Goal: Task Accomplishment & Management: Manage account settings

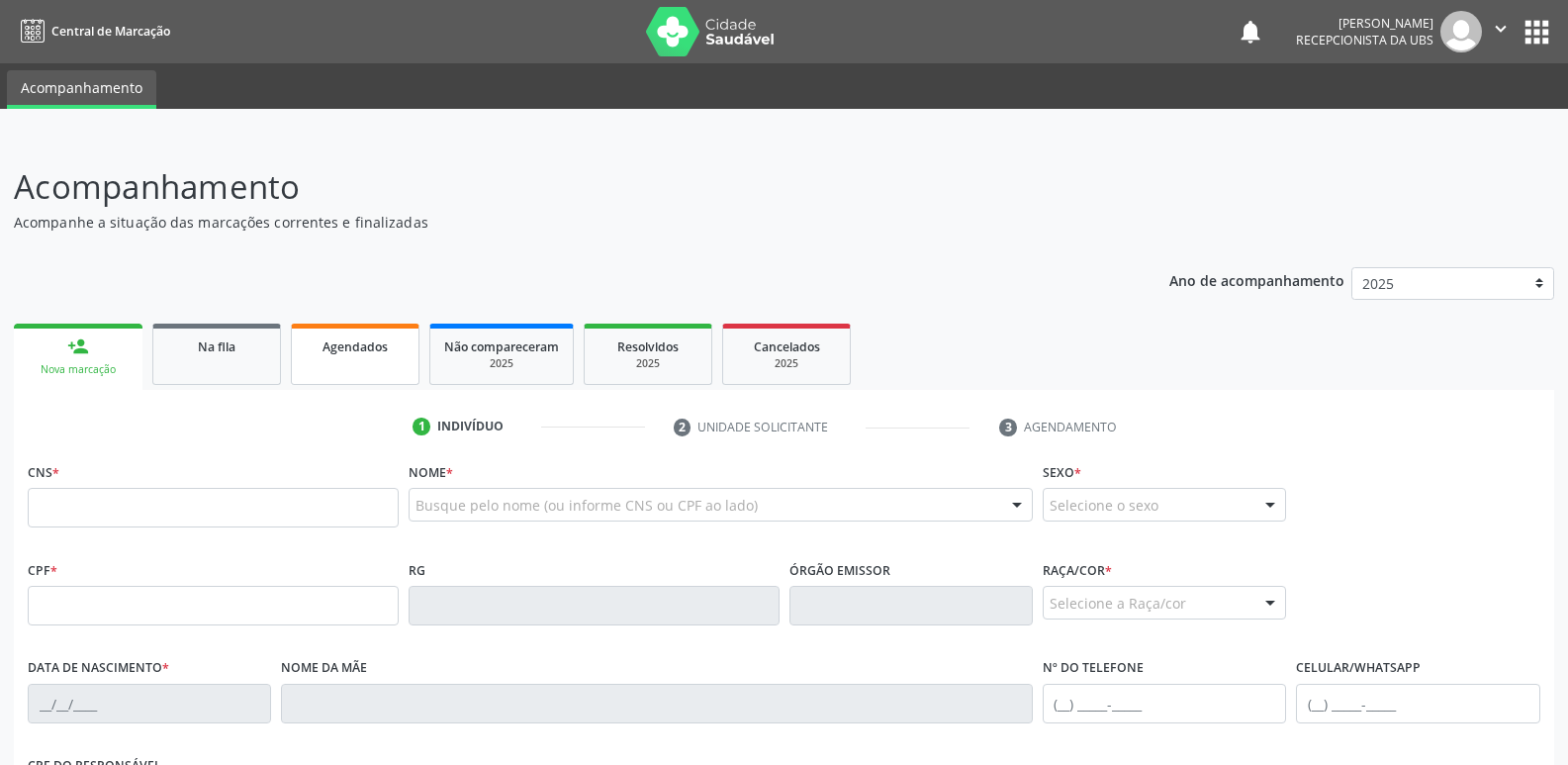
click at [370, 352] on span "Agendados" at bounding box center [354, 346] width 65 height 17
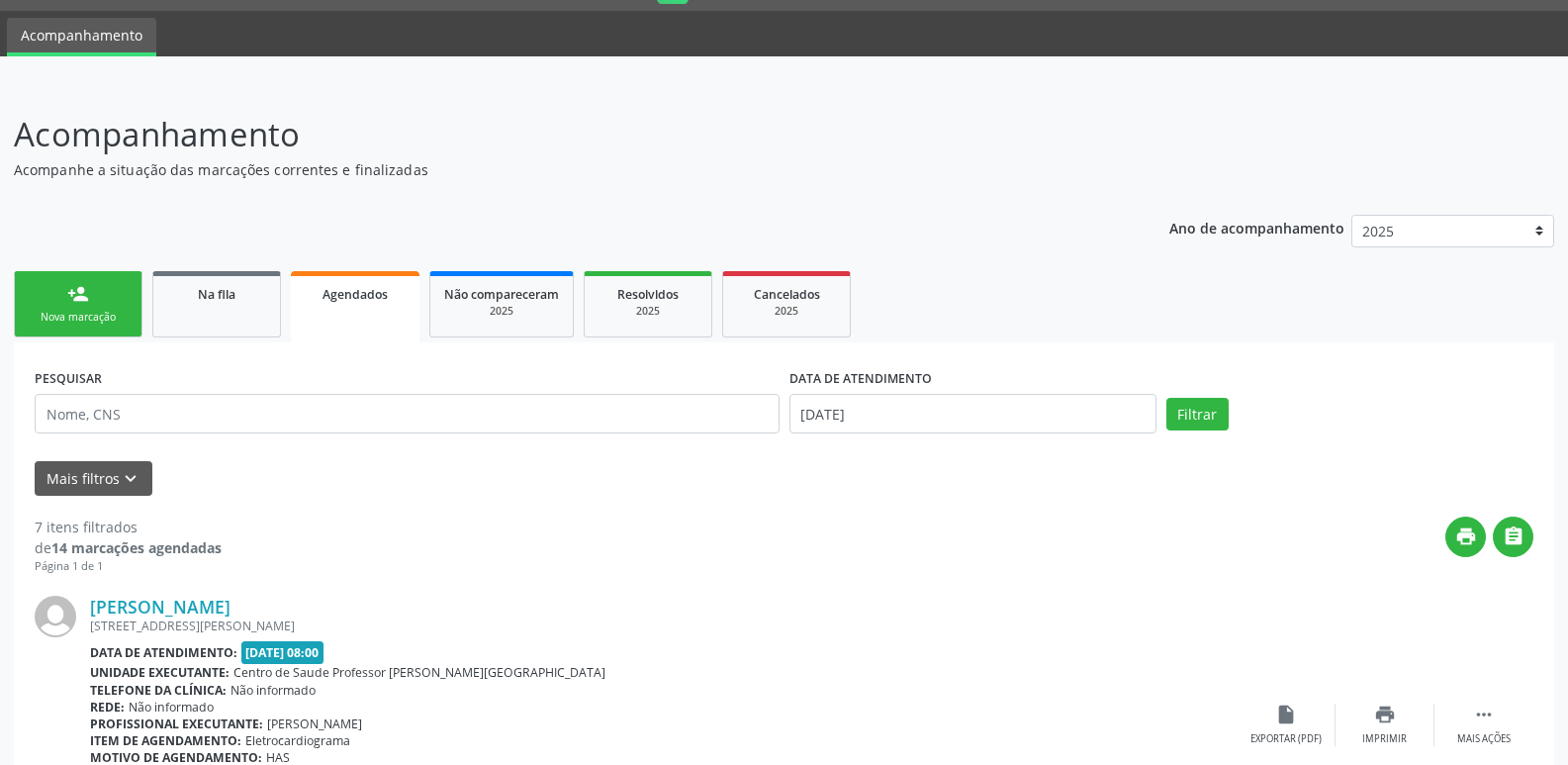
scroll to position [67, 0]
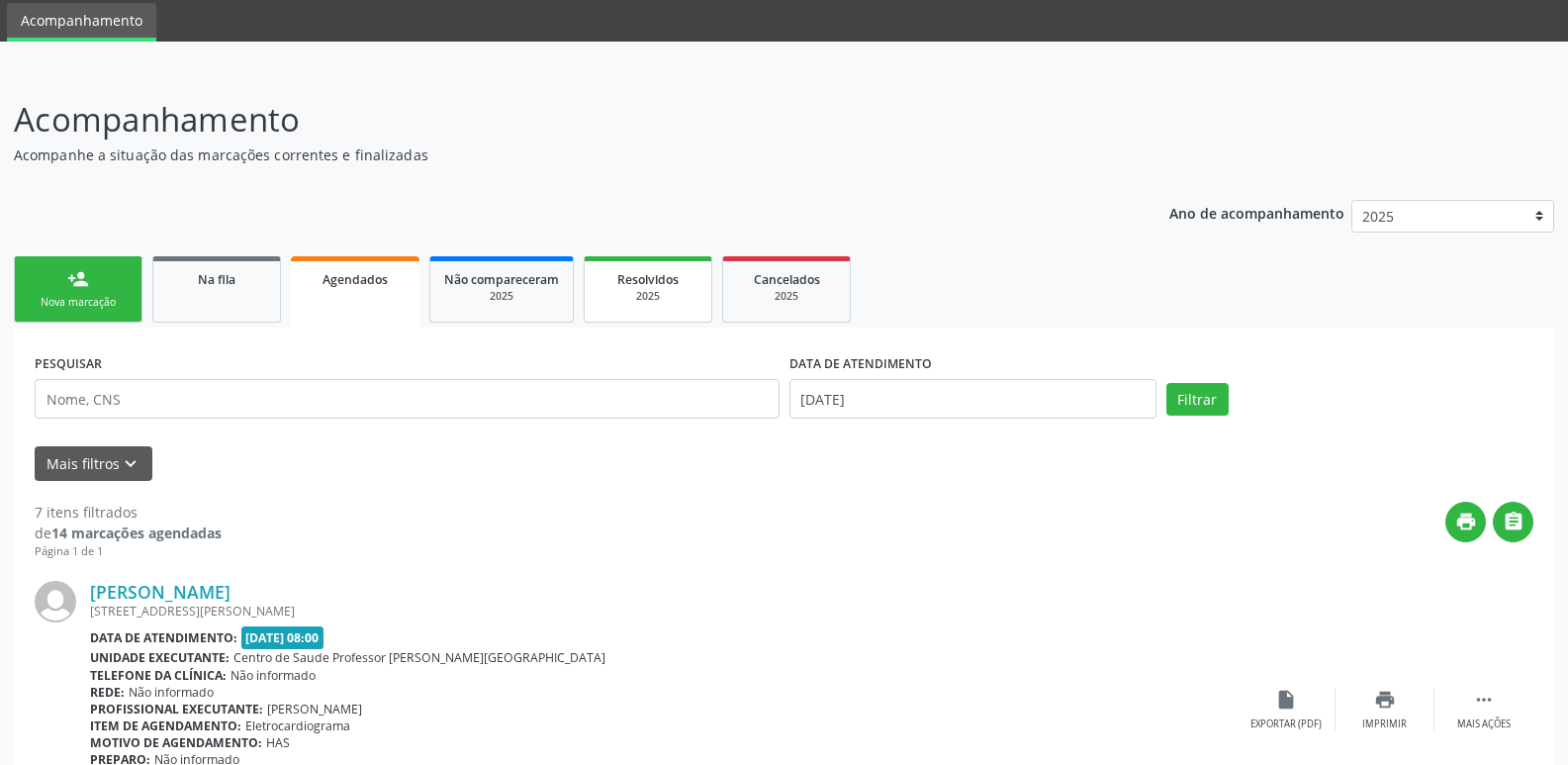
click at [640, 279] on span "Resolvidos" at bounding box center [648, 279] width 62 height 17
select select "7"
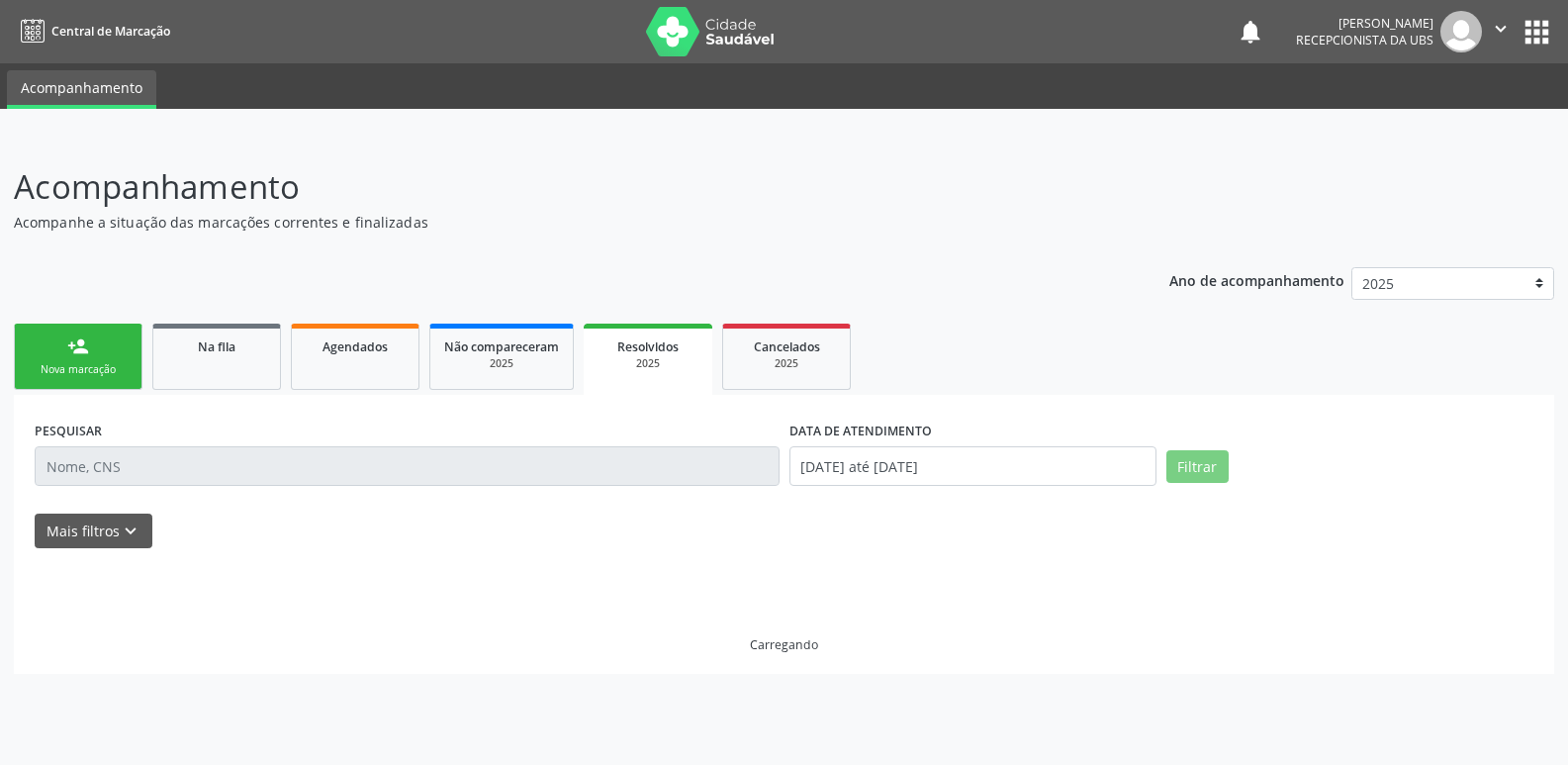
scroll to position [0, 0]
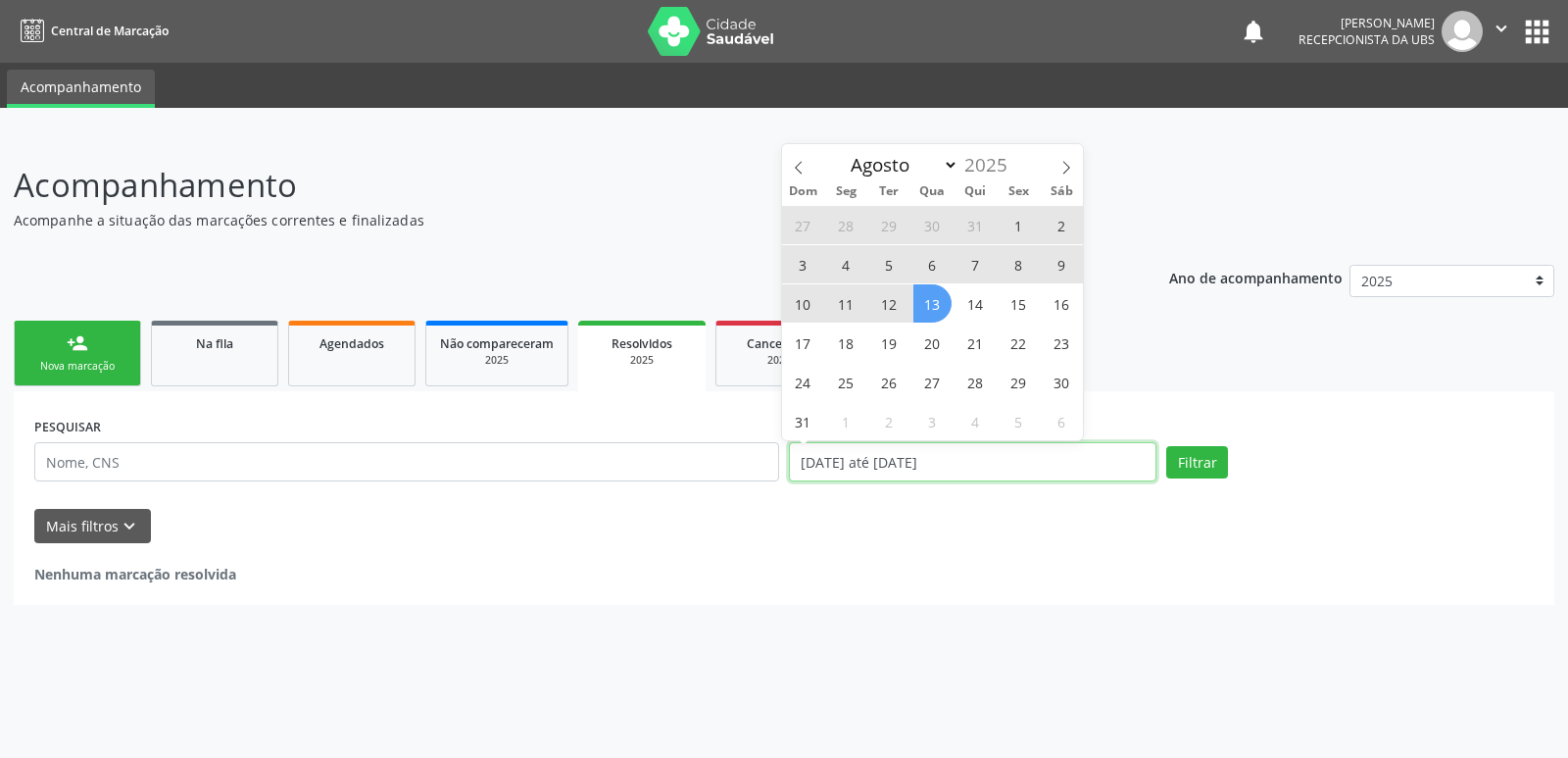
click at [997, 472] on input "[DATE] até [DATE]" at bounding box center [973, 462] width 368 height 40
click at [889, 299] on span "12" at bounding box center [889, 303] width 39 height 39
type input "12/08/2025"
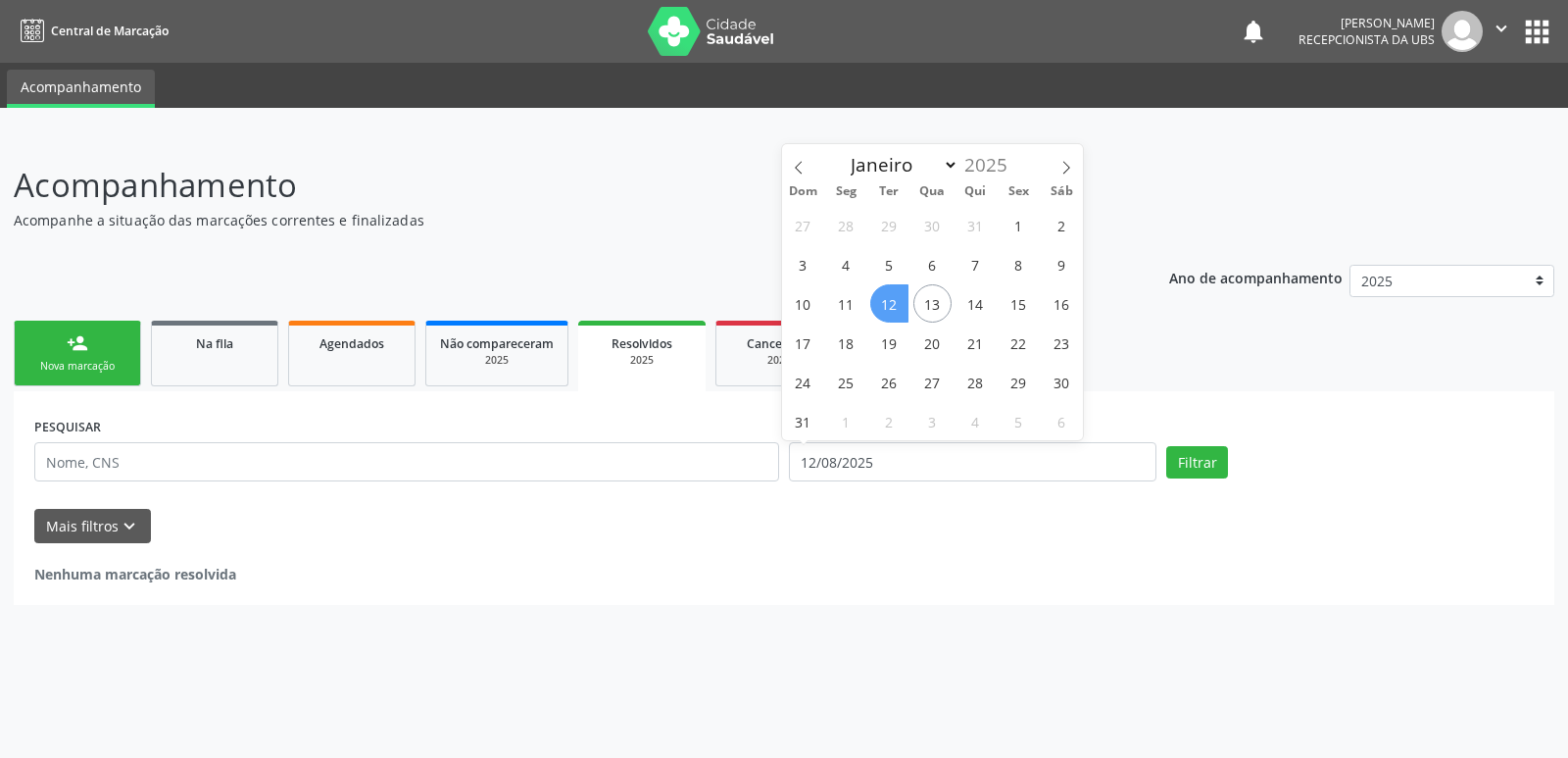
click at [892, 299] on span "12" at bounding box center [889, 303] width 39 height 39
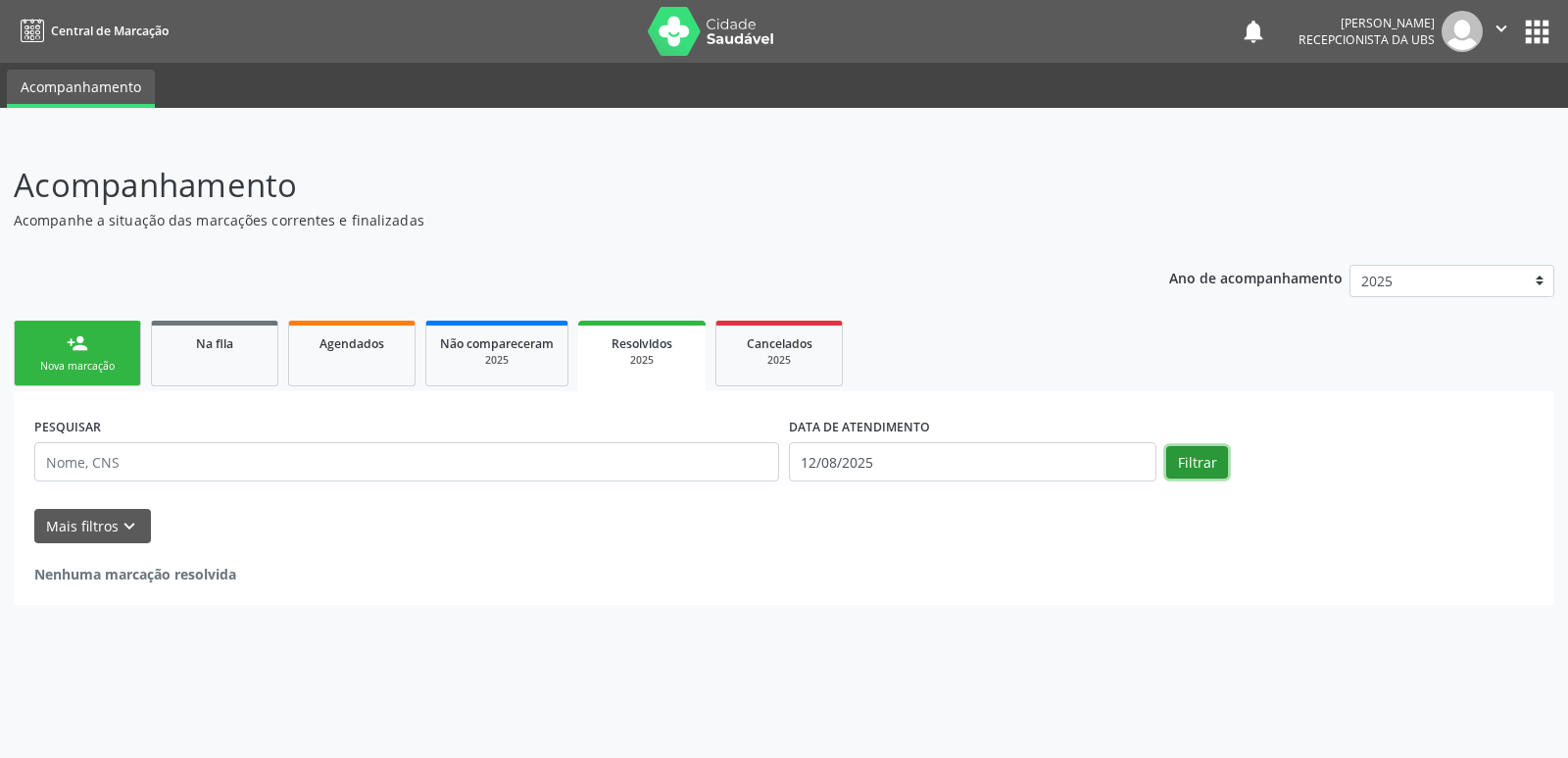
click at [1189, 458] on button "Filtrar" at bounding box center [1197, 463] width 62 height 34
click at [454, 324] on link "Não compareceram 2025" at bounding box center [497, 353] width 143 height 65
click at [455, 346] on span "Não compareceram" at bounding box center [495, 343] width 114 height 17
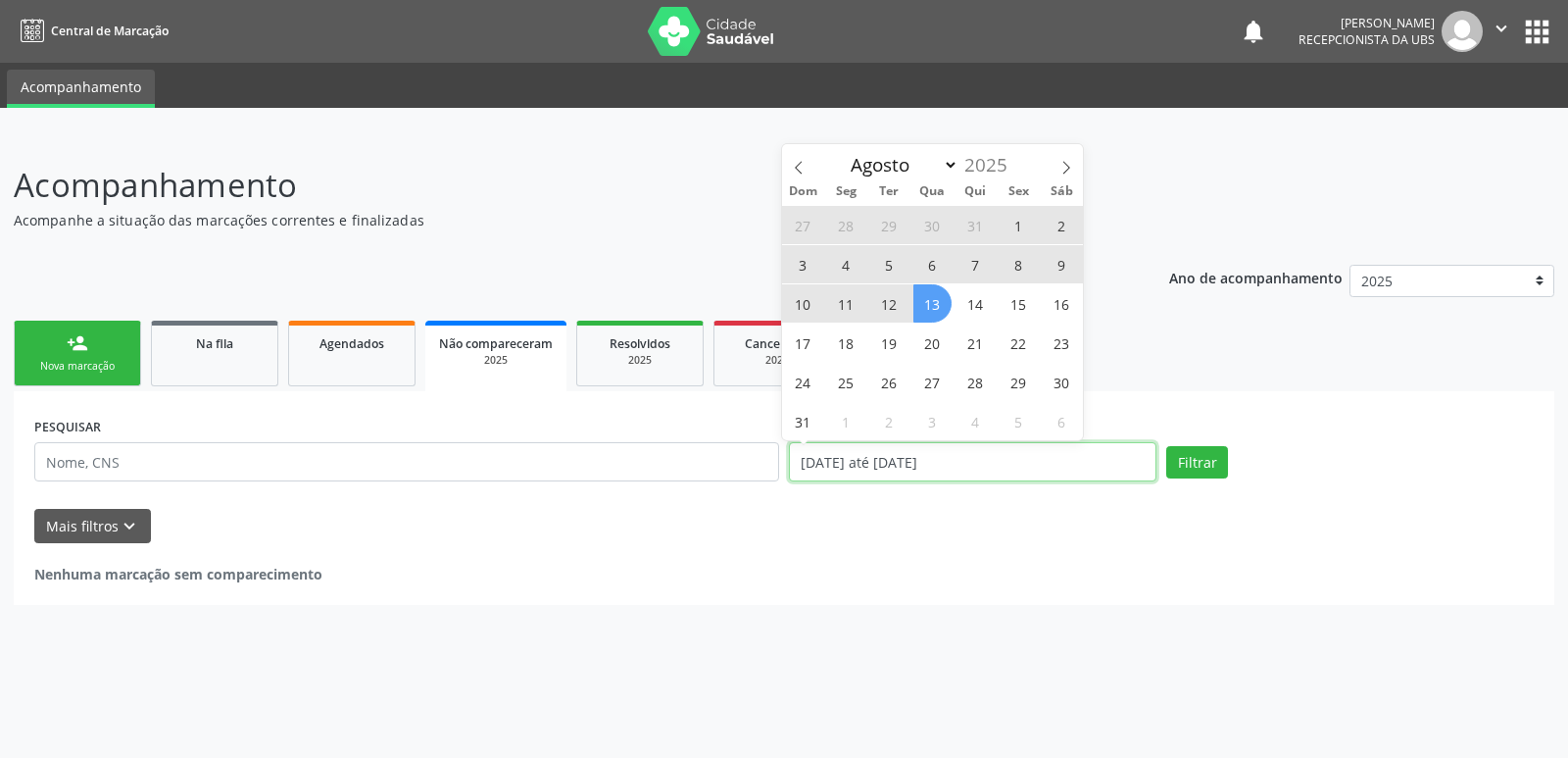
click at [1044, 475] on input "[DATE] até [DATE]" at bounding box center [973, 462] width 368 height 40
click at [891, 306] on span "12" at bounding box center [889, 303] width 39 height 39
type input "12/08/2025"
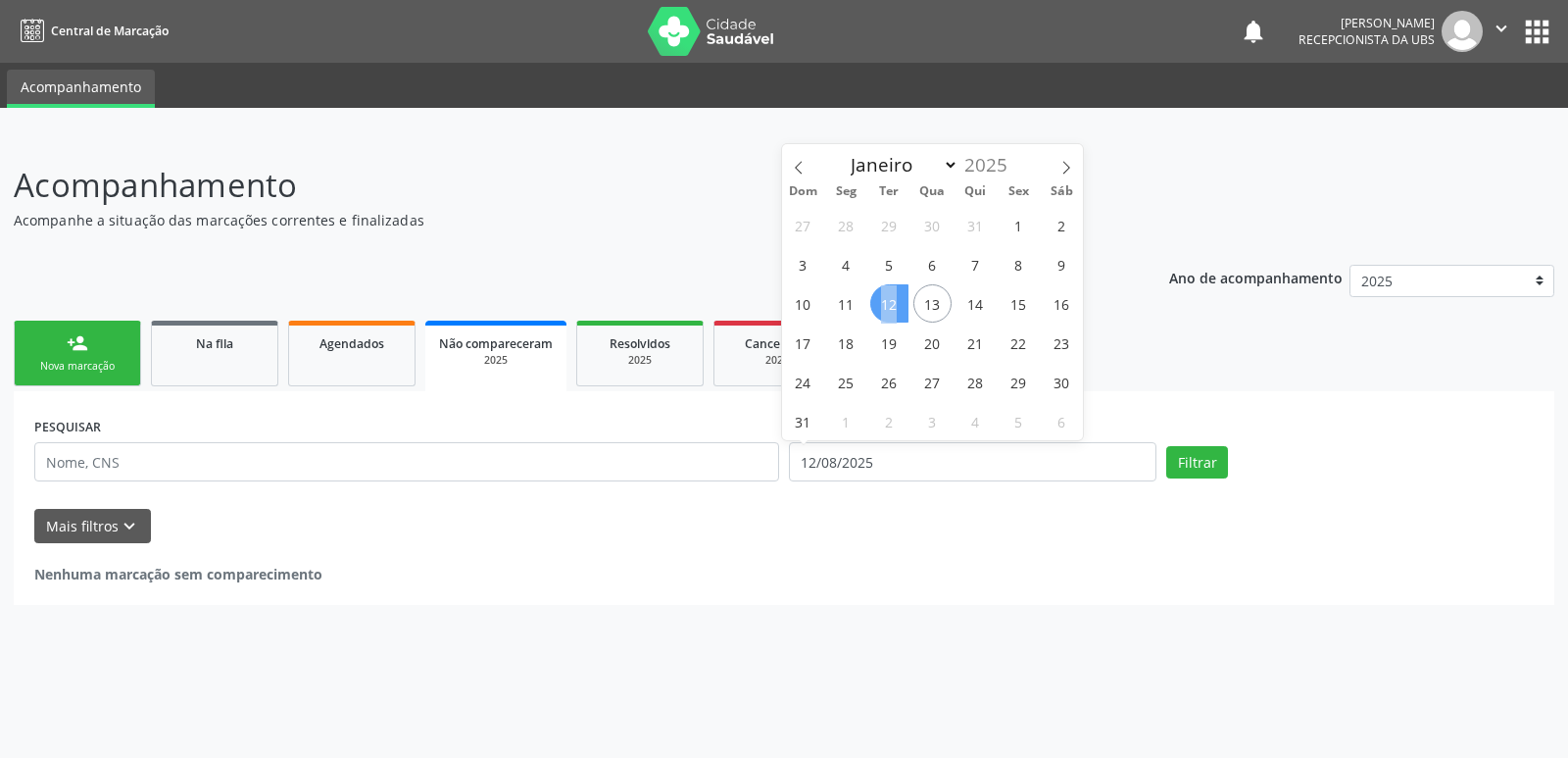
click at [891, 306] on span "12" at bounding box center [889, 303] width 39 height 39
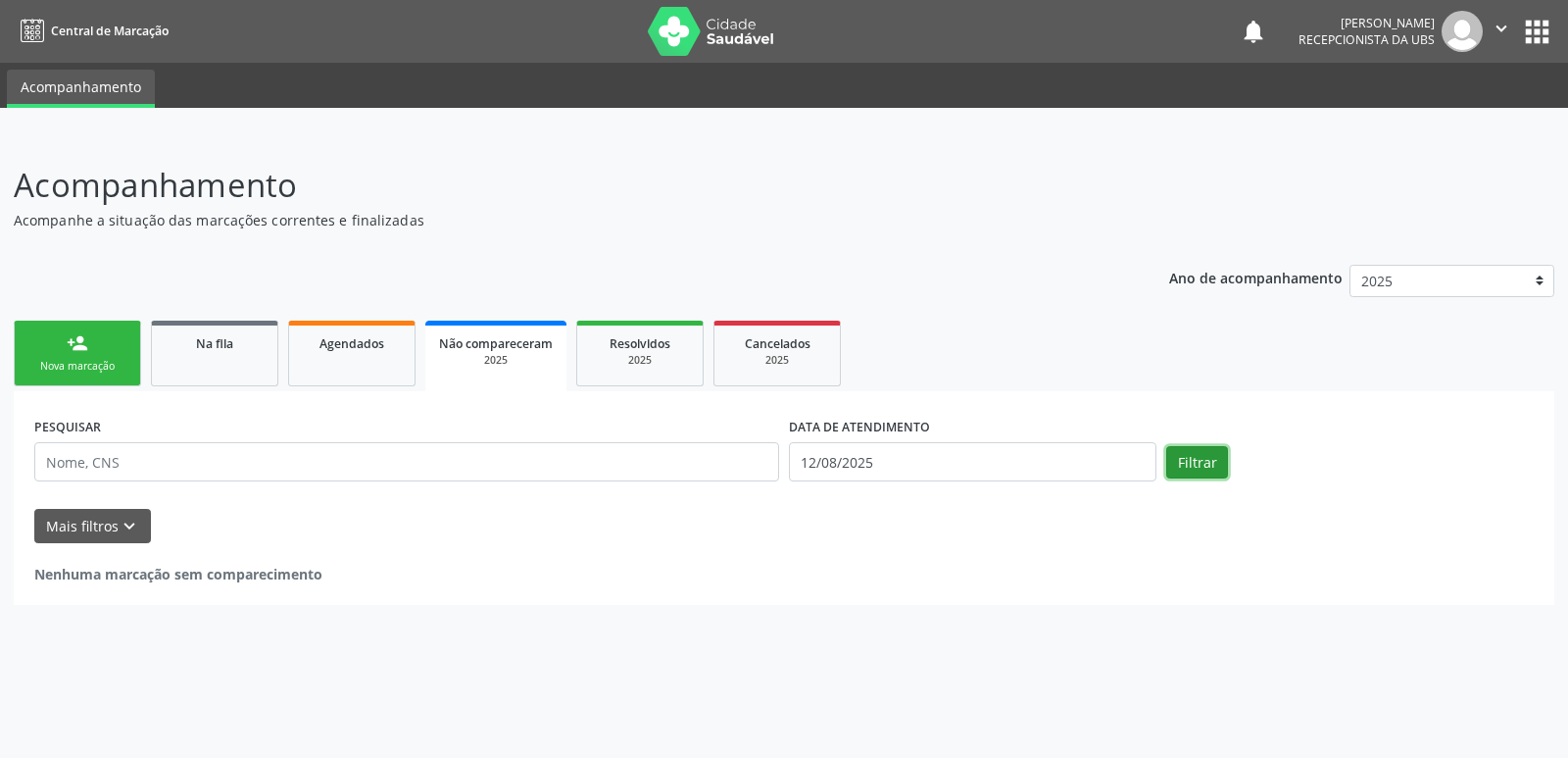
click at [1216, 455] on button "Filtrar" at bounding box center [1197, 463] width 62 height 34
click at [342, 360] on link "Agendados" at bounding box center [352, 353] width 127 height 65
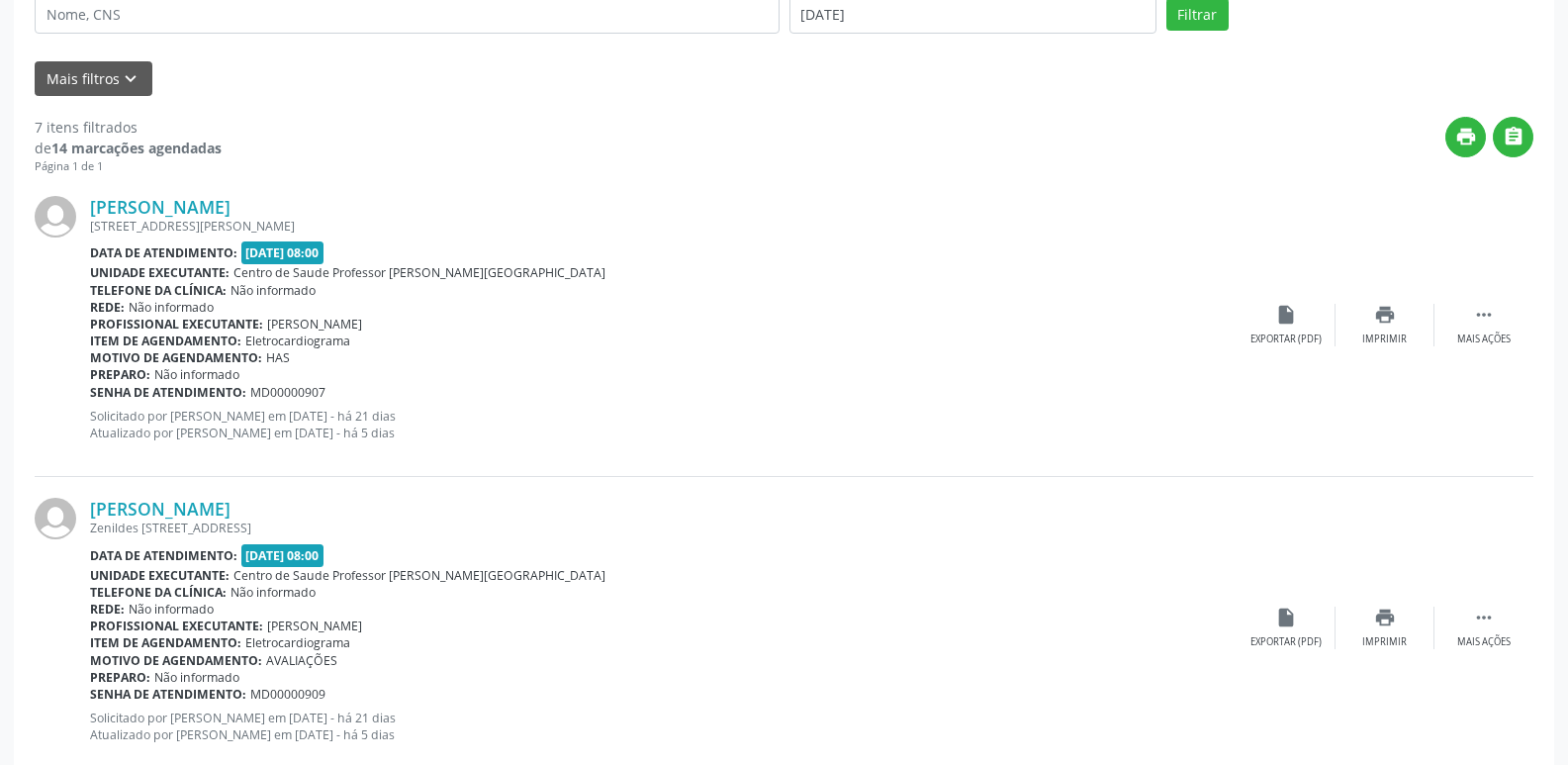
scroll to position [290, 0]
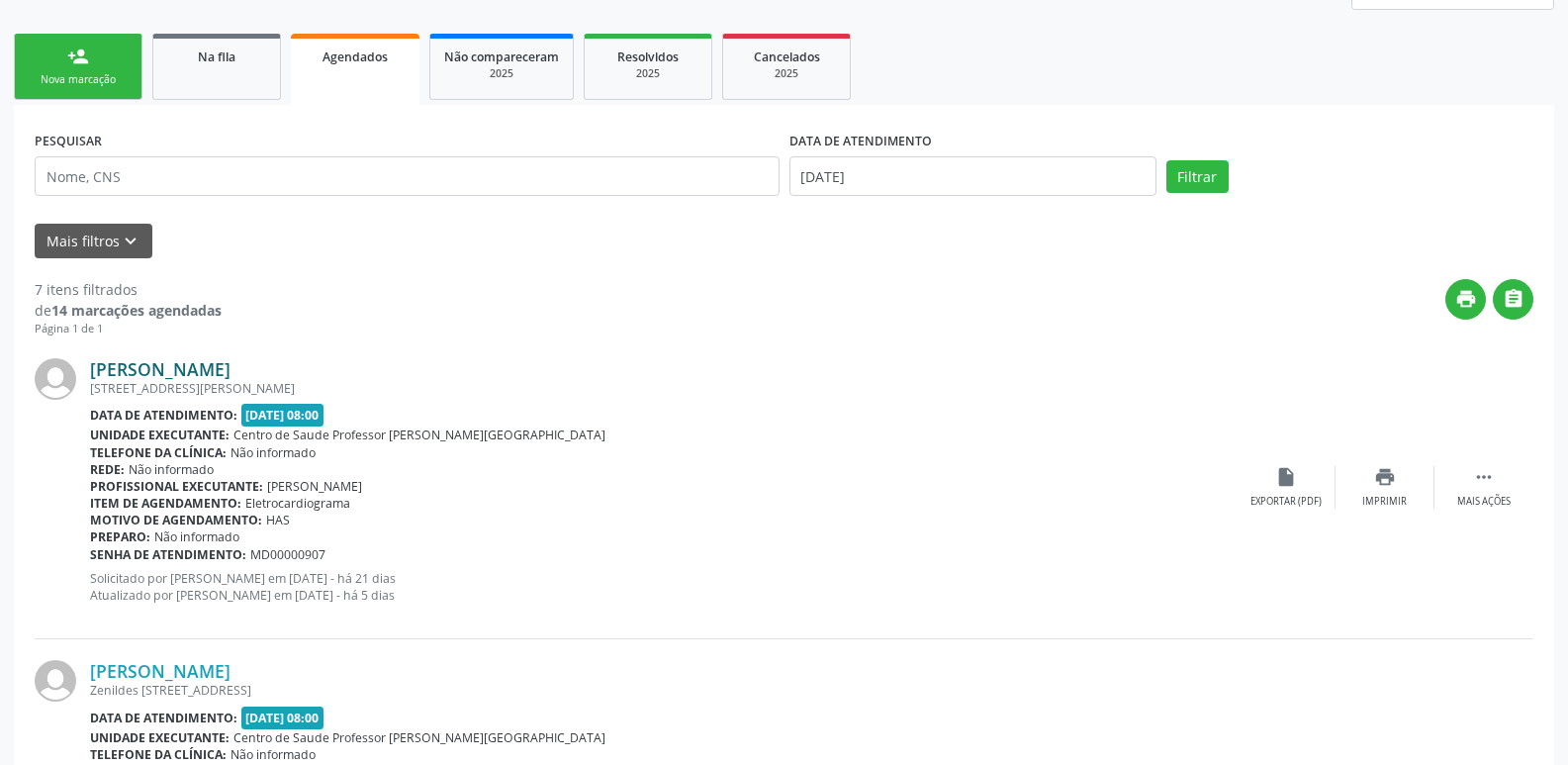
click at [165, 366] on link "[PERSON_NAME]" at bounding box center [160, 369] width 141 height 22
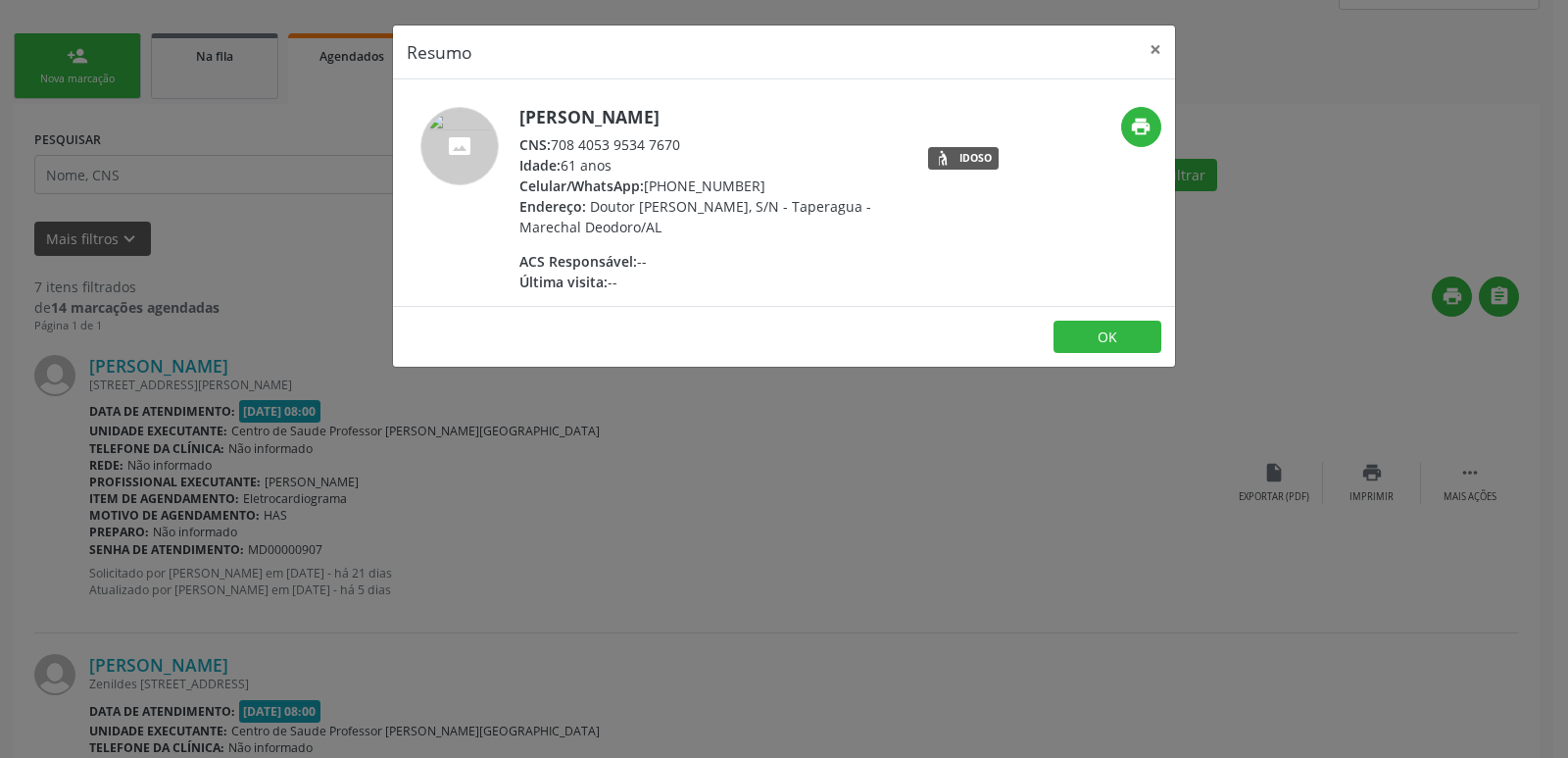
drag, startPoint x: 554, startPoint y: 151, endPoint x: 714, endPoint y: 139, distance: 160.4
click at [714, 139] on div "CNS: 708 4053 9534 7670" at bounding box center [710, 144] width 381 height 21
copy div "708 4053 9534 7670"
click at [919, 499] on div "Resumo × [PERSON_NAME] CNS: 708 4053 9534 7670 Idade: 61 anos Celular/WhatsApp:…" at bounding box center [784, 379] width 1568 height 758
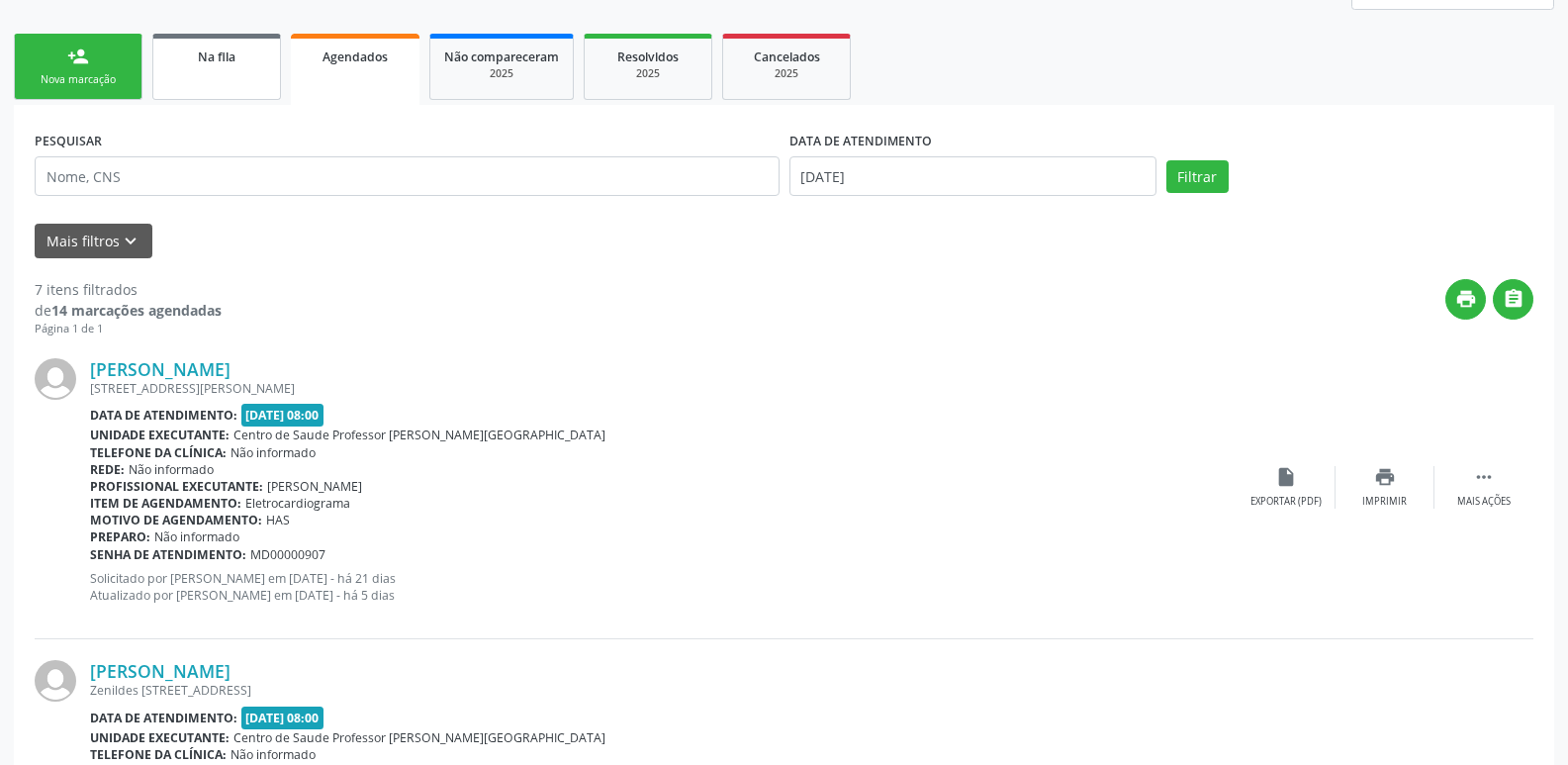
click at [230, 72] on link "Na fila" at bounding box center [216, 67] width 129 height 66
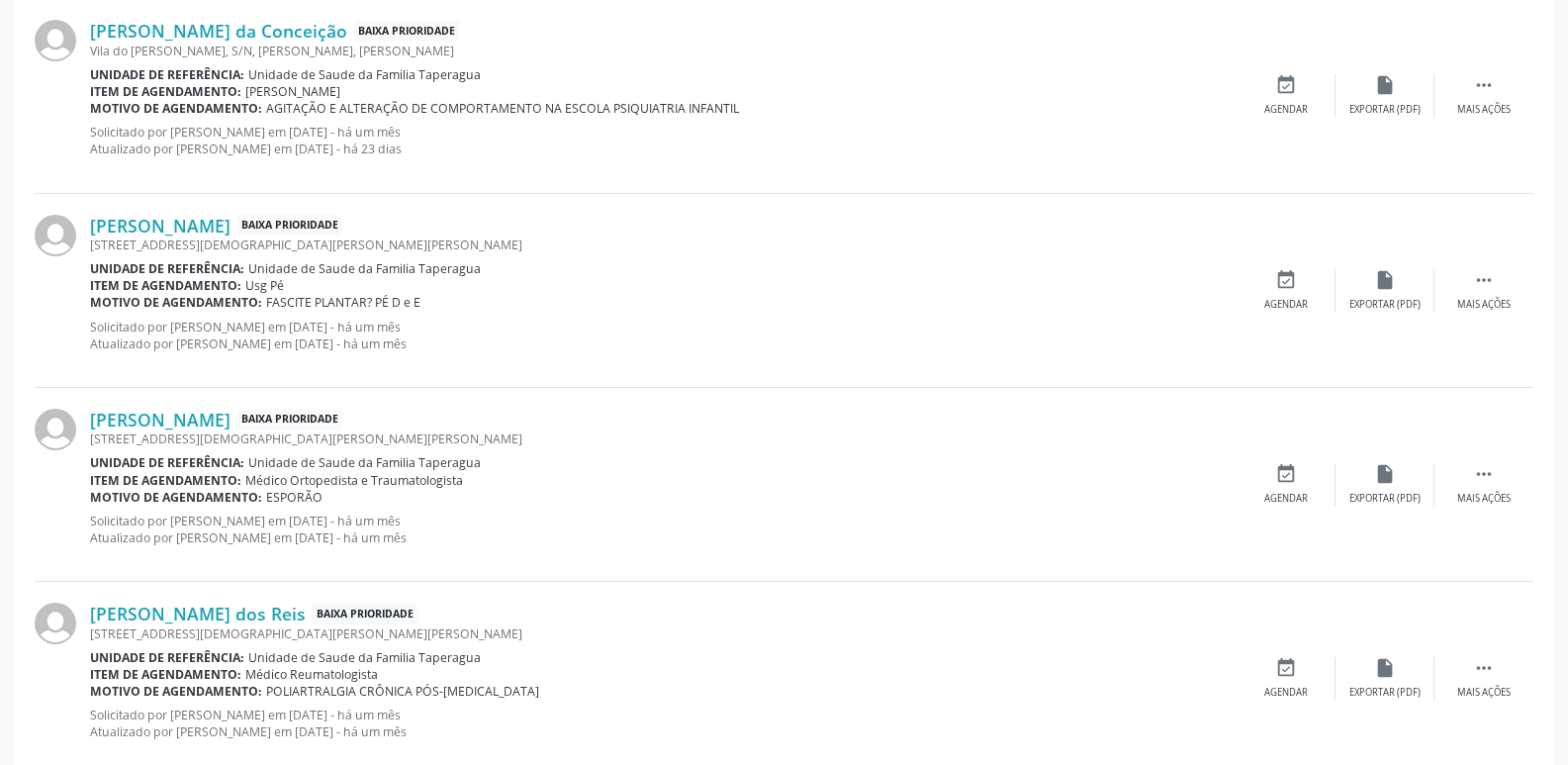
scroll to position [2799, 0]
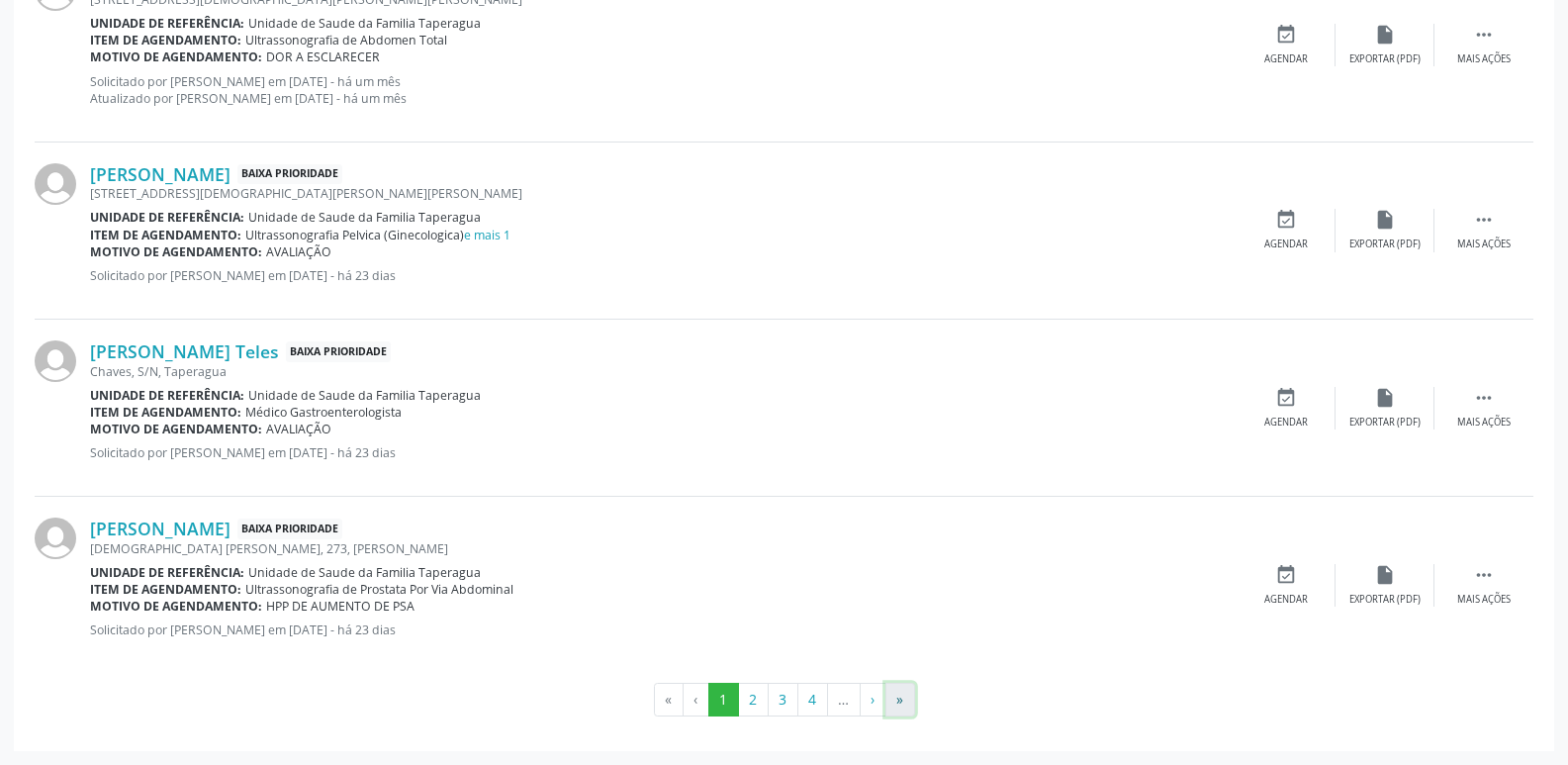
click at [906, 702] on button "»" at bounding box center [901, 700] width 30 height 34
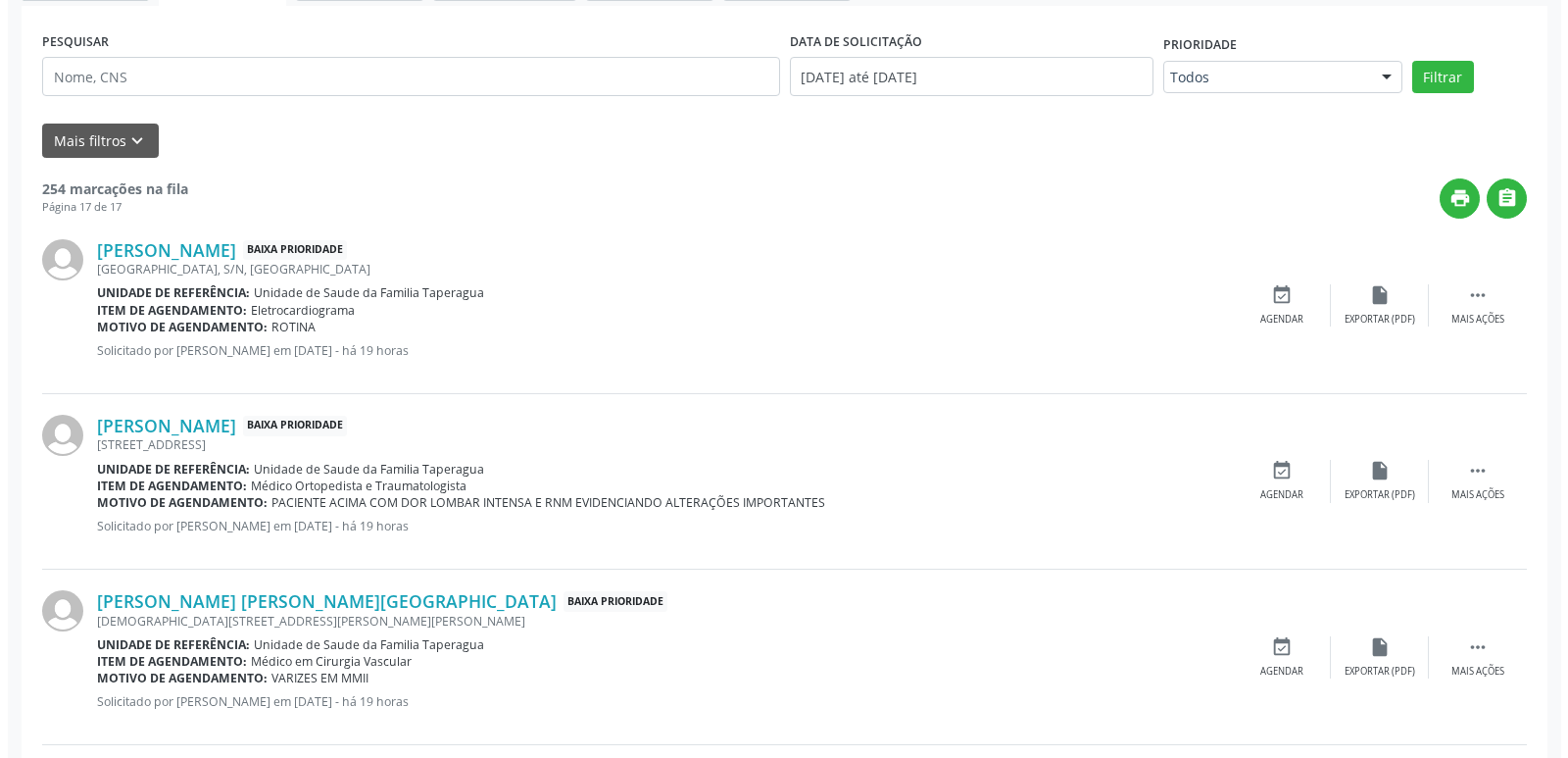
scroll to position [0, 0]
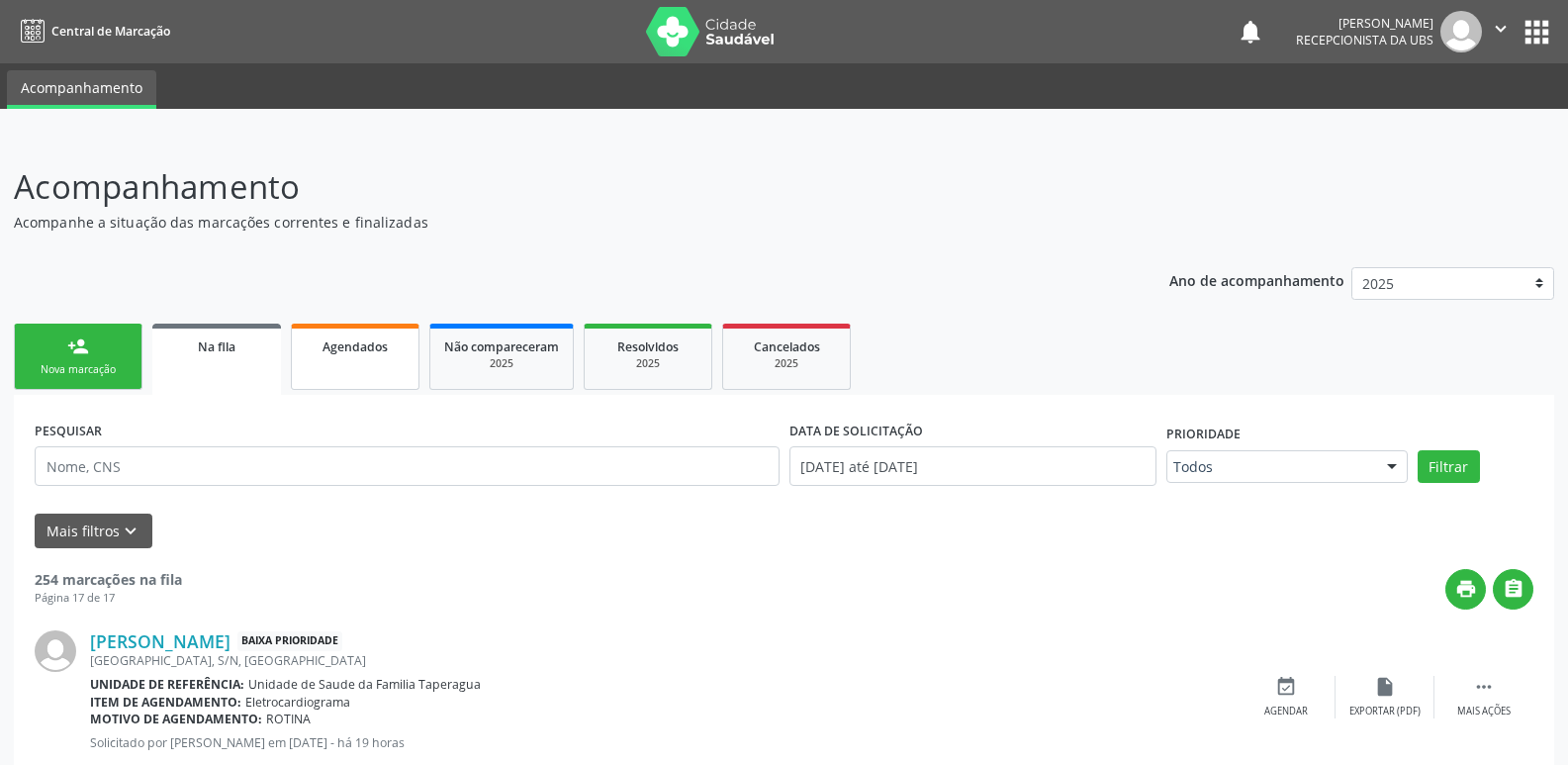
click at [337, 340] on span "Agendados" at bounding box center [354, 346] width 65 height 17
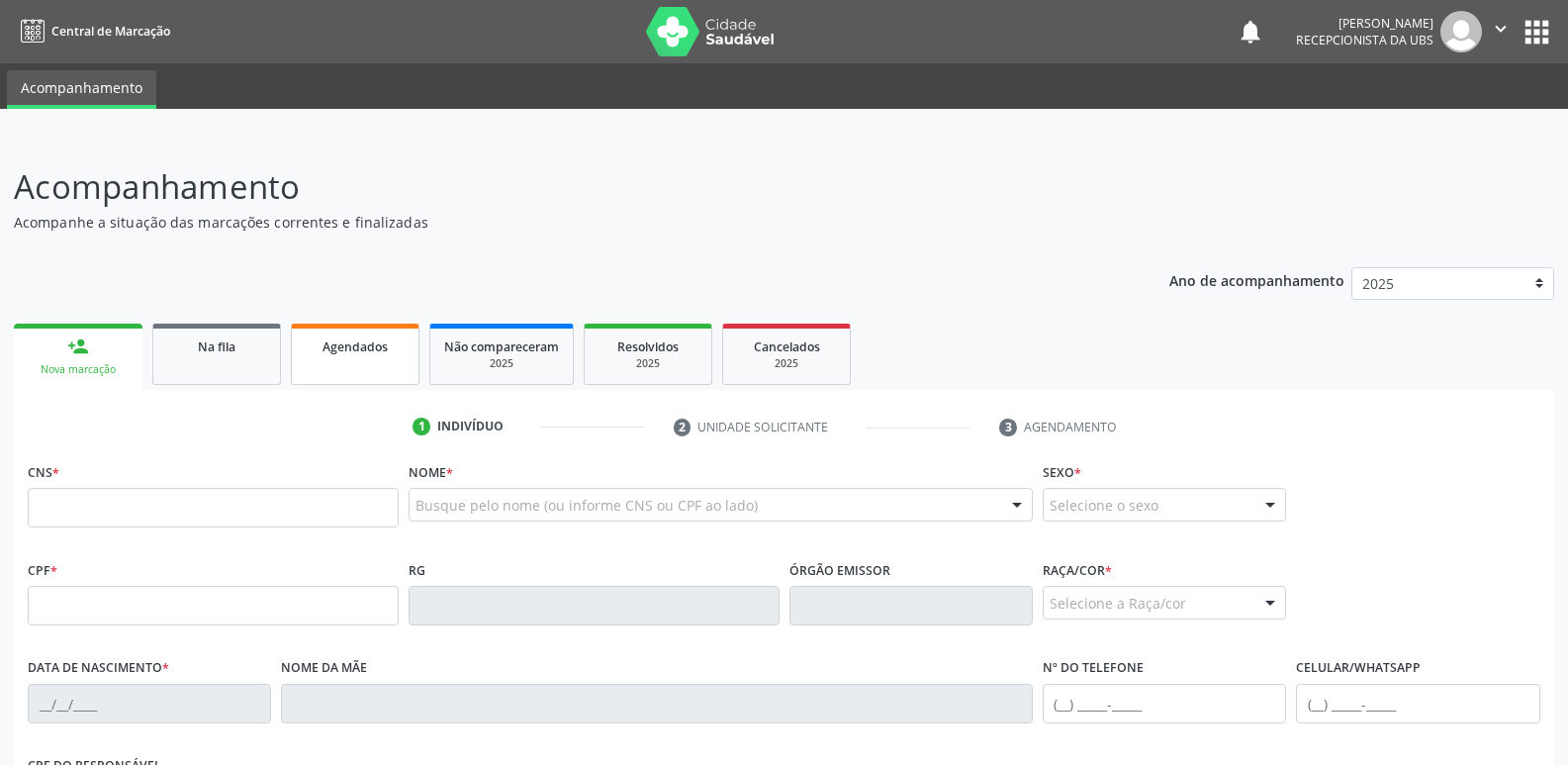
click at [403, 338] on div "Agendados" at bounding box center [355, 345] width 99 height 21
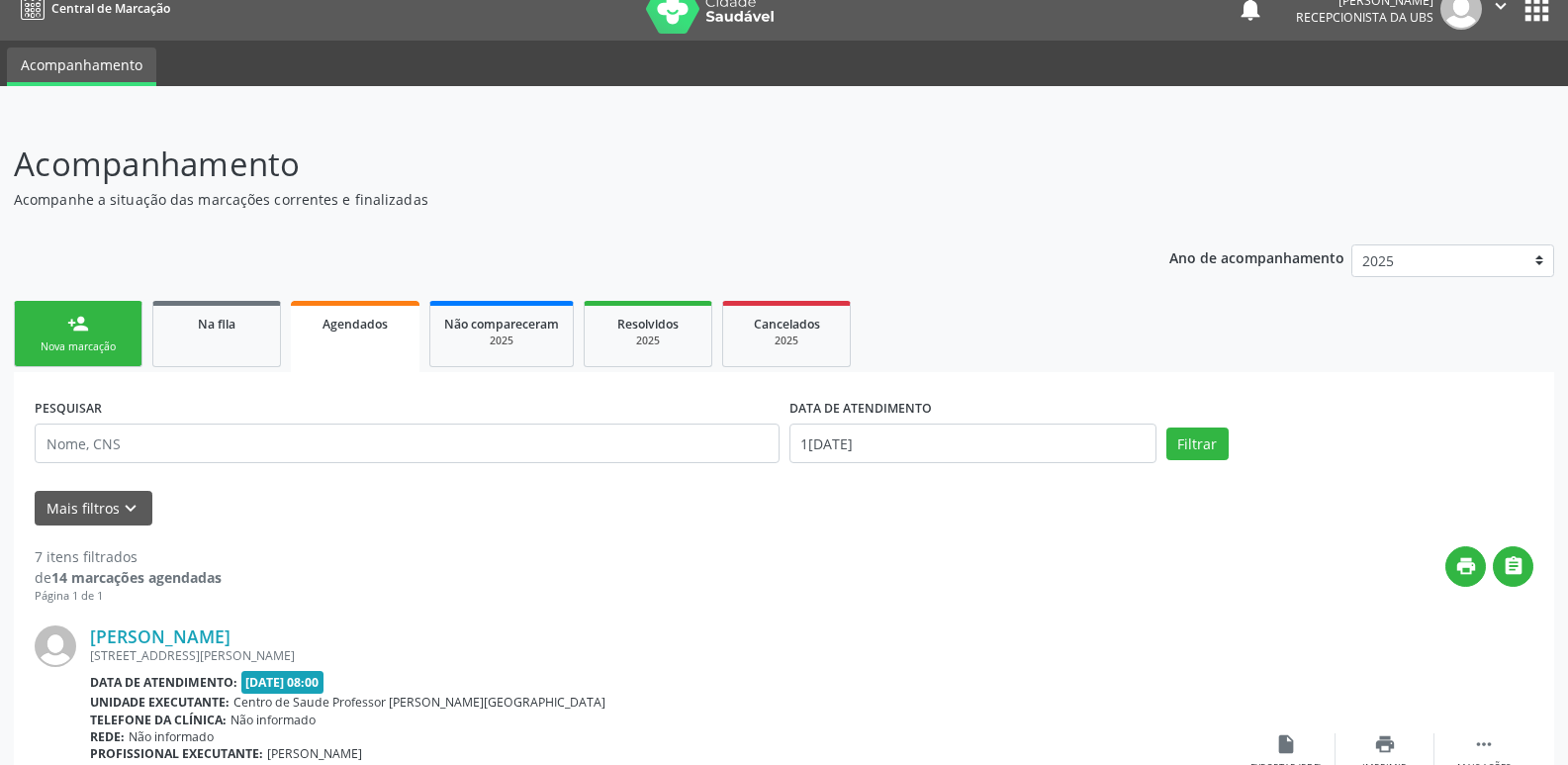
scroll to position [15, 0]
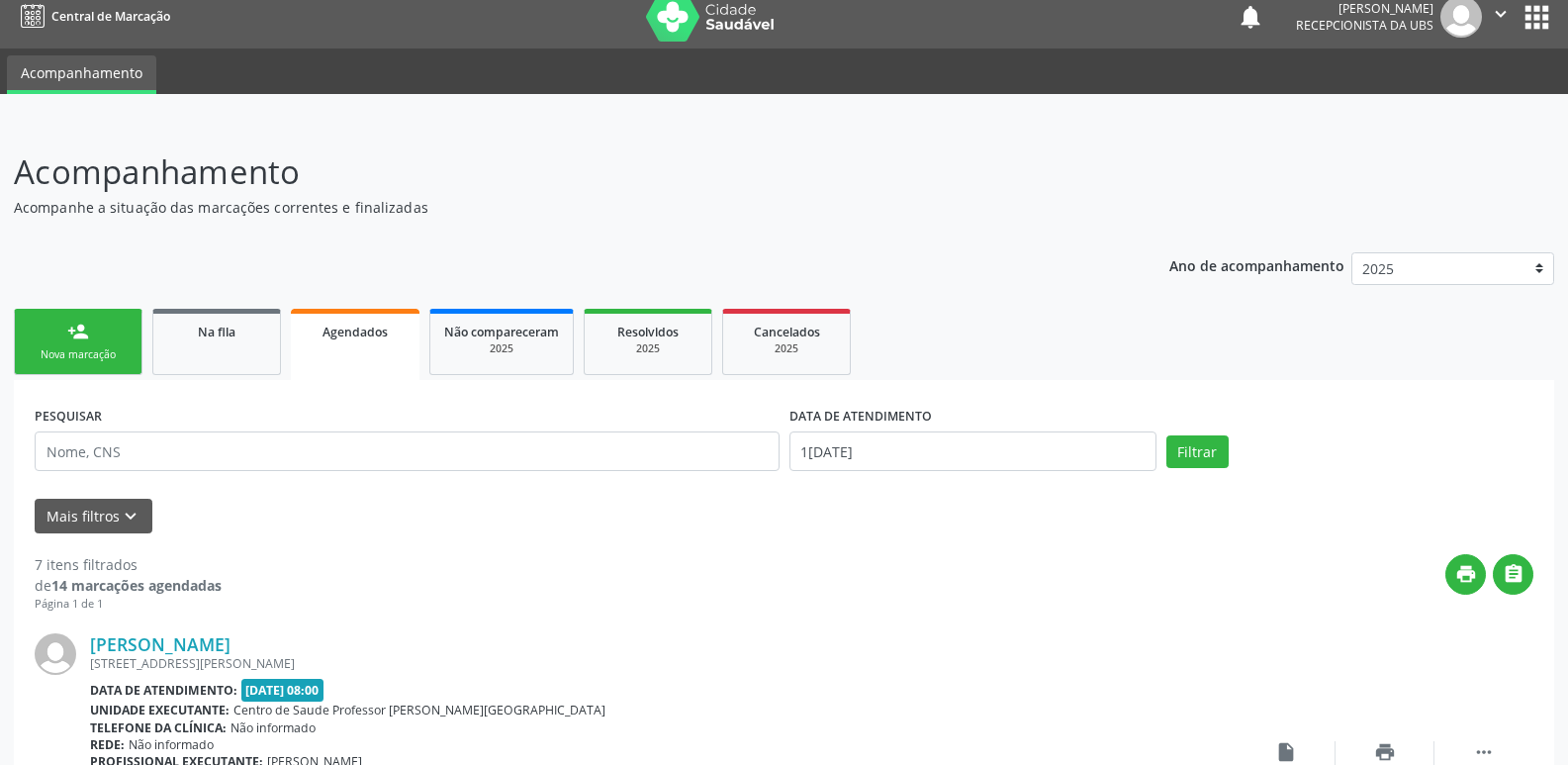
click at [437, 196] on p "Acompanhe a situação das marcações correntes e finalizadas" at bounding box center [553, 206] width 1078 height 21
click at [232, 327] on span "Na fila" at bounding box center [216, 331] width 38 height 17
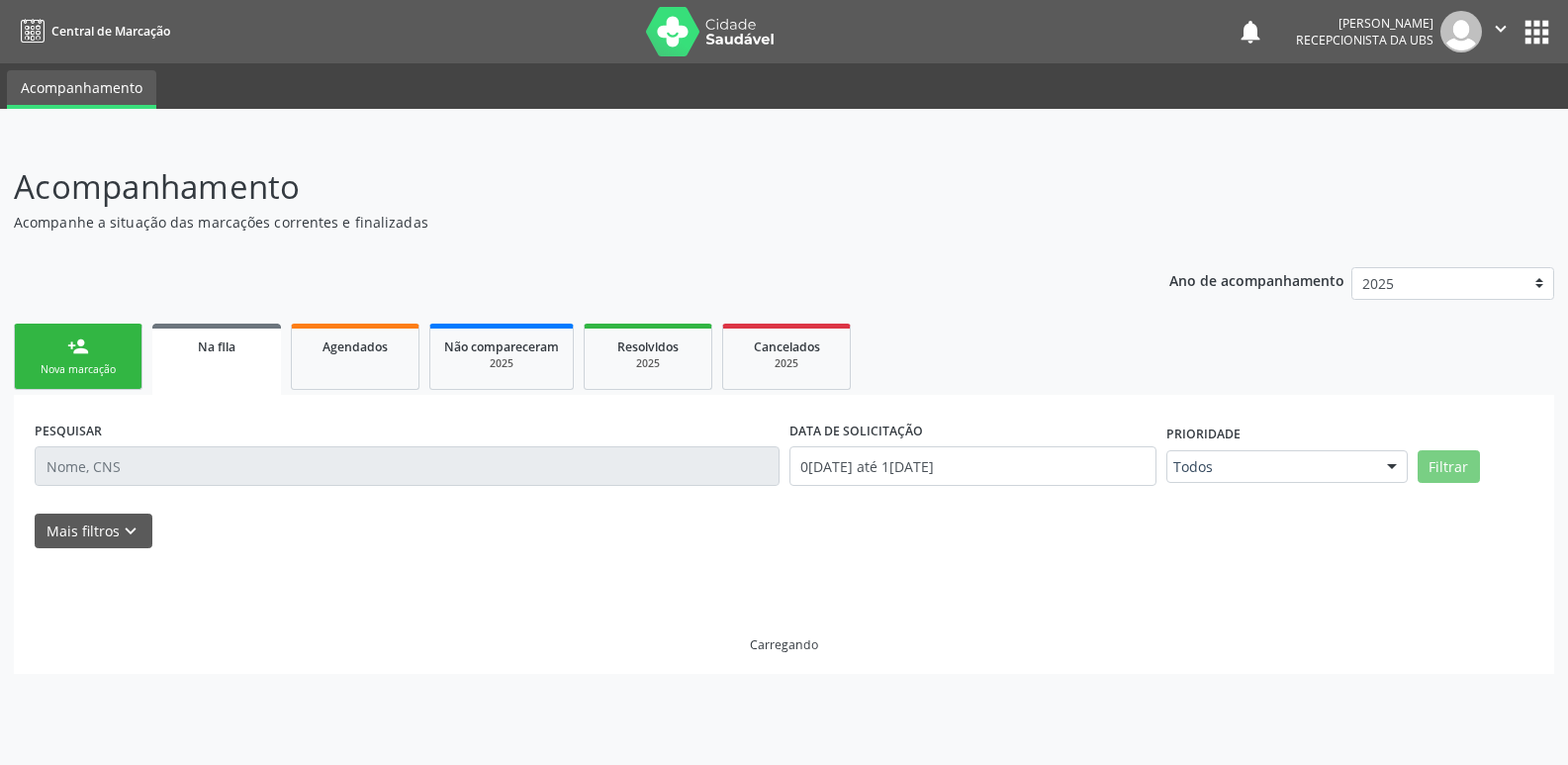
scroll to position [0, 0]
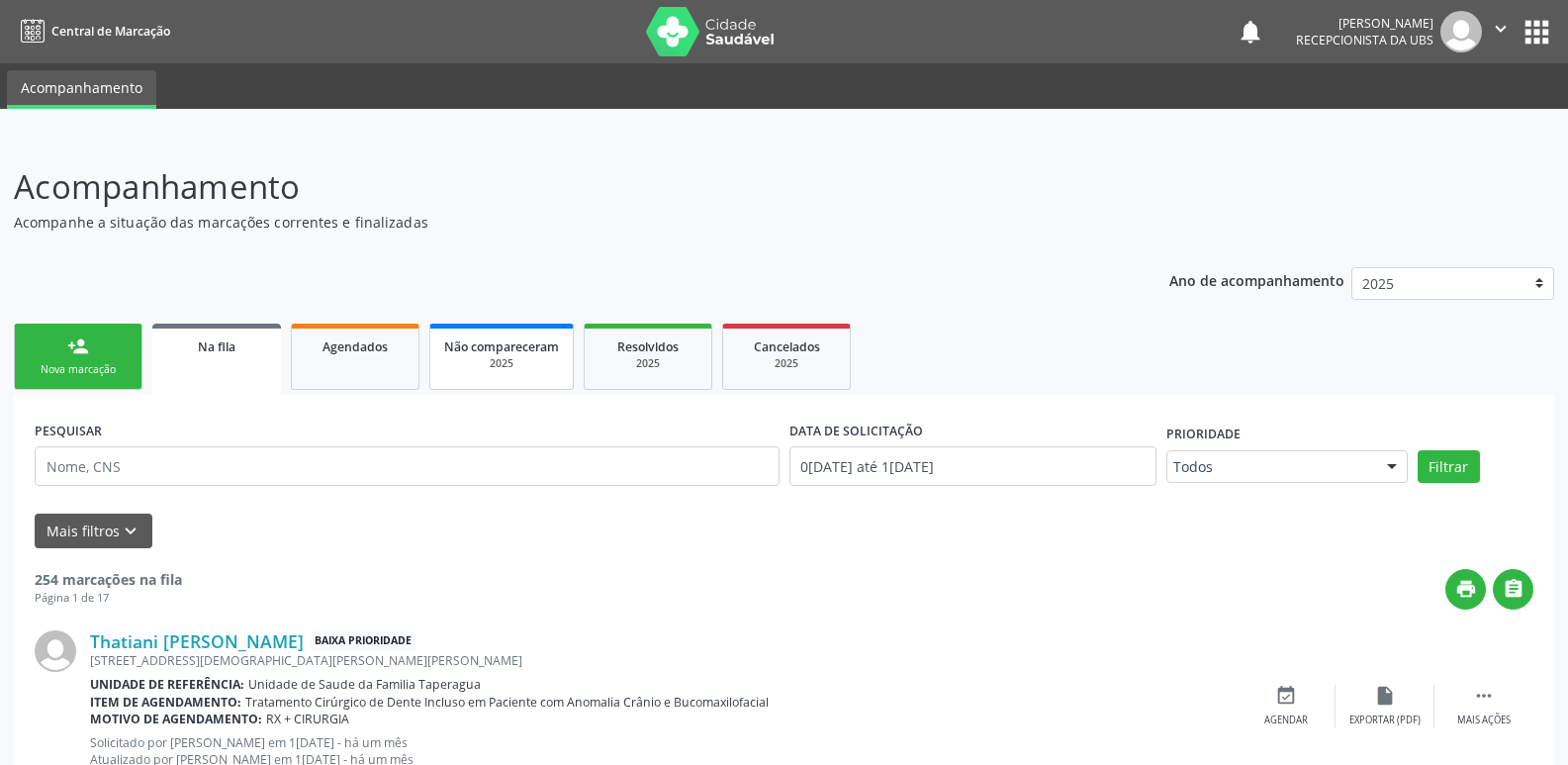
click at [438, 342] on link "Não compareceram 2025" at bounding box center [502, 356] width 145 height 66
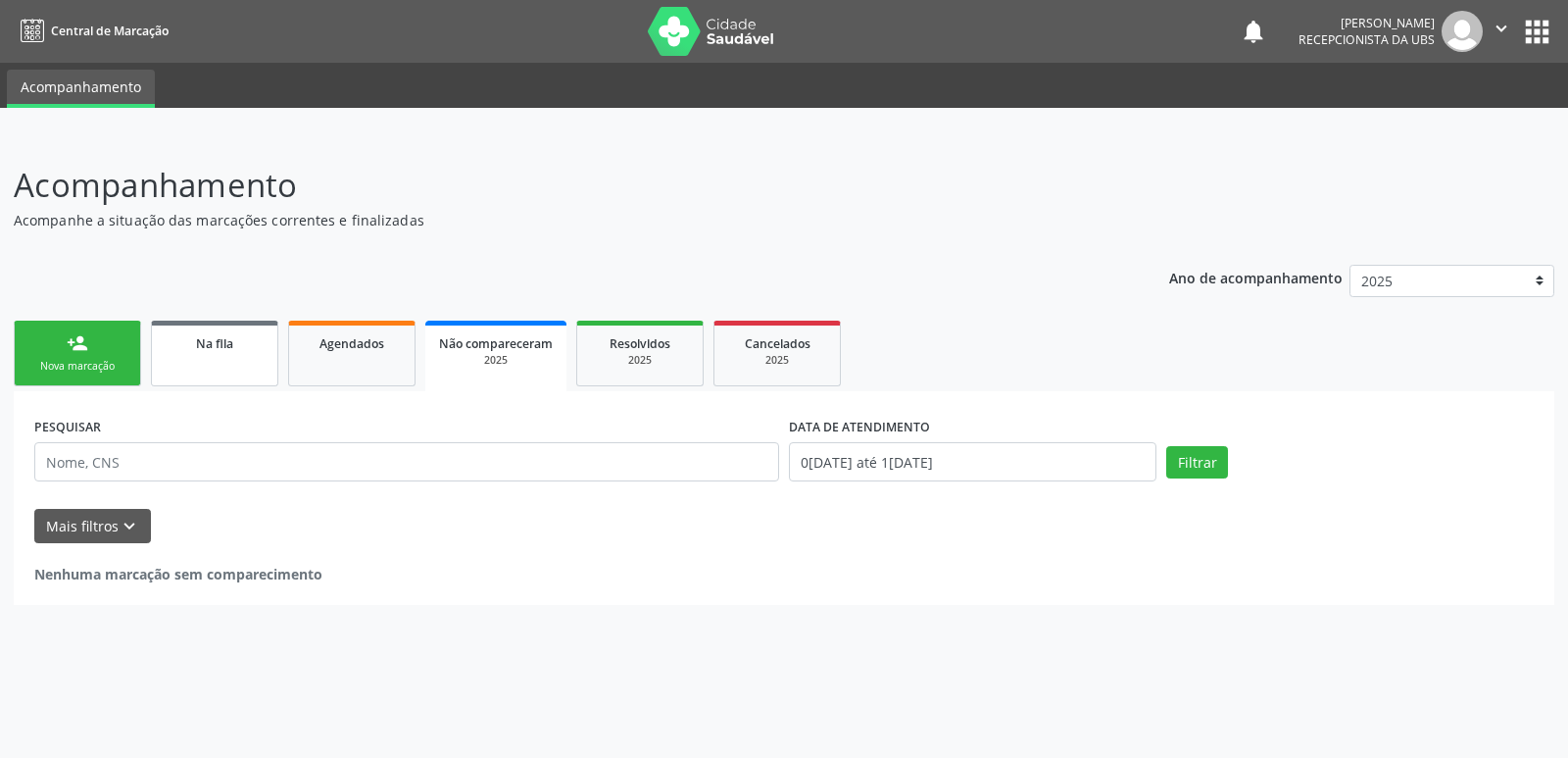
click at [233, 343] on span "Na fila" at bounding box center [214, 343] width 38 height 17
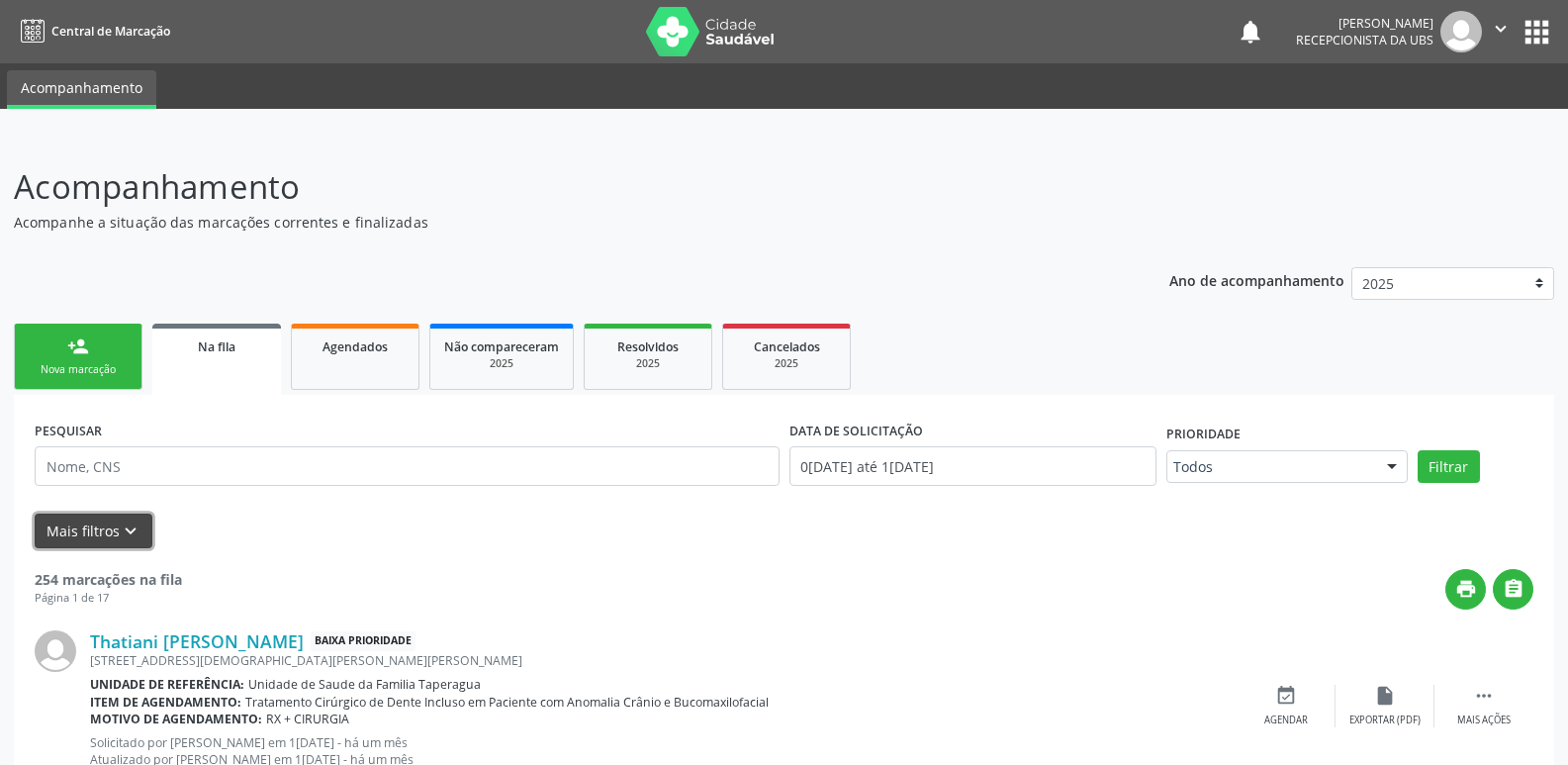
click at [99, 541] on button "Mais filtros keyboard_arrow_down" at bounding box center [94, 531] width 118 height 35
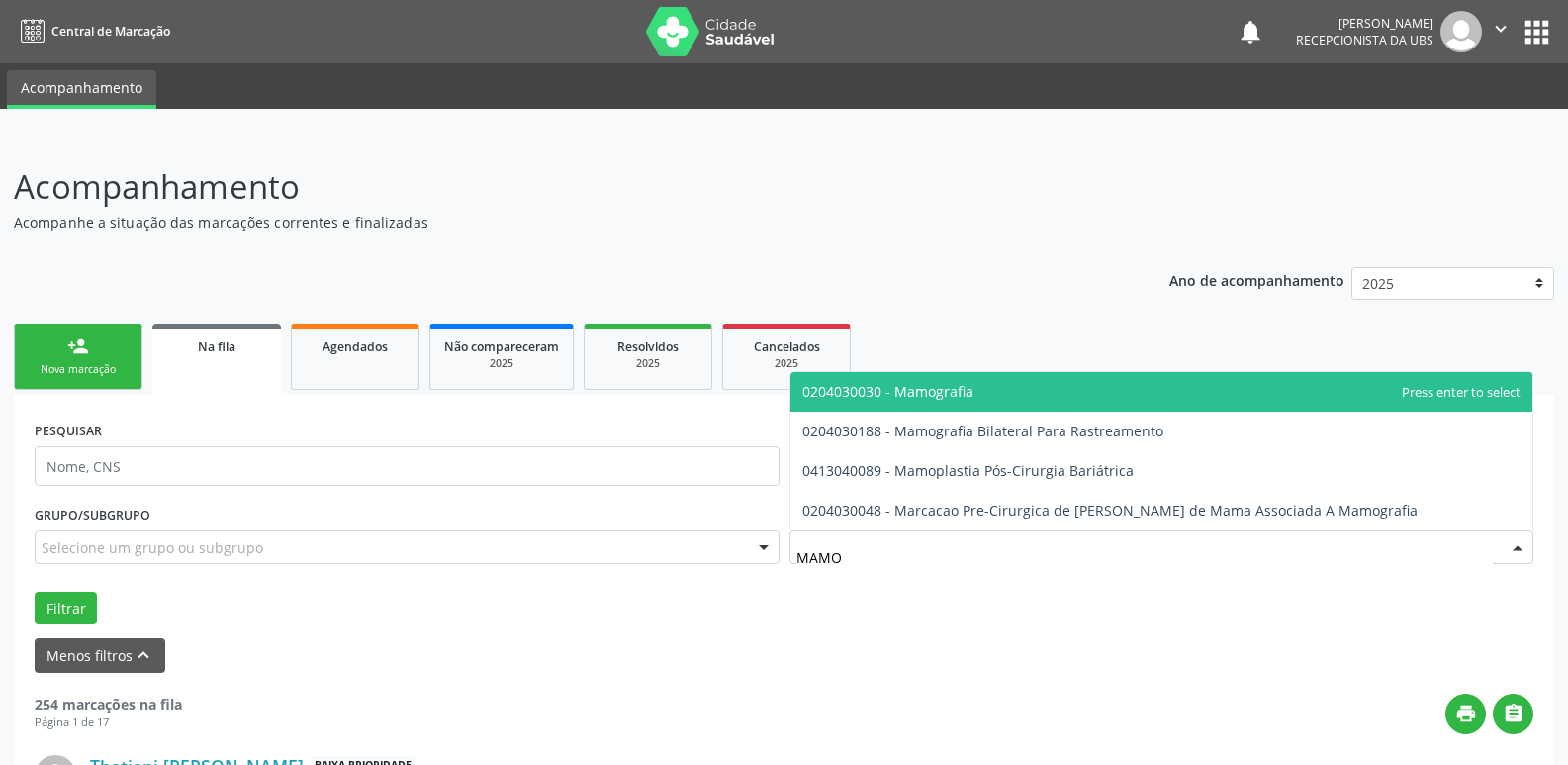
type input "MAMOG"
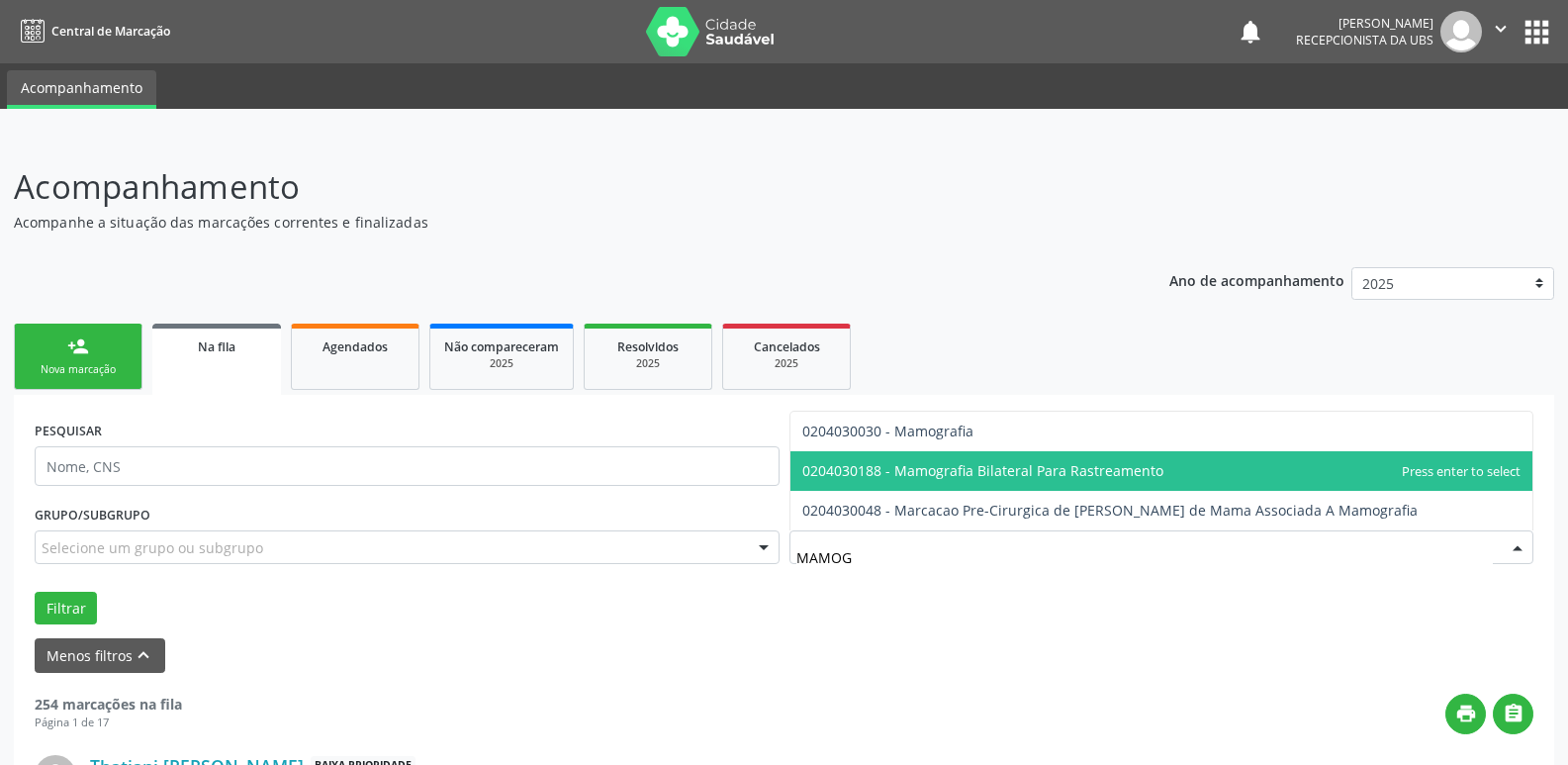
click at [936, 470] on span "0204030188 - Mamografia Bilateral Para Rastreamento" at bounding box center [983, 470] width 361 height 19
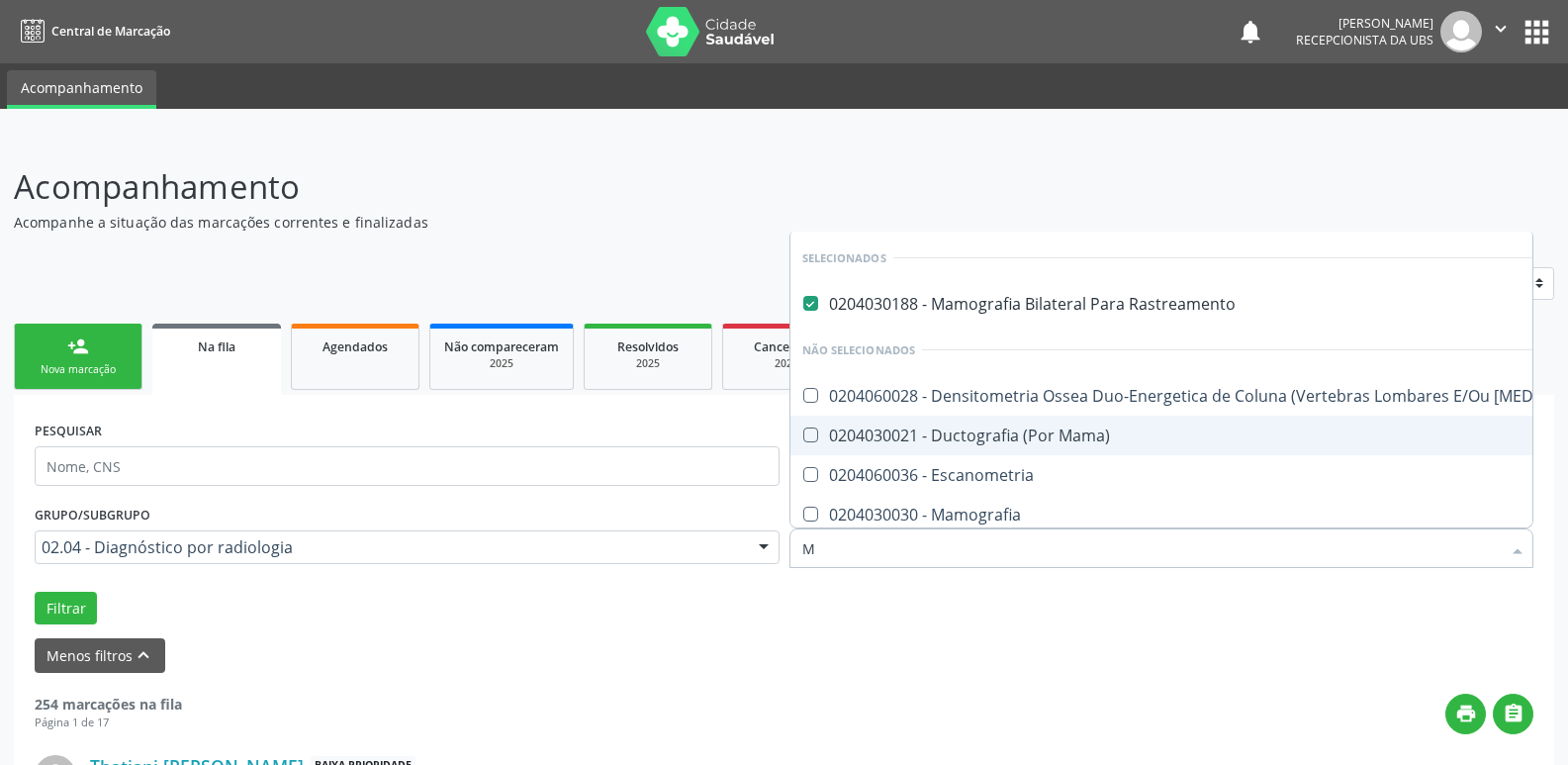
type input "MA"
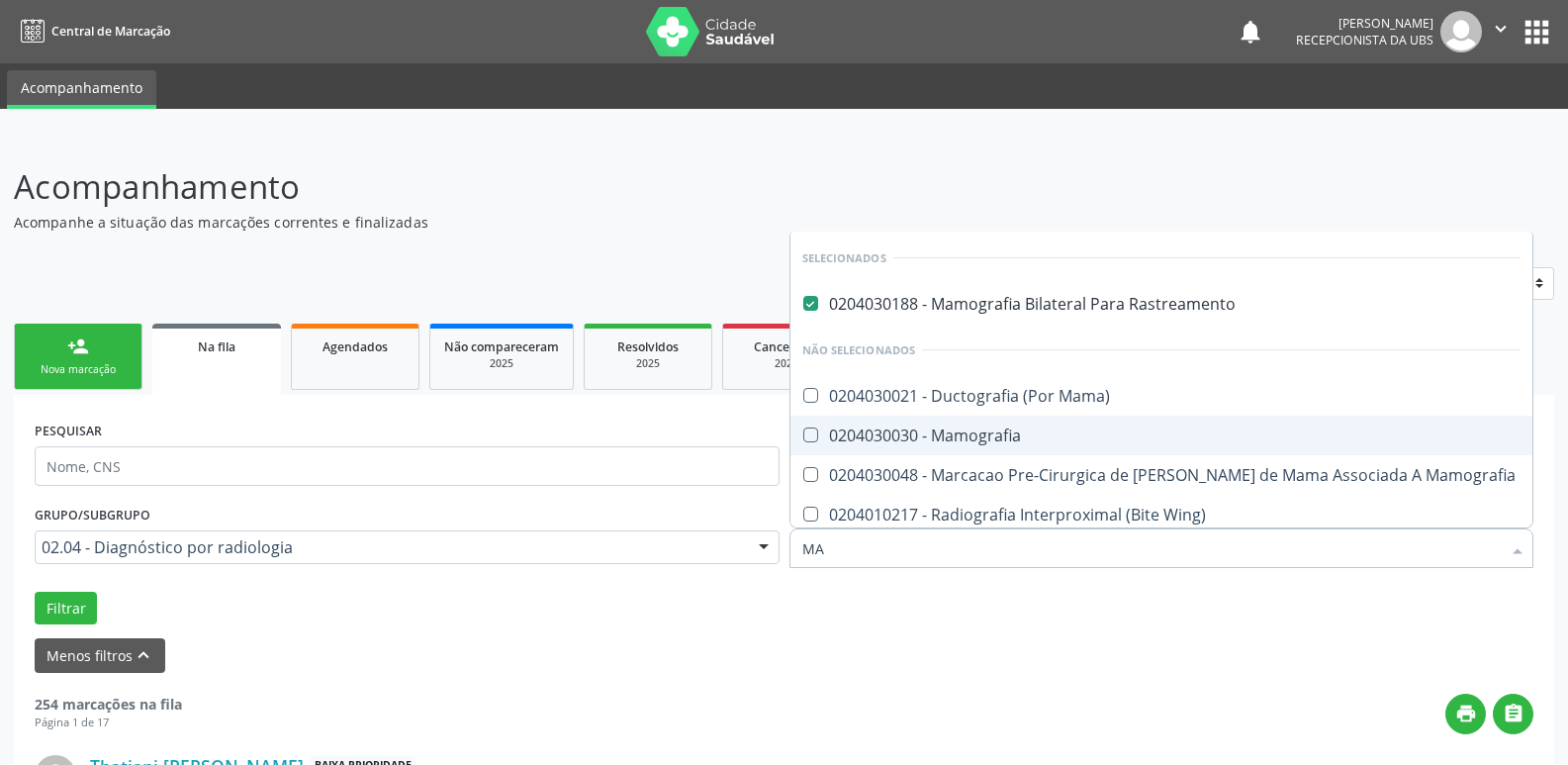
click at [911, 432] on div "0204030030 - Mamografia" at bounding box center [1162, 436] width 719 height 16
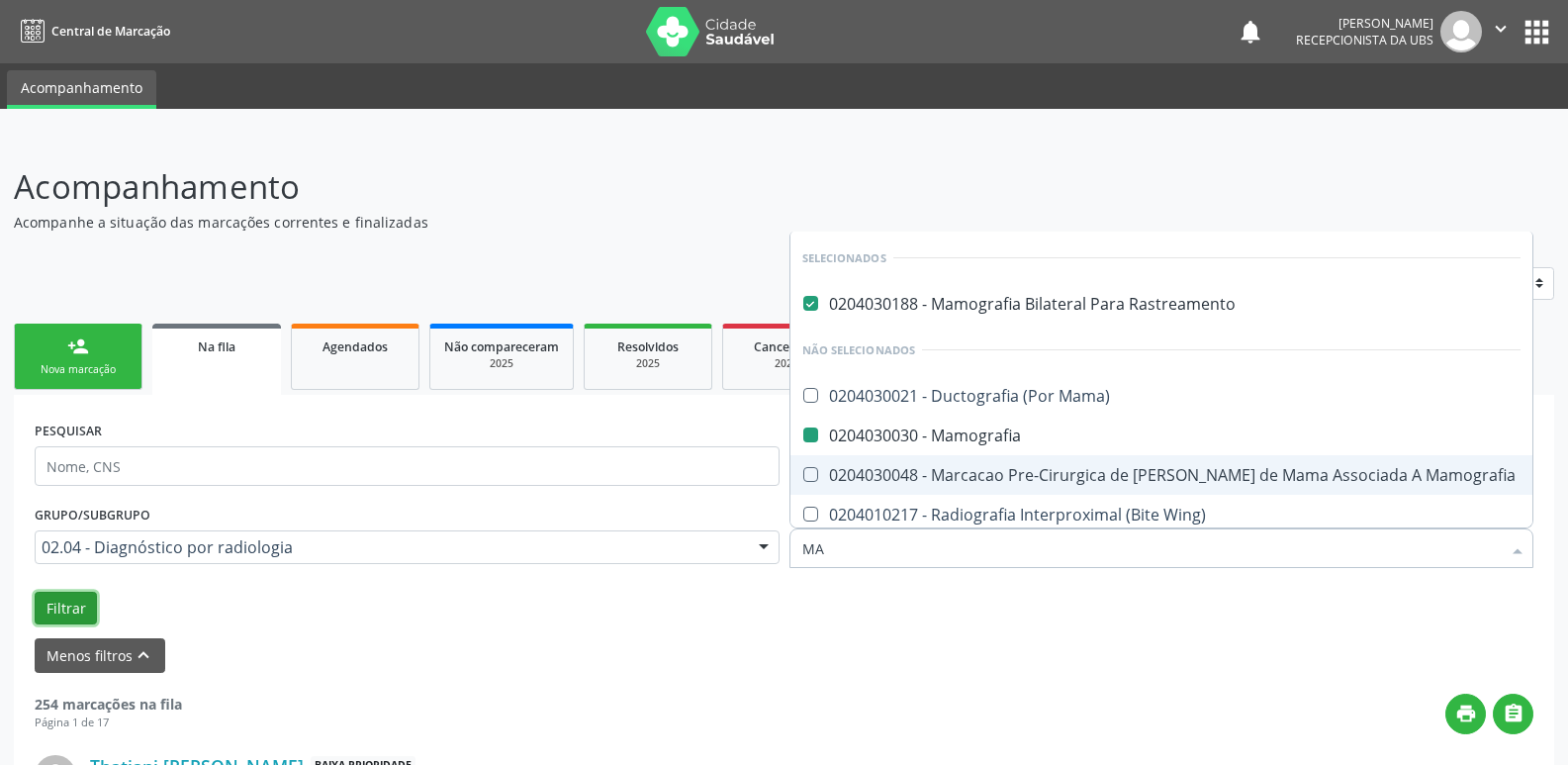
checkbox Mamografia "false"
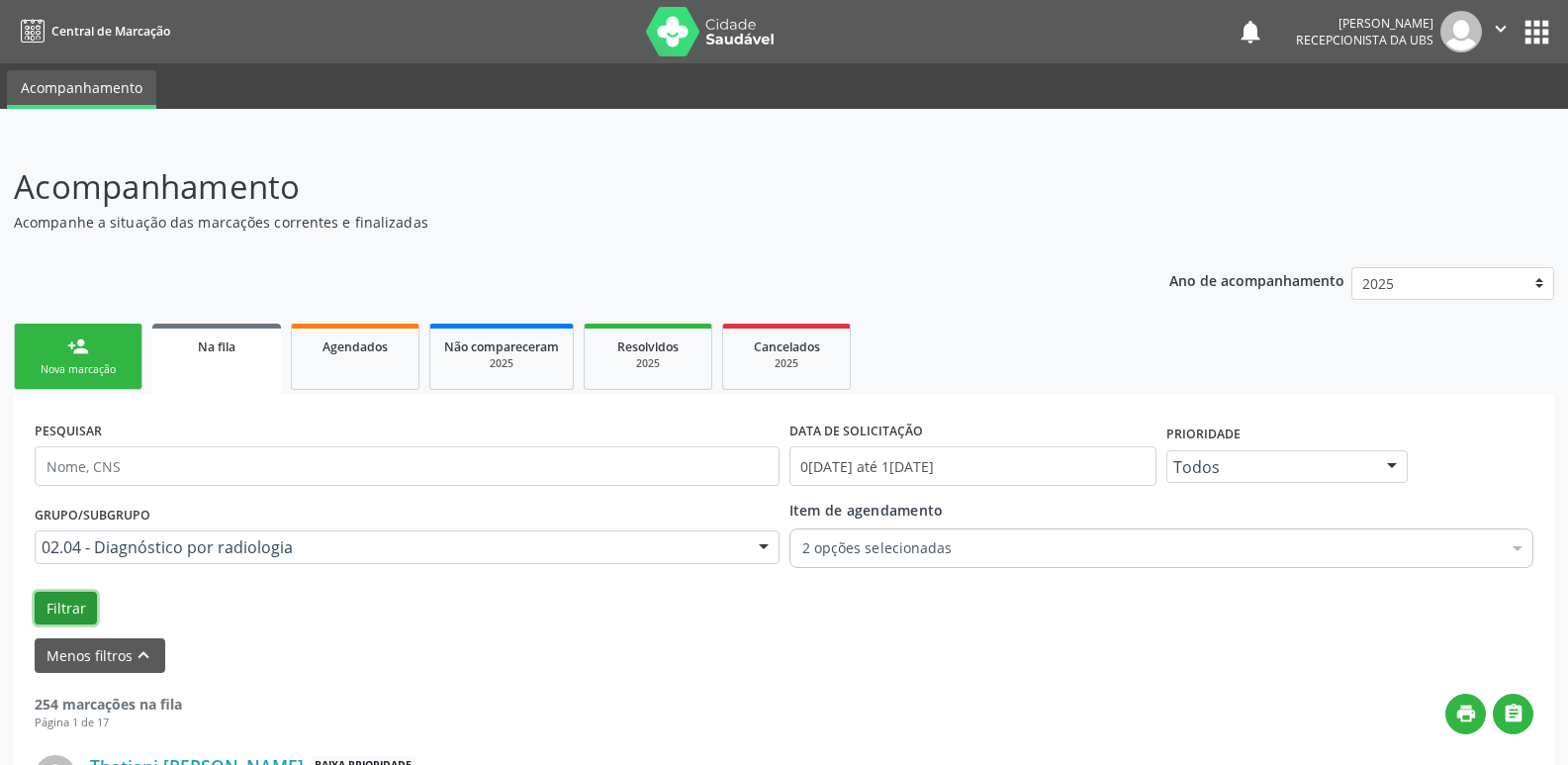
click at [81, 591] on button "Filtrar" at bounding box center [66, 608] width 63 height 34
click at [1272, 562] on div "2 opções selecionadas" at bounding box center [1162, 549] width 745 height 40
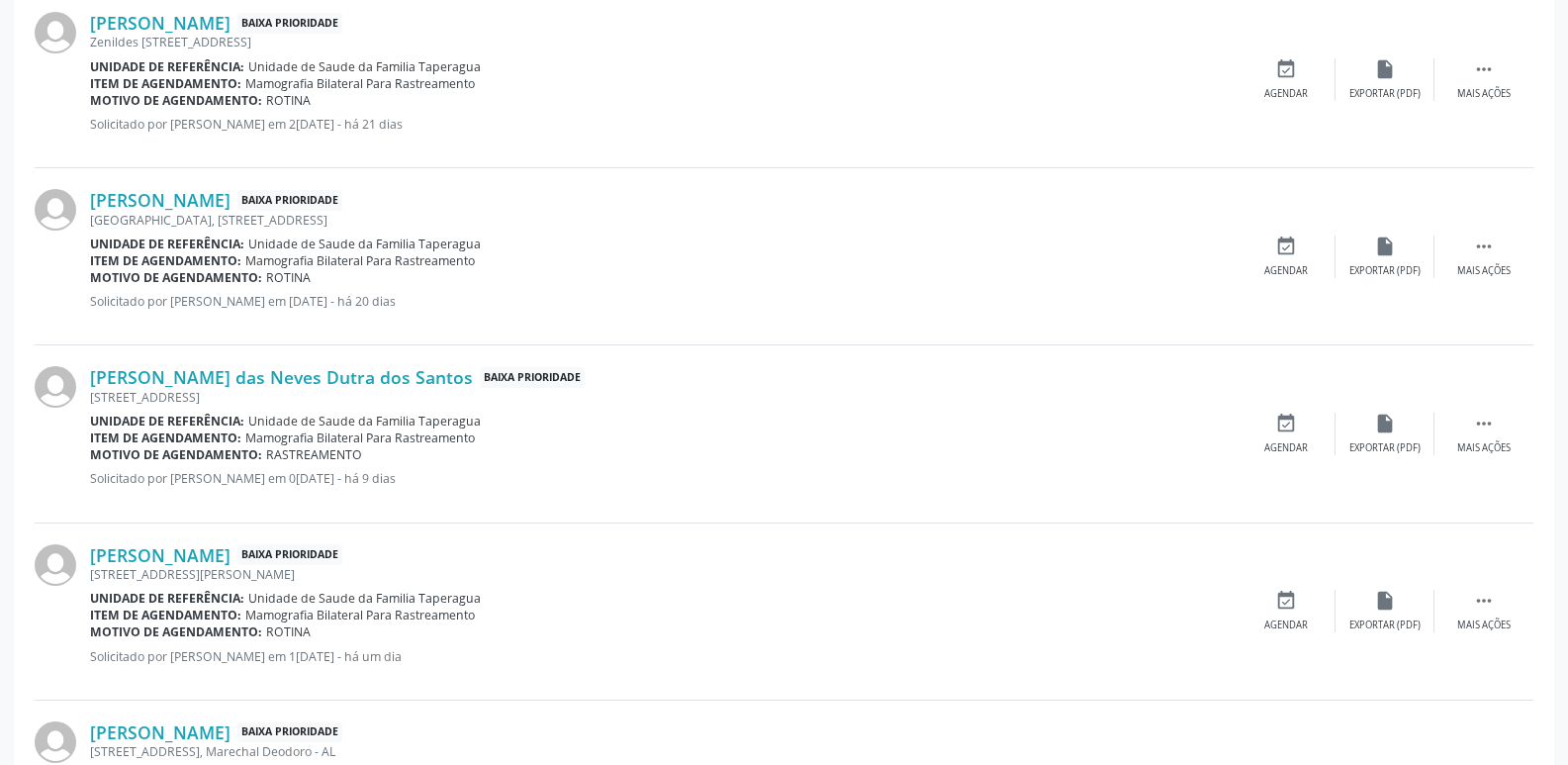
scroll to position [1439, 0]
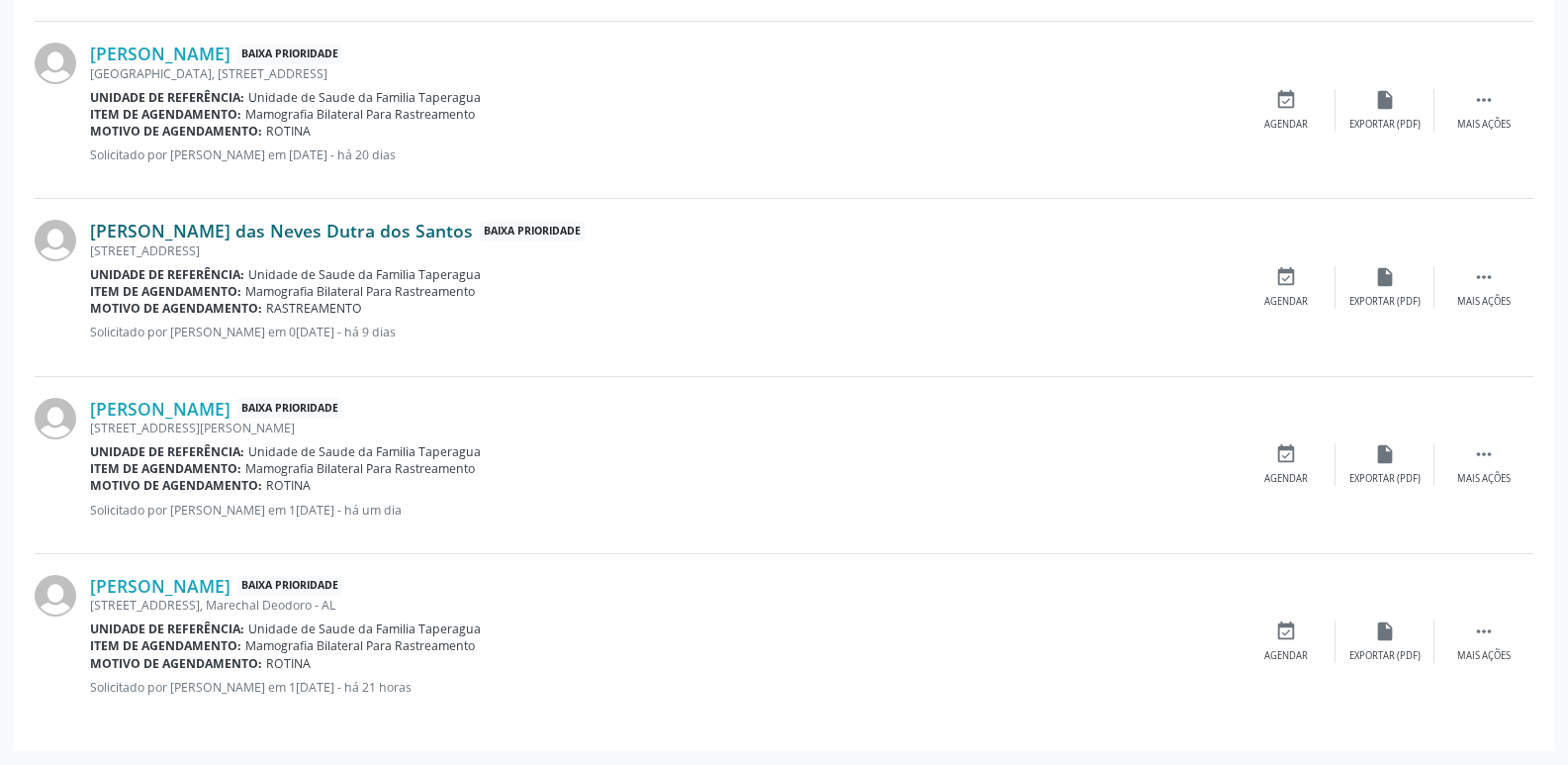
click at [332, 223] on link "Maria das Neves Dutra dos Santos" at bounding box center [281, 230] width 383 height 22
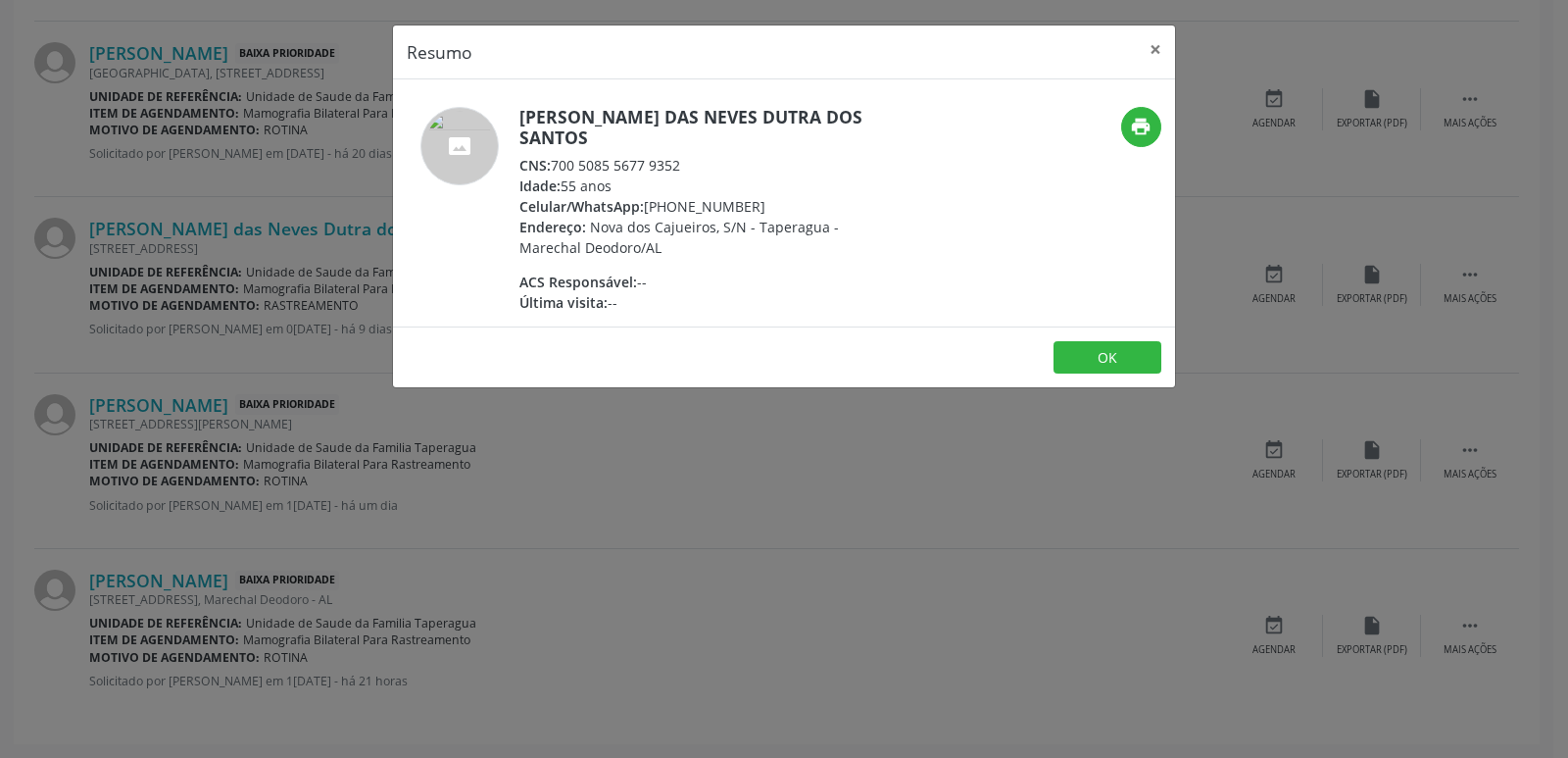
click at [1279, 562] on div "Resumo × Maria das Neves Dutra dos Santos CNS: 700 5085 5677 9352 Idade: 55 ano…" at bounding box center [784, 379] width 1568 height 758
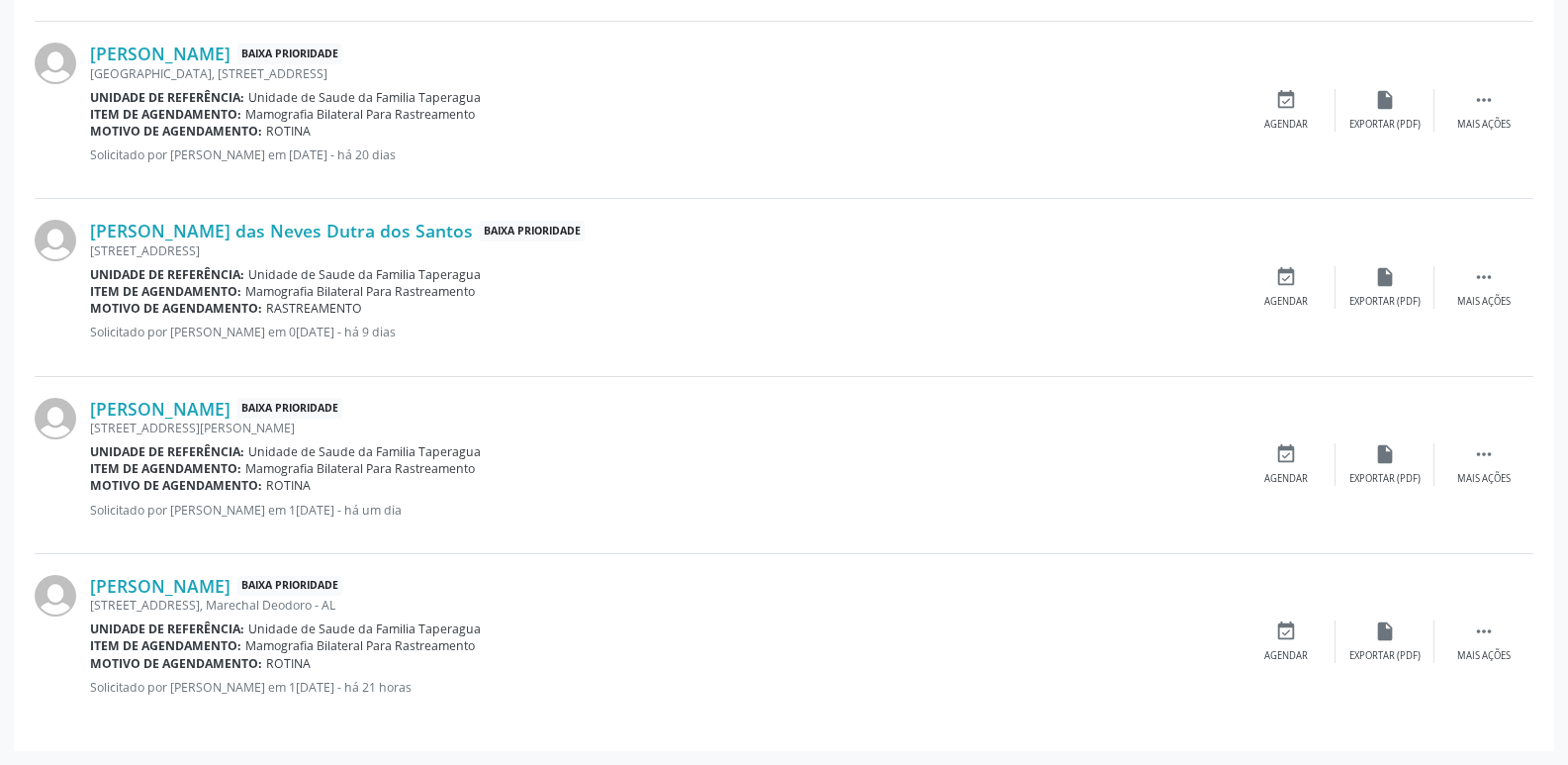
scroll to position [0, 0]
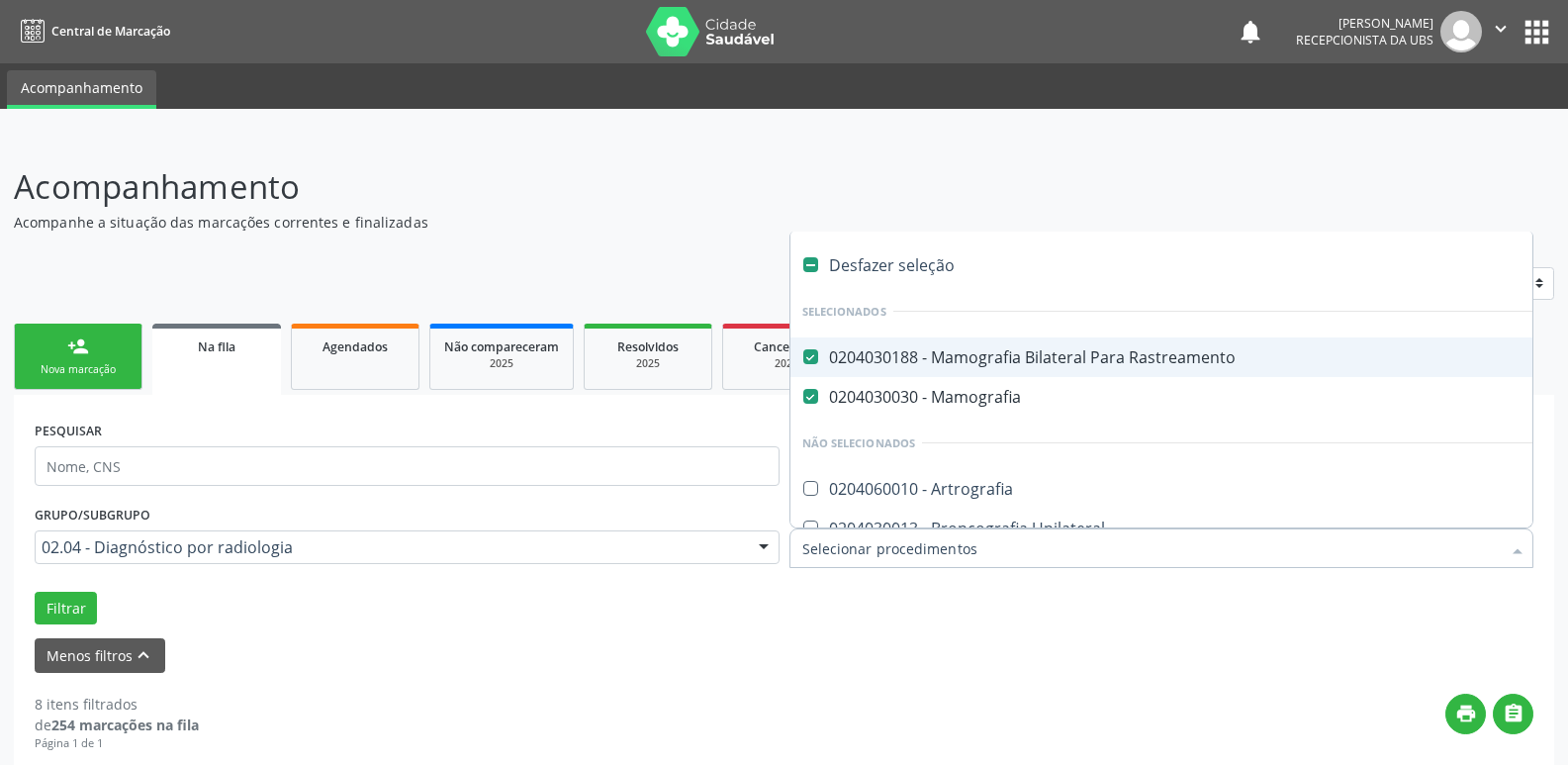
click at [856, 262] on div "Desfazer seleção" at bounding box center [1213, 265] width 844 height 40
checkbox Rastreamento "false"
checkbox Mamografia "false"
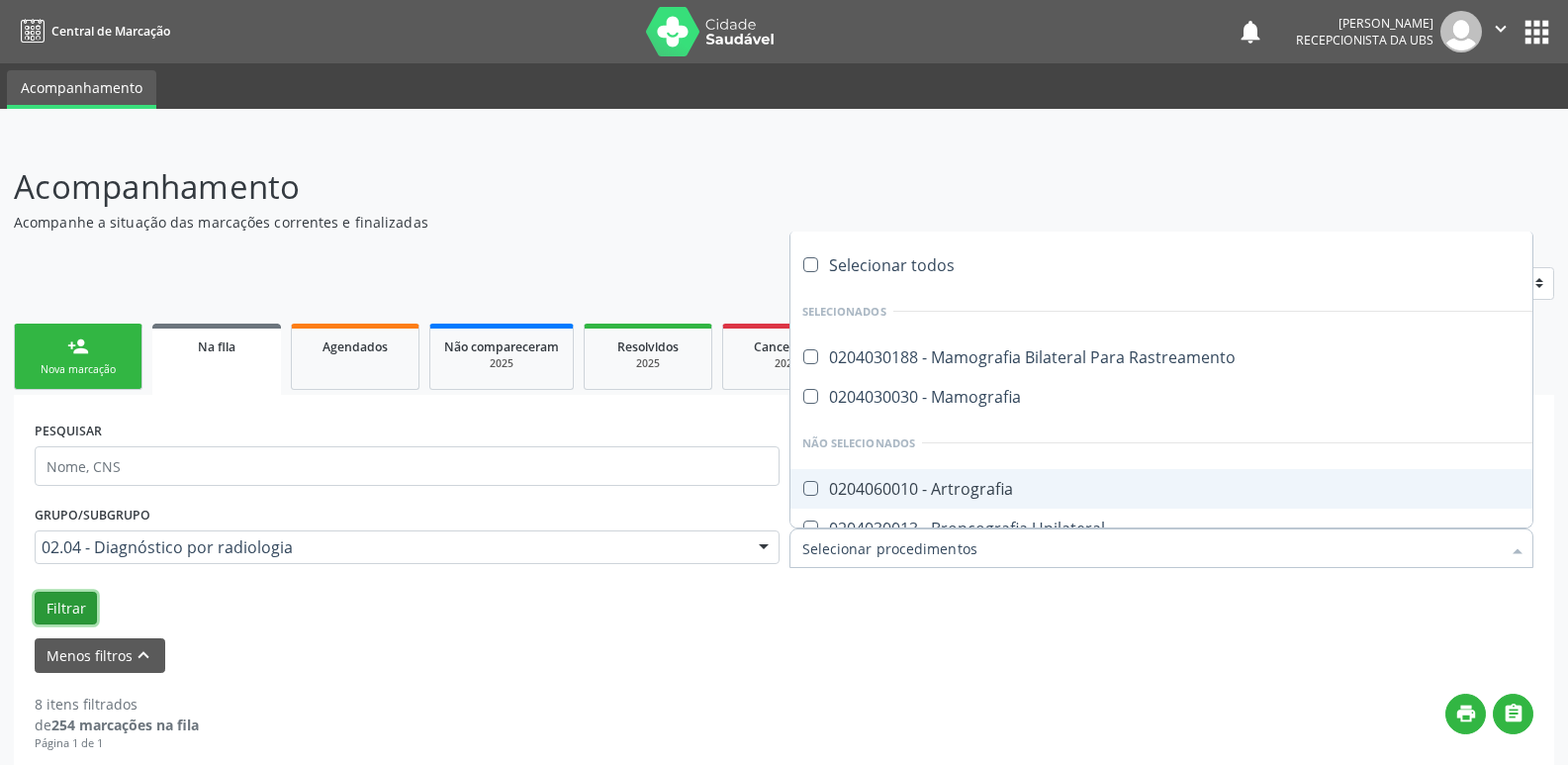
click at [78, 608] on button "Filtrar" at bounding box center [66, 608] width 63 height 34
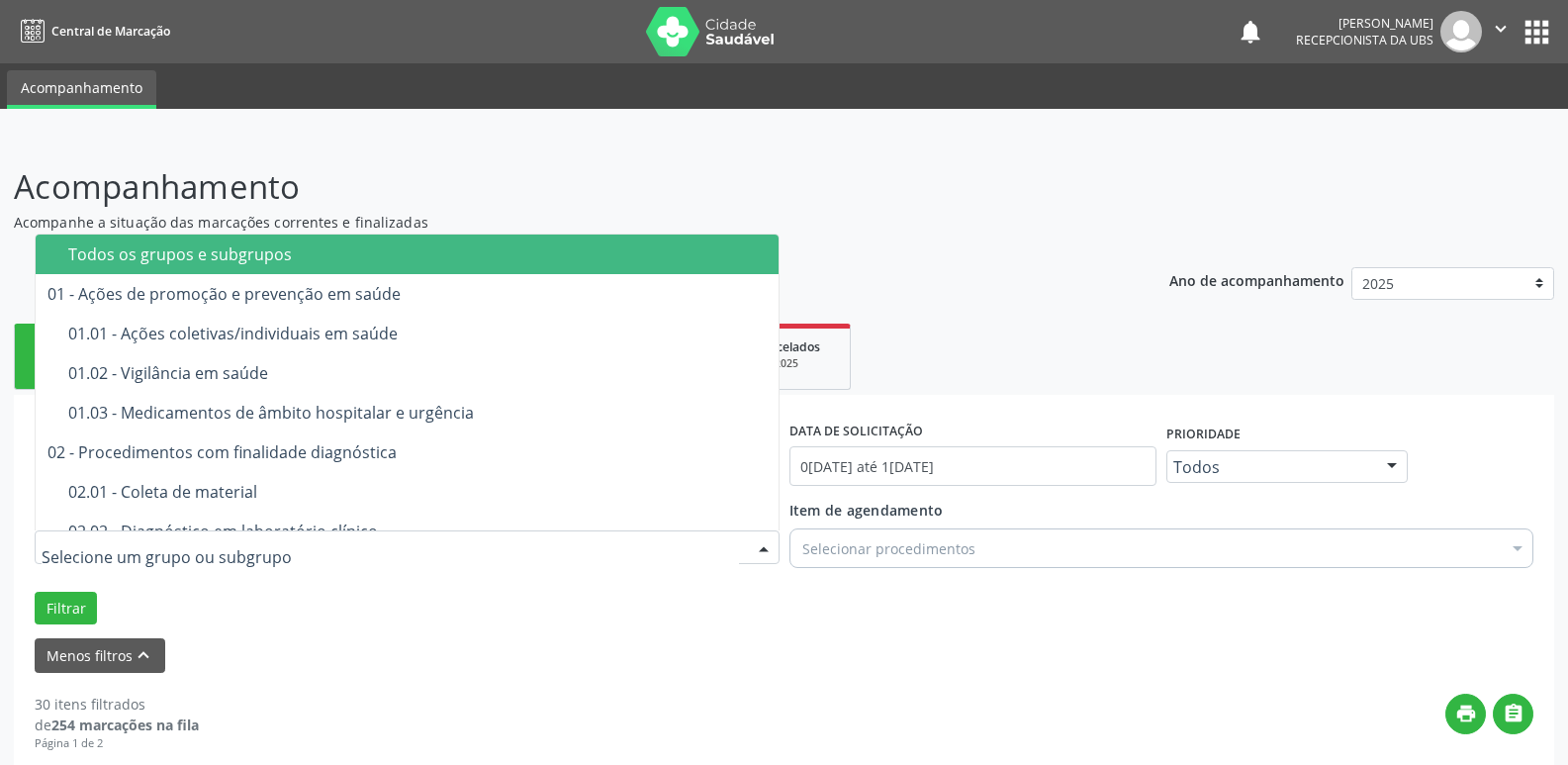
click at [456, 266] on span "Todos os grupos e subgrupos" at bounding box center [407, 254] width 743 height 40
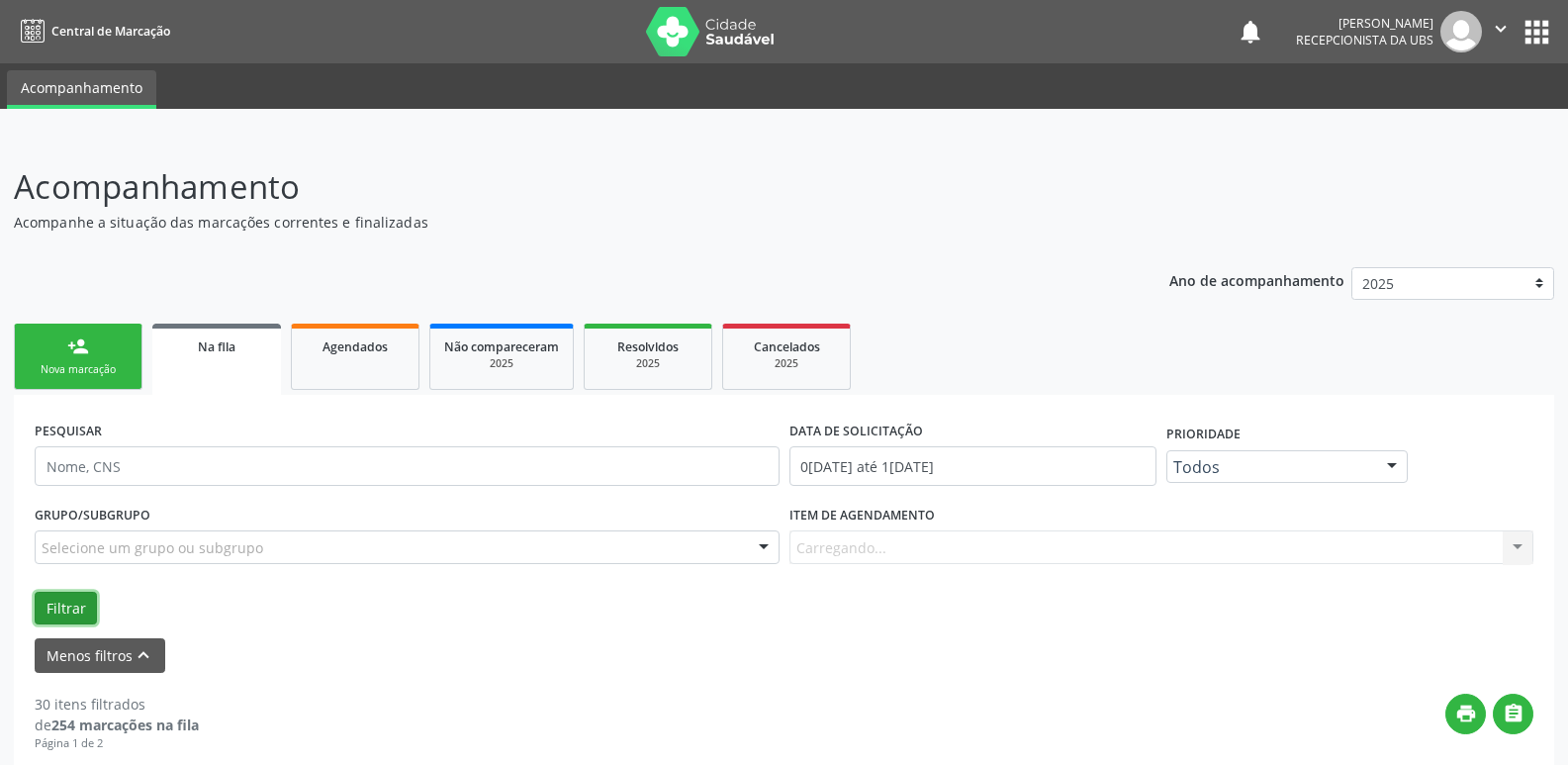
click at [52, 601] on button "Filtrar" at bounding box center [66, 608] width 63 height 34
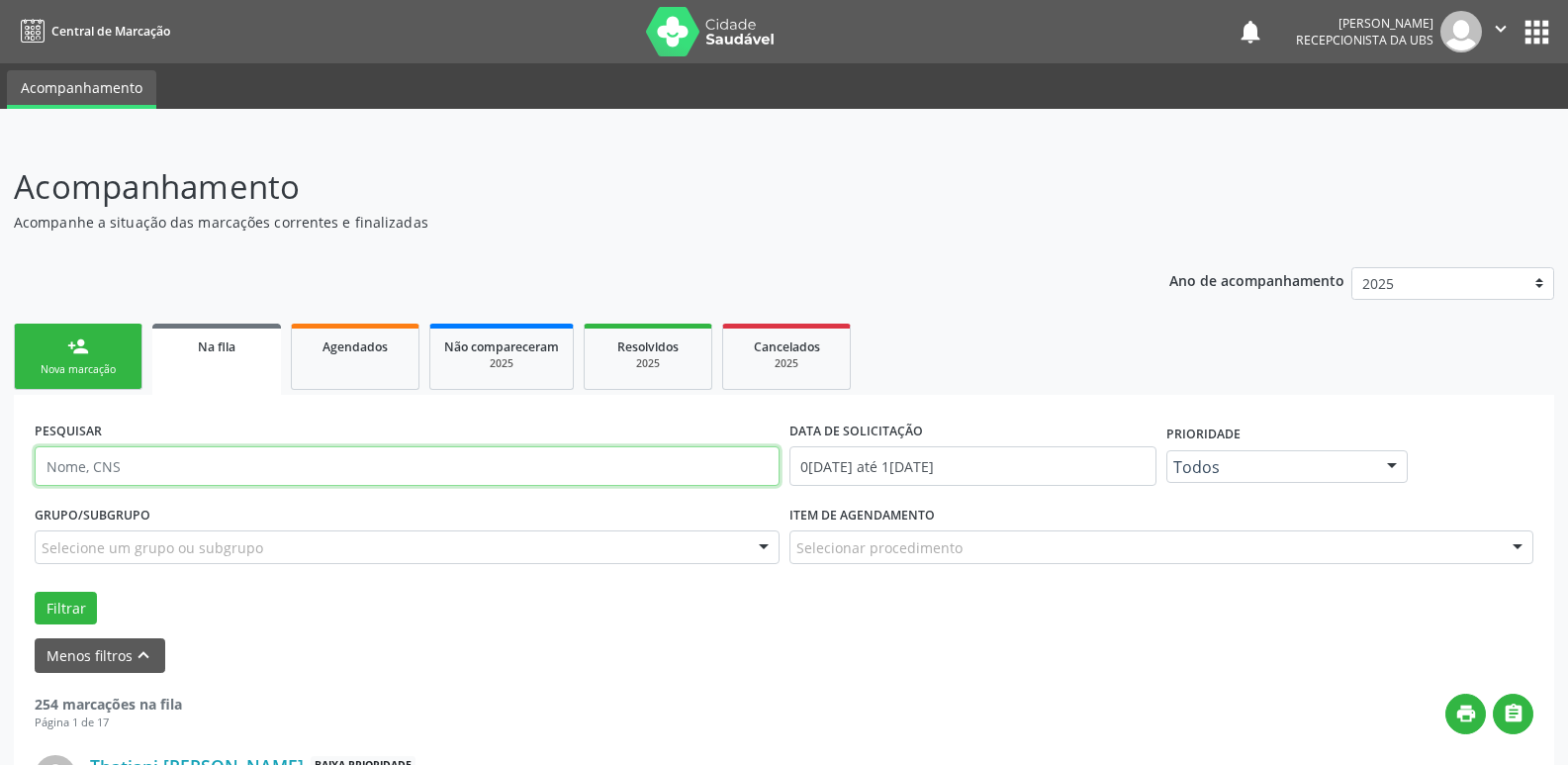
click at [186, 469] on input "text" at bounding box center [407, 466] width 745 height 40
paste input "706302632908680"
type input "706302632908680"
click at [35, 591] on button "Filtrar" at bounding box center [66, 608] width 63 height 34
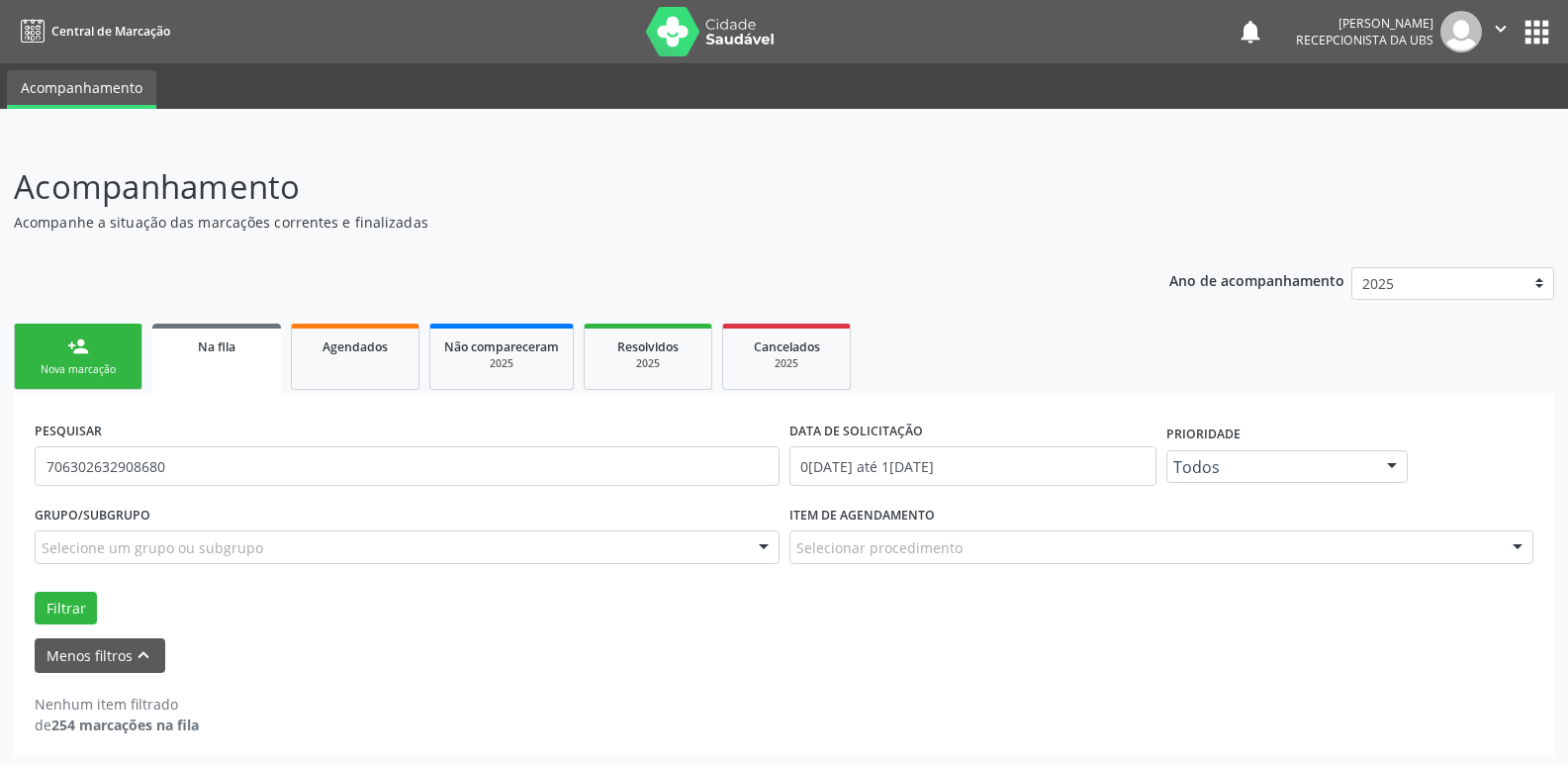
scroll to position [5, 0]
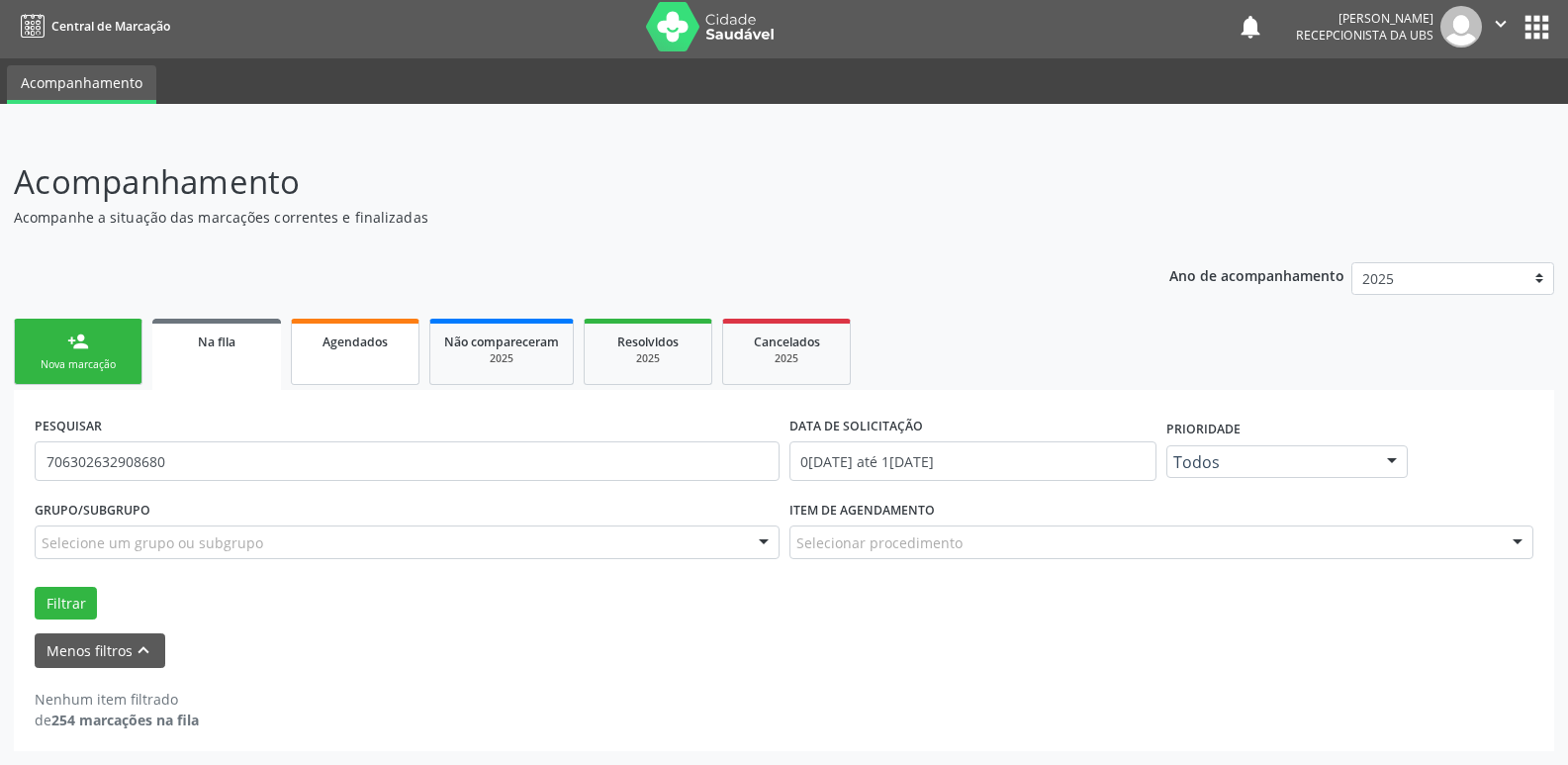
click at [355, 337] on span "Agendados" at bounding box center [354, 341] width 65 height 17
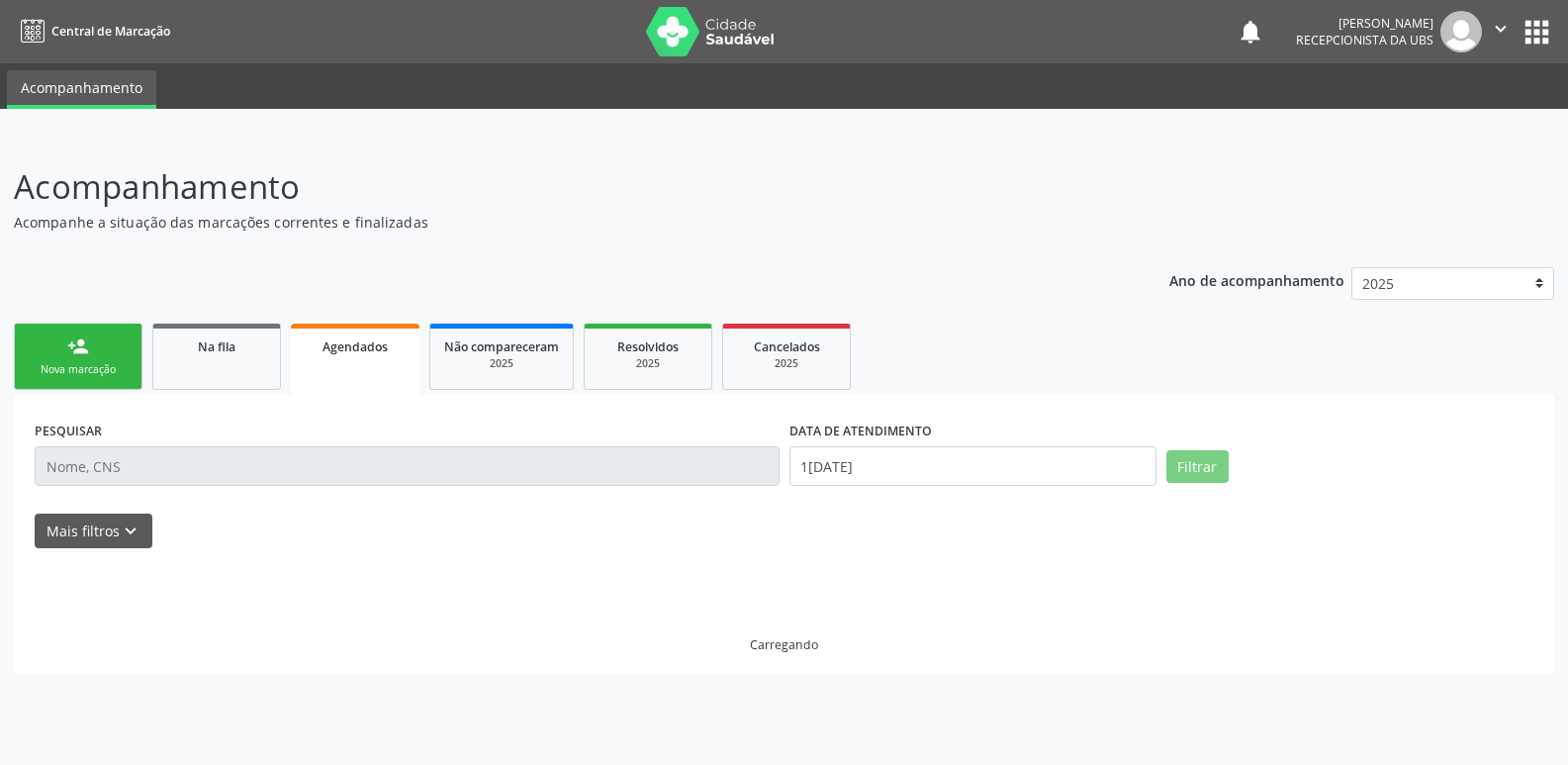
scroll to position [0, 0]
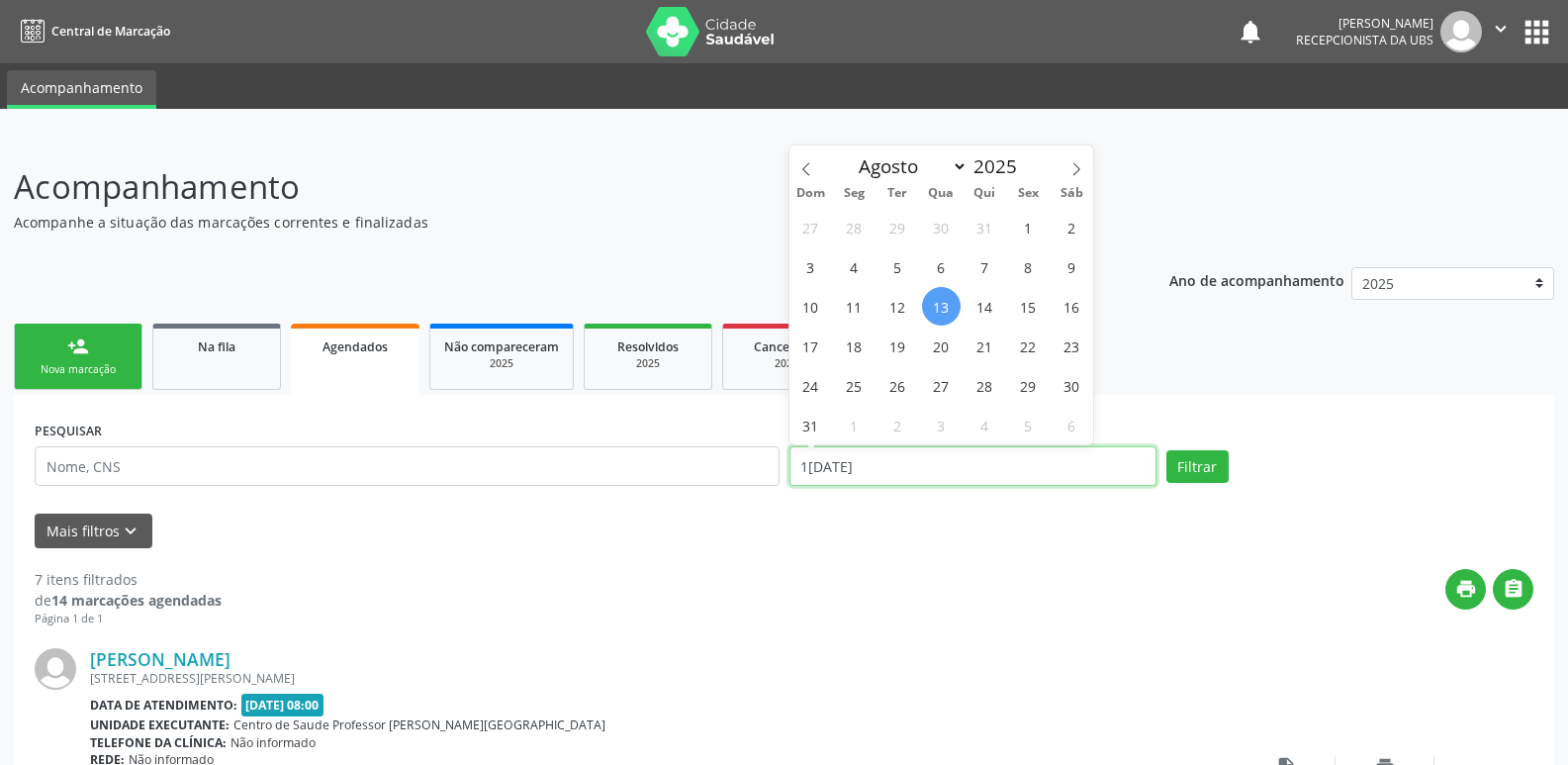
click at [1090, 464] on input "[DATE]" at bounding box center [974, 466] width 367 height 40
click at [1025, 228] on span "1" at bounding box center [1028, 226] width 39 height 39
type input "01/08/2025"
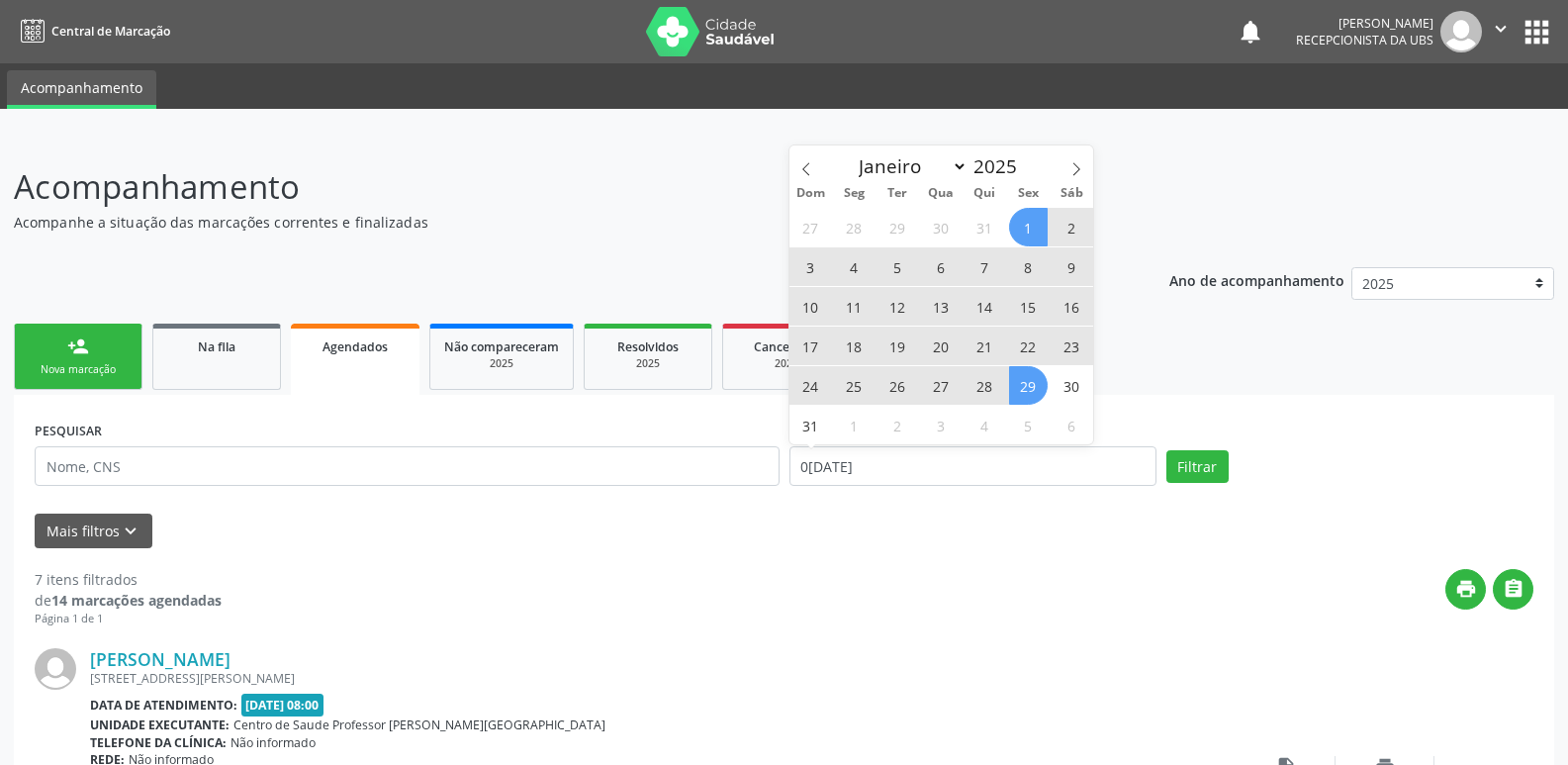
click at [1021, 392] on span "29" at bounding box center [1028, 385] width 39 height 39
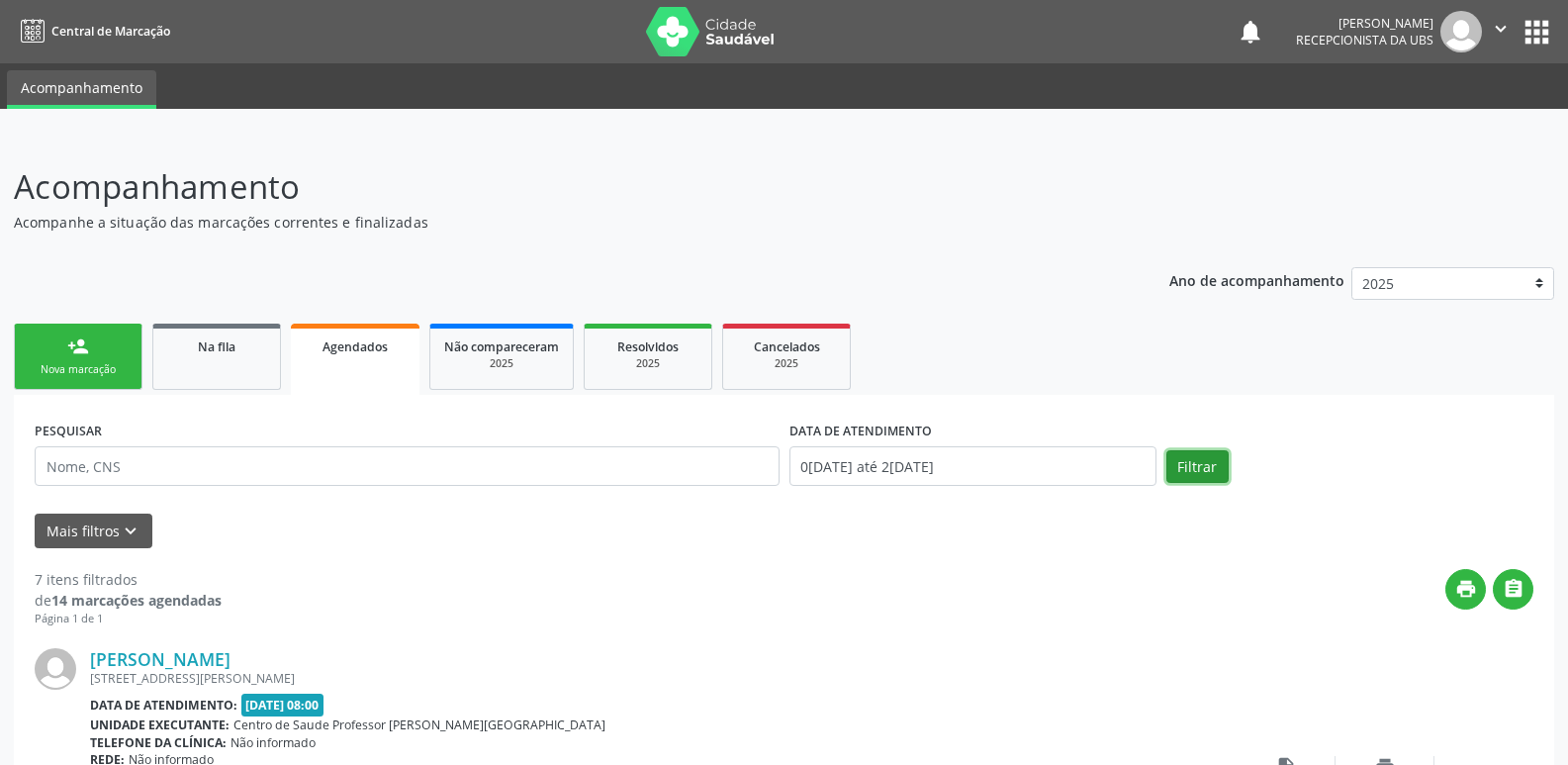
click at [1196, 471] on button "Filtrar" at bounding box center [1198, 467] width 63 height 34
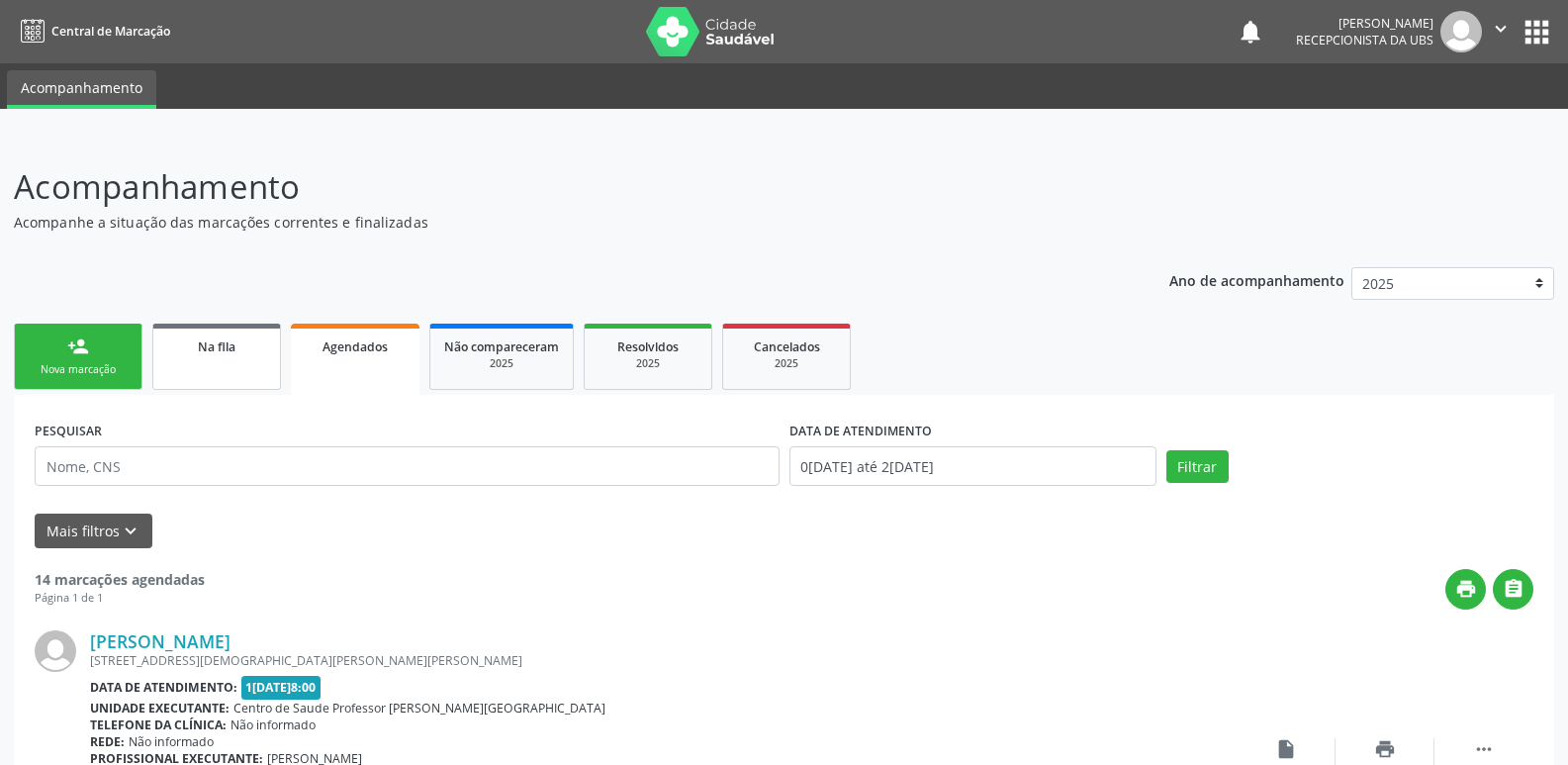
click at [206, 369] on link "Na fila" at bounding box center [216, 356] width 129 height 66
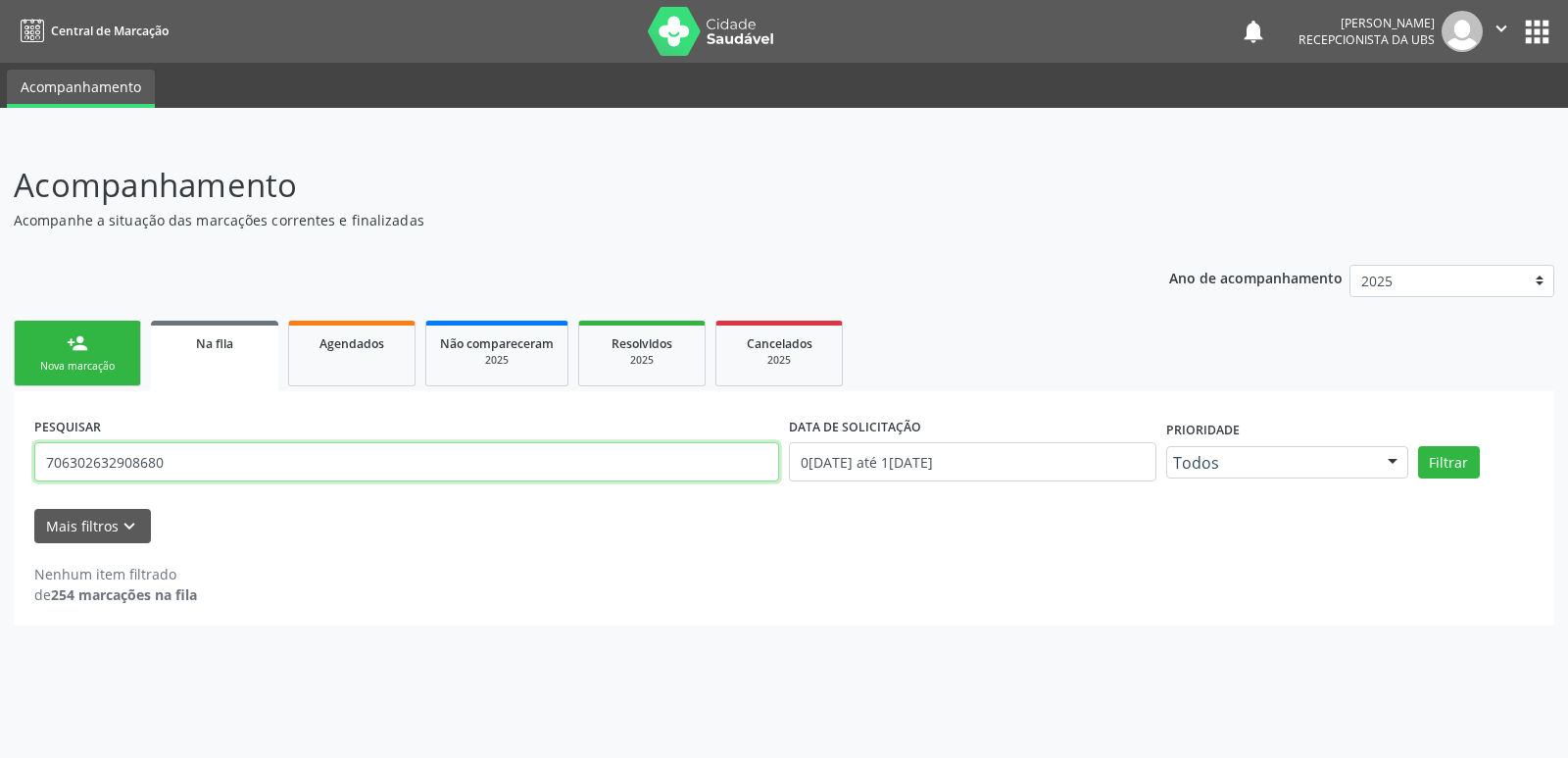
click at [300, 464] on input "706302632908680" at bounding box center [407, 462] width 745 height 40
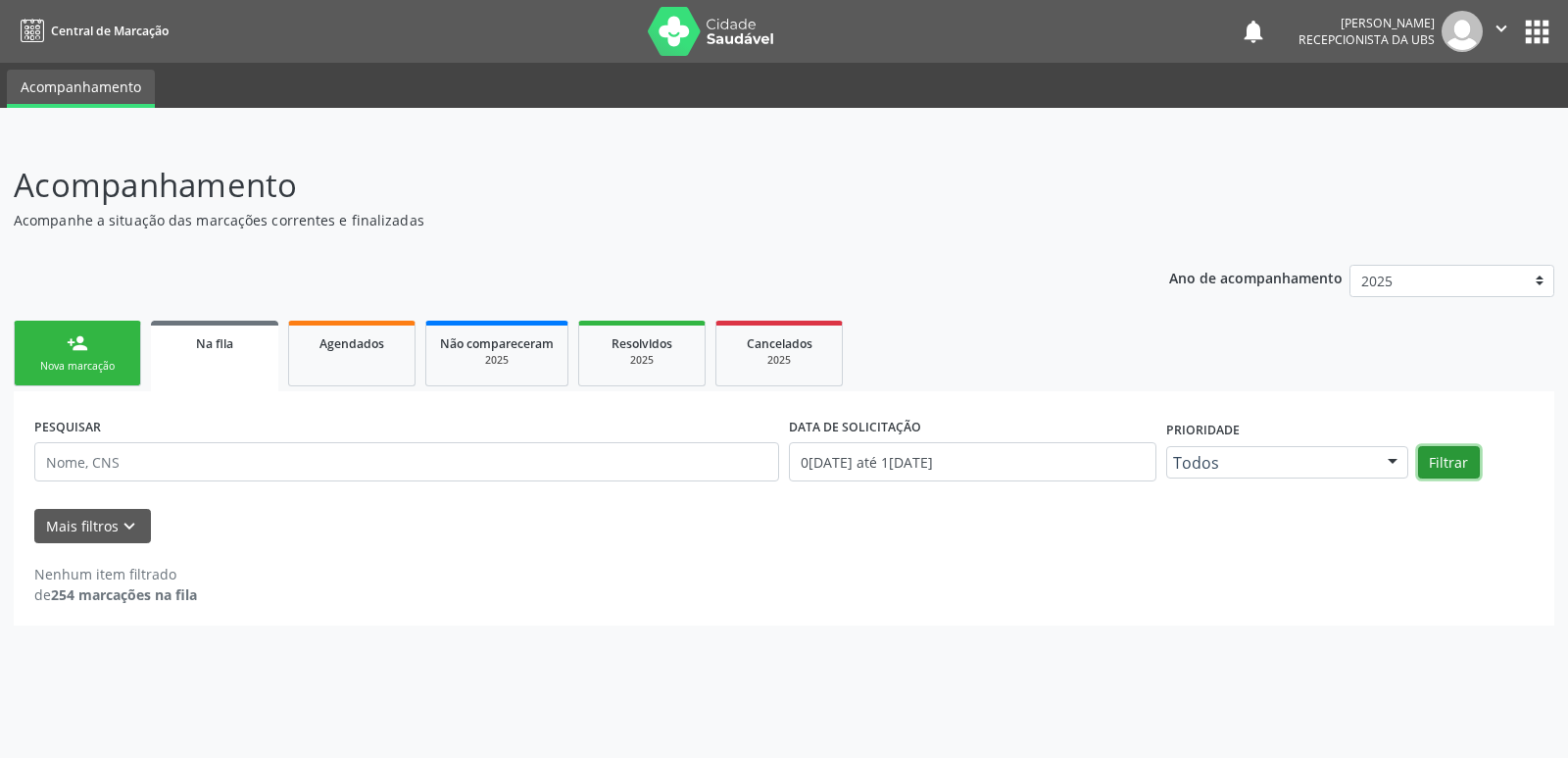
click at [1453, 447] on button "Filtrar" at bounding box center [1449, 463] width 62 height 34
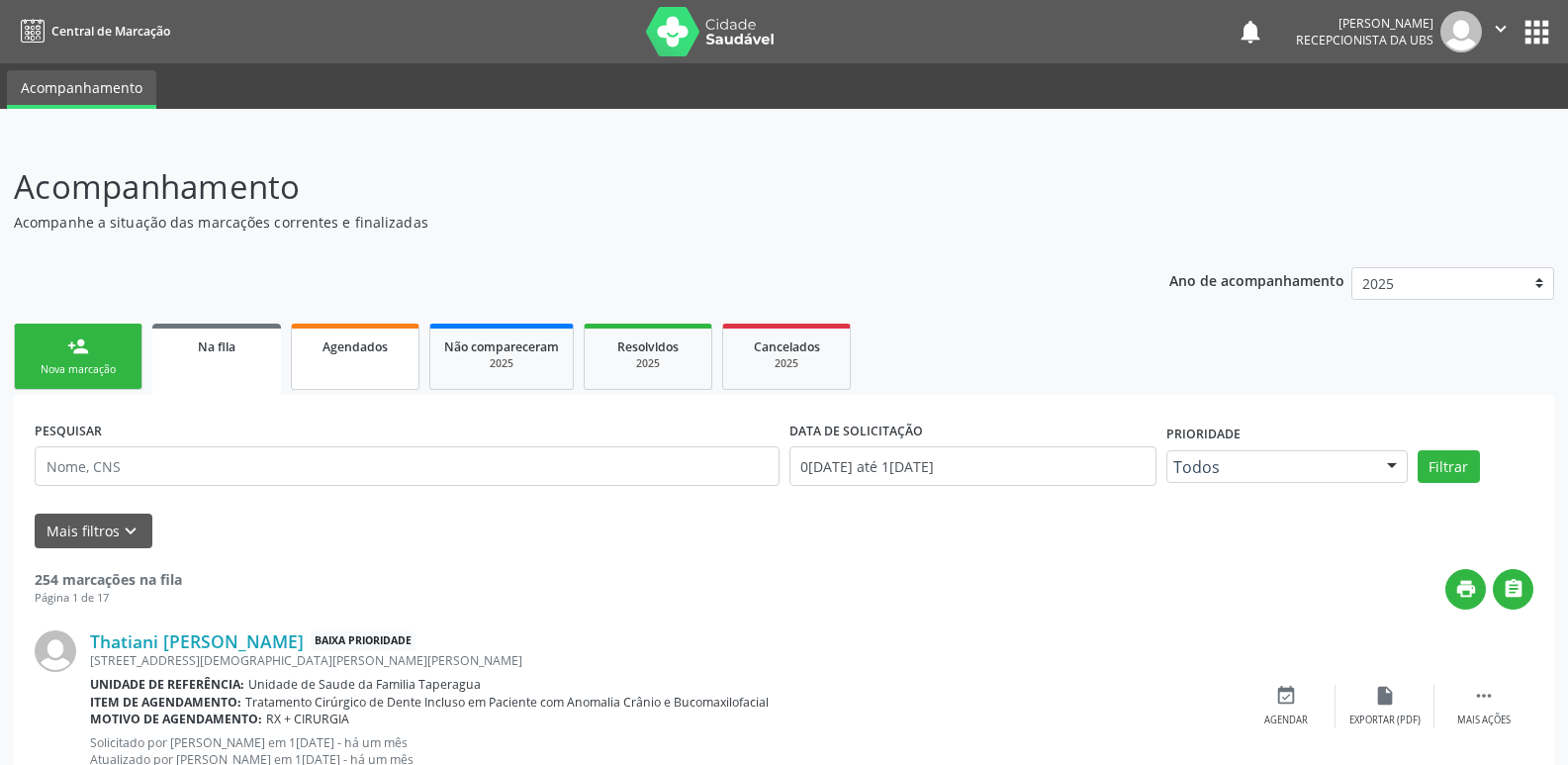
click at [412, 353] on link "Agendados" at bounding box center [355, 356] width 129 height 66
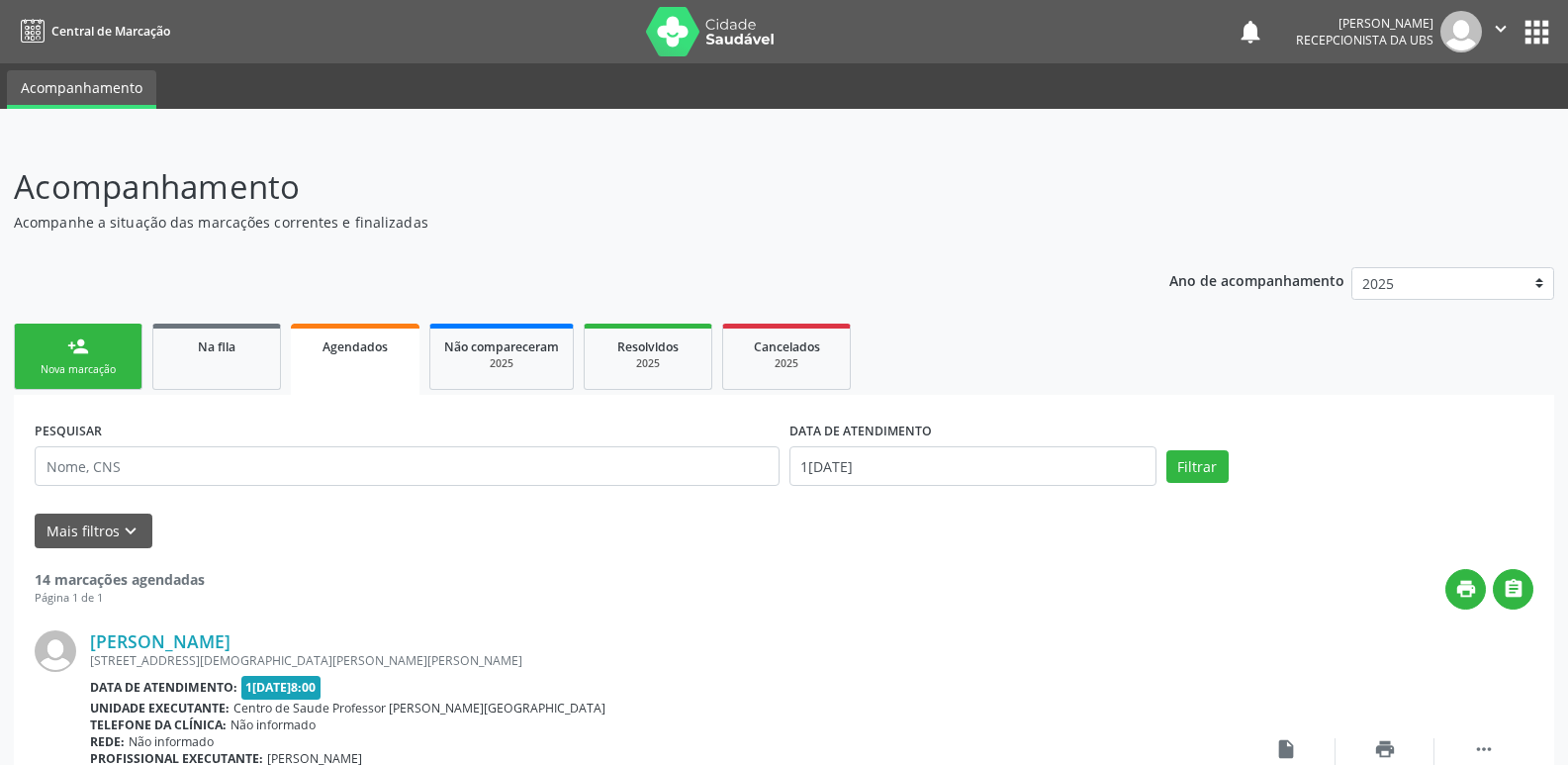
click at [412, 353] on link "Agendados" at bounding box center [355, 358] width 129 height 71
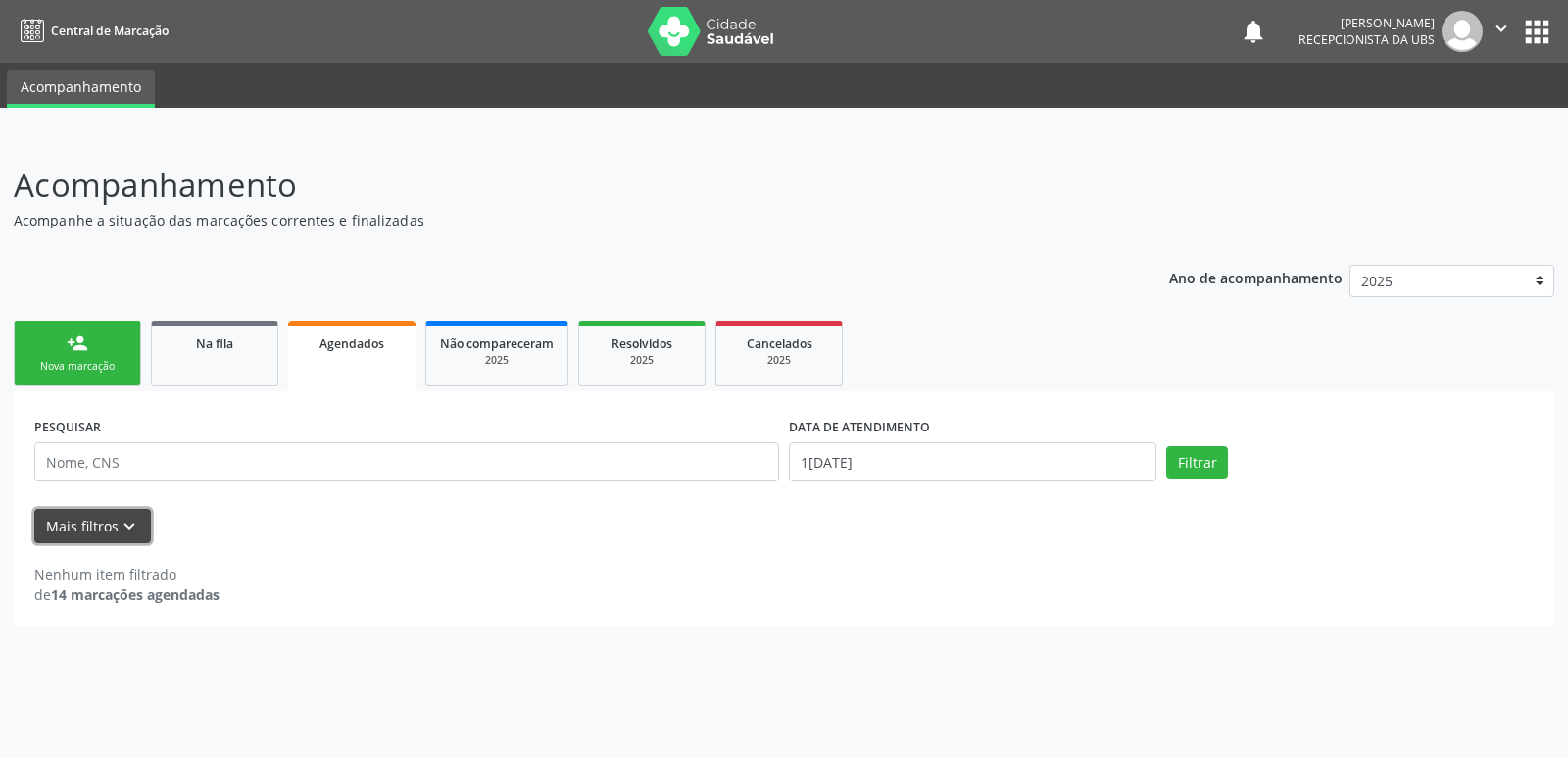
click at [66, 526] on button "Mais filtros keyboard_arrow_down" at bounding box center [93, 526] width 117 height 35
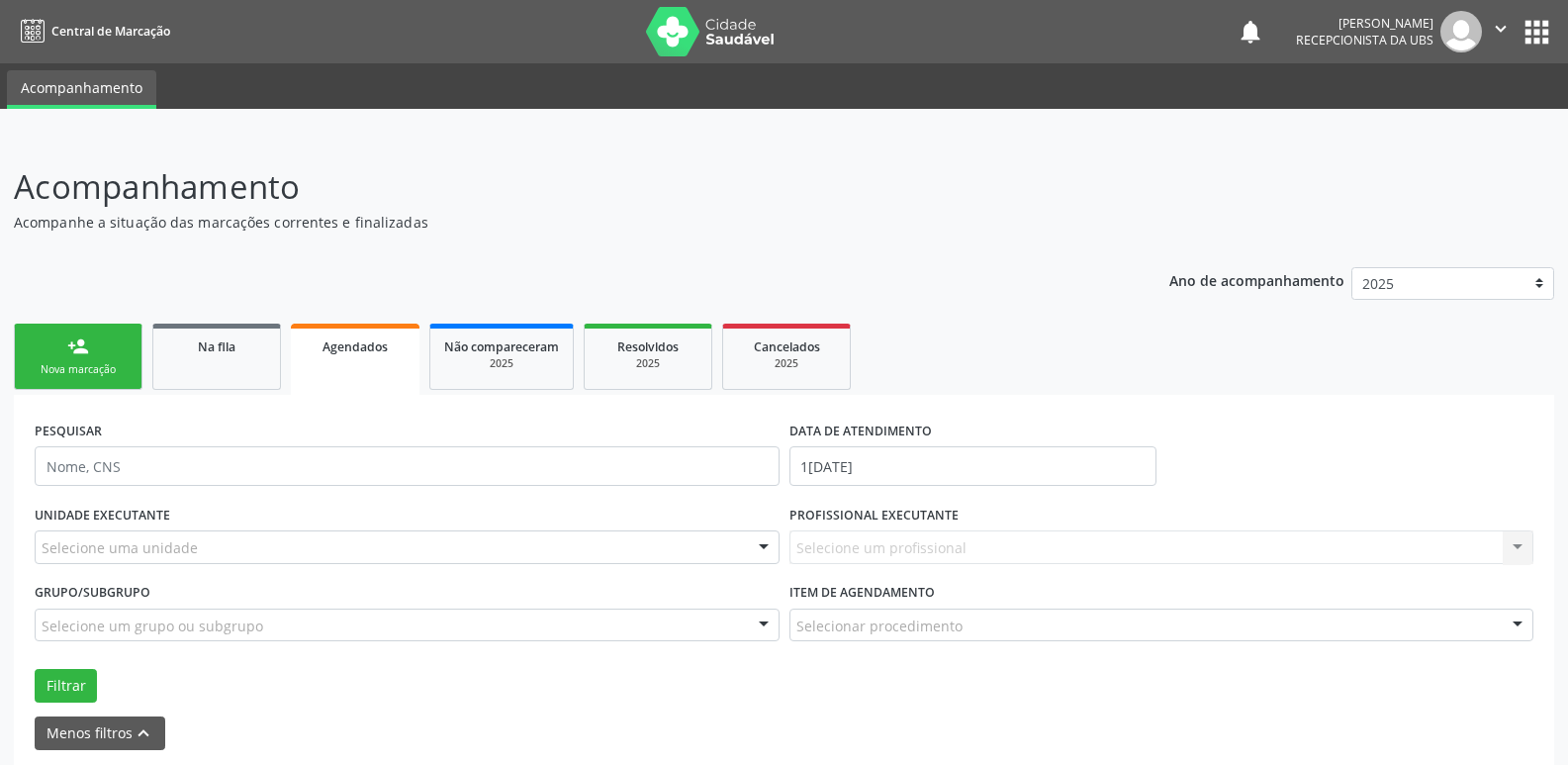
click at [980, 630] on div "Selecionar procedimento" at bounding box center [1162, 625] width 745 height 34
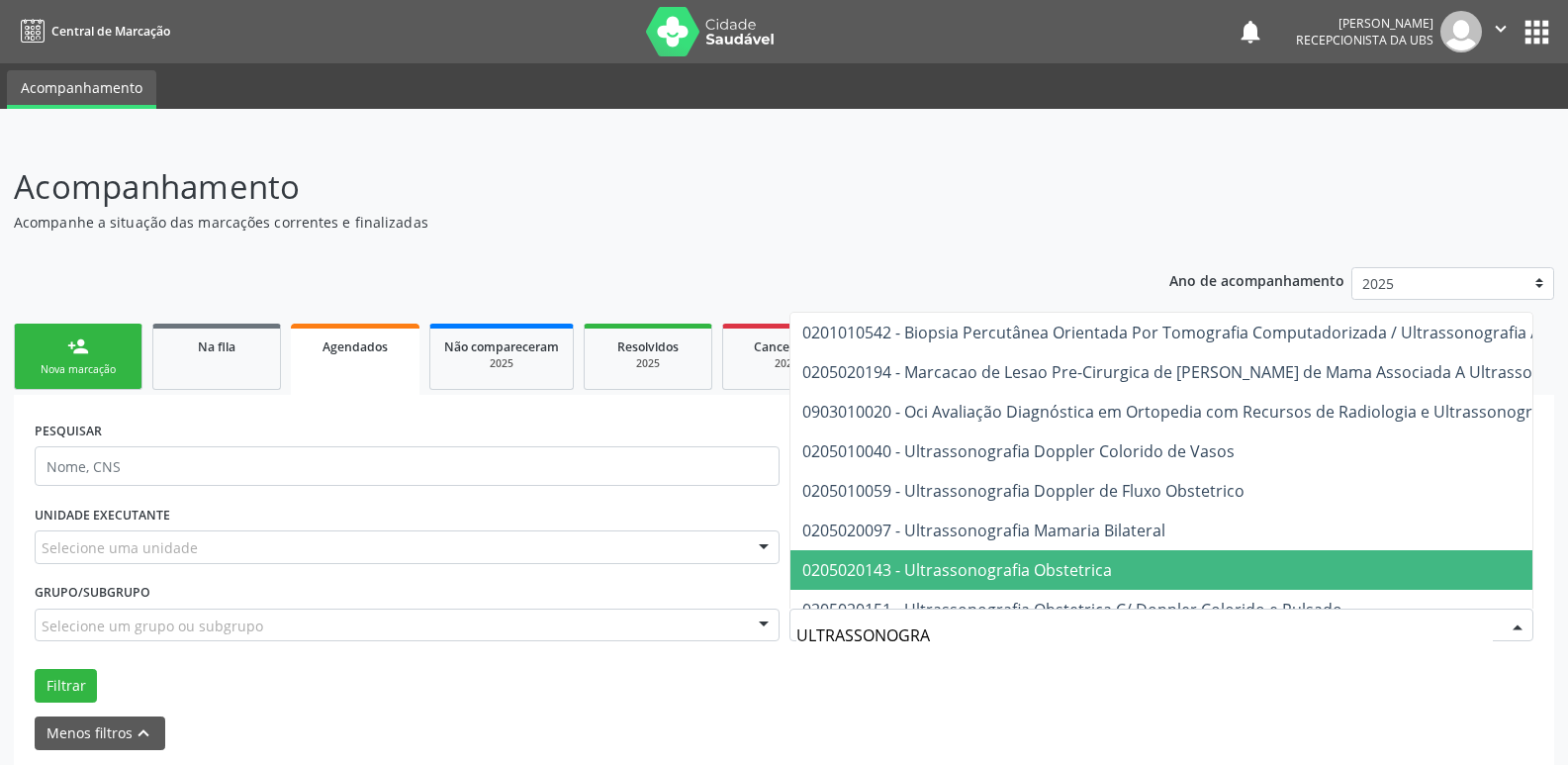
type input "ULTRASSONOGRAF"
click at [1095, 570] on span "0205020143 - Ultrassonografia Obstetrica" at bounding box center [958, 571] width 310 height 22
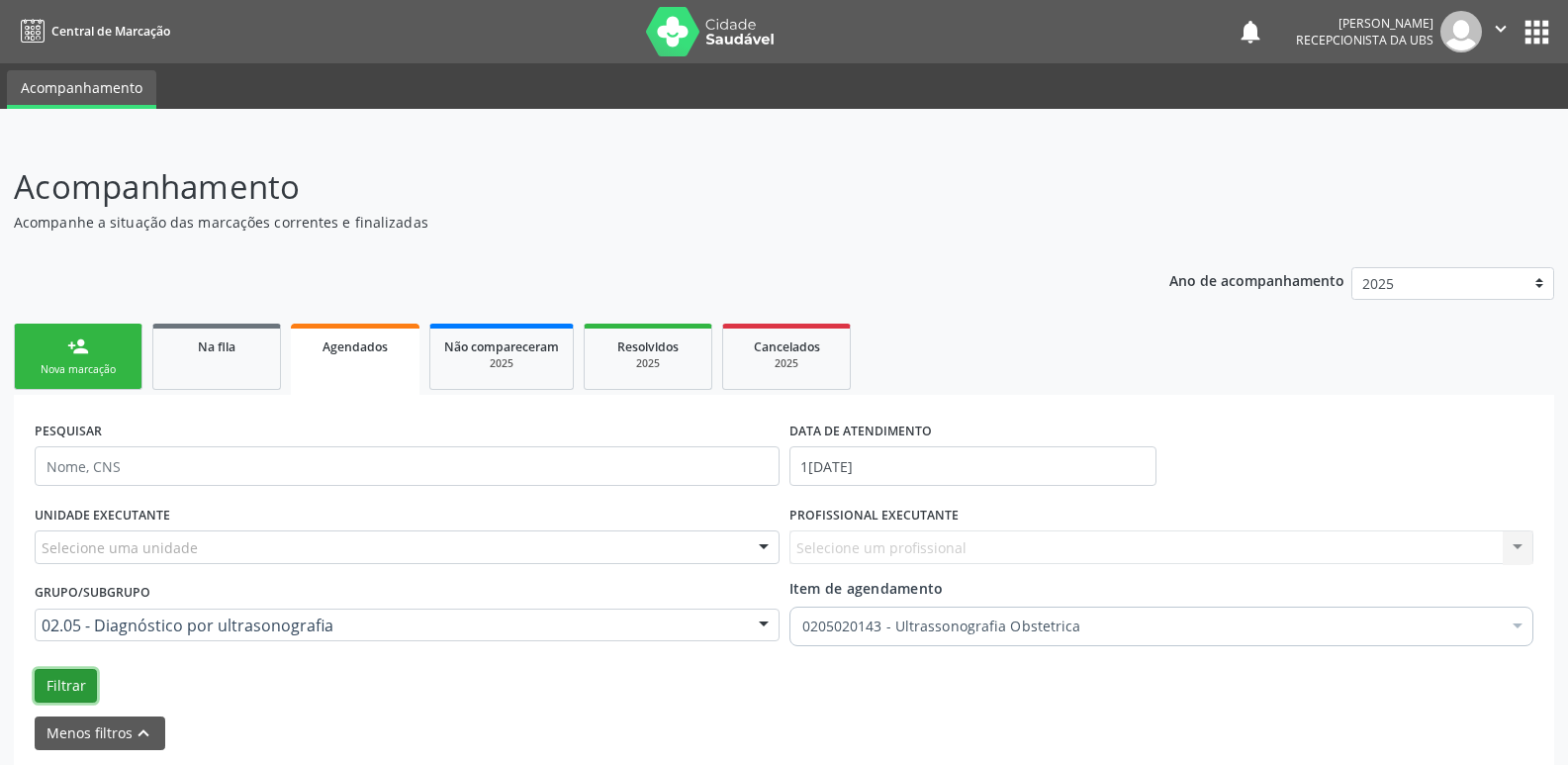
click at [62, 671] on button "Filtrar" at bounding box center [66, 686] width 63 height 34
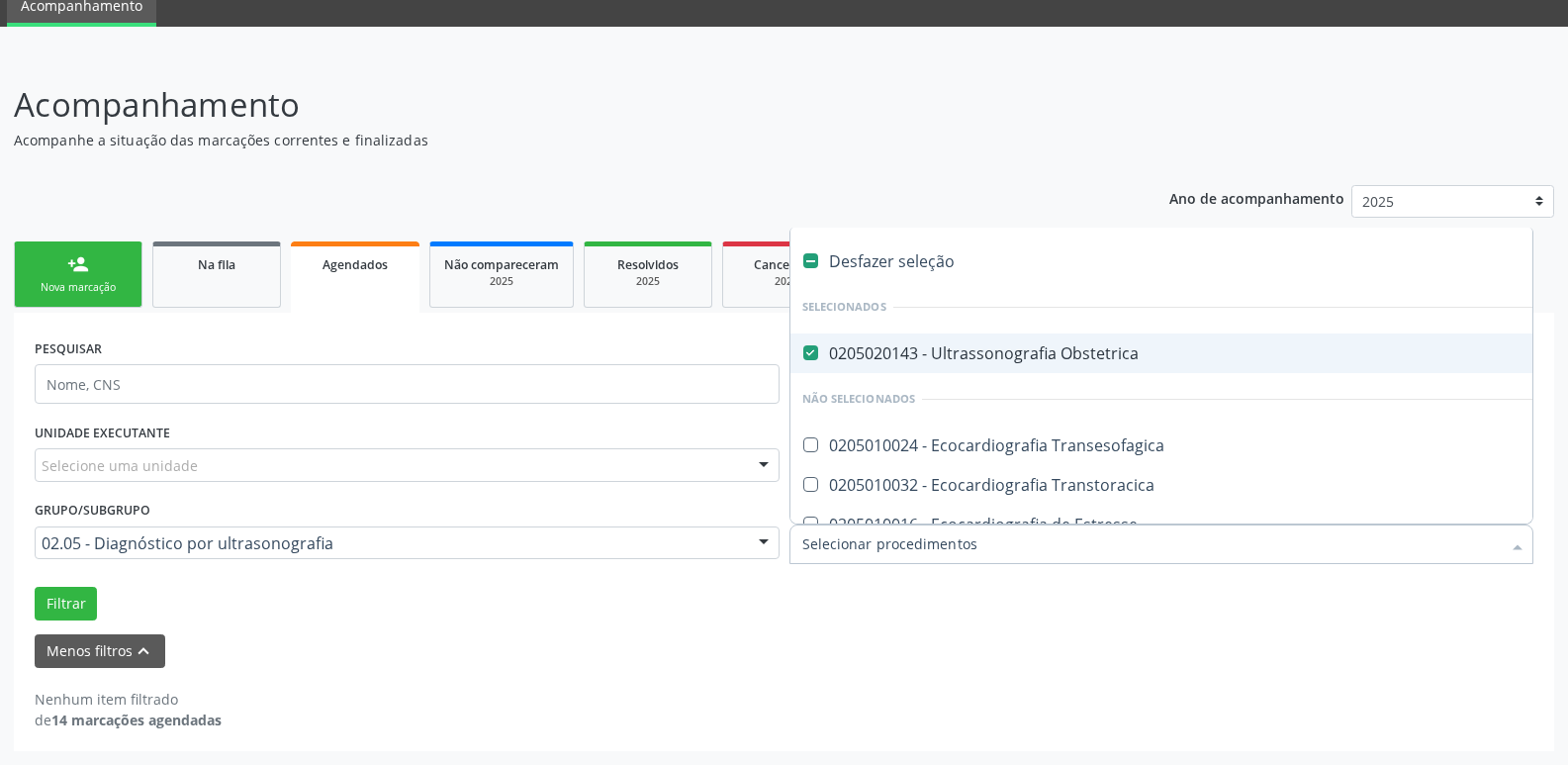
click at [1103, 543] on input "Item de agendamento" at bounding box center [1152, 545] width 699 height 40
click at [1026, 258] on div "Desfazer seleção" at bounding box center [1212, 261] width 843 height 40
checkbox Obstetrica "false"
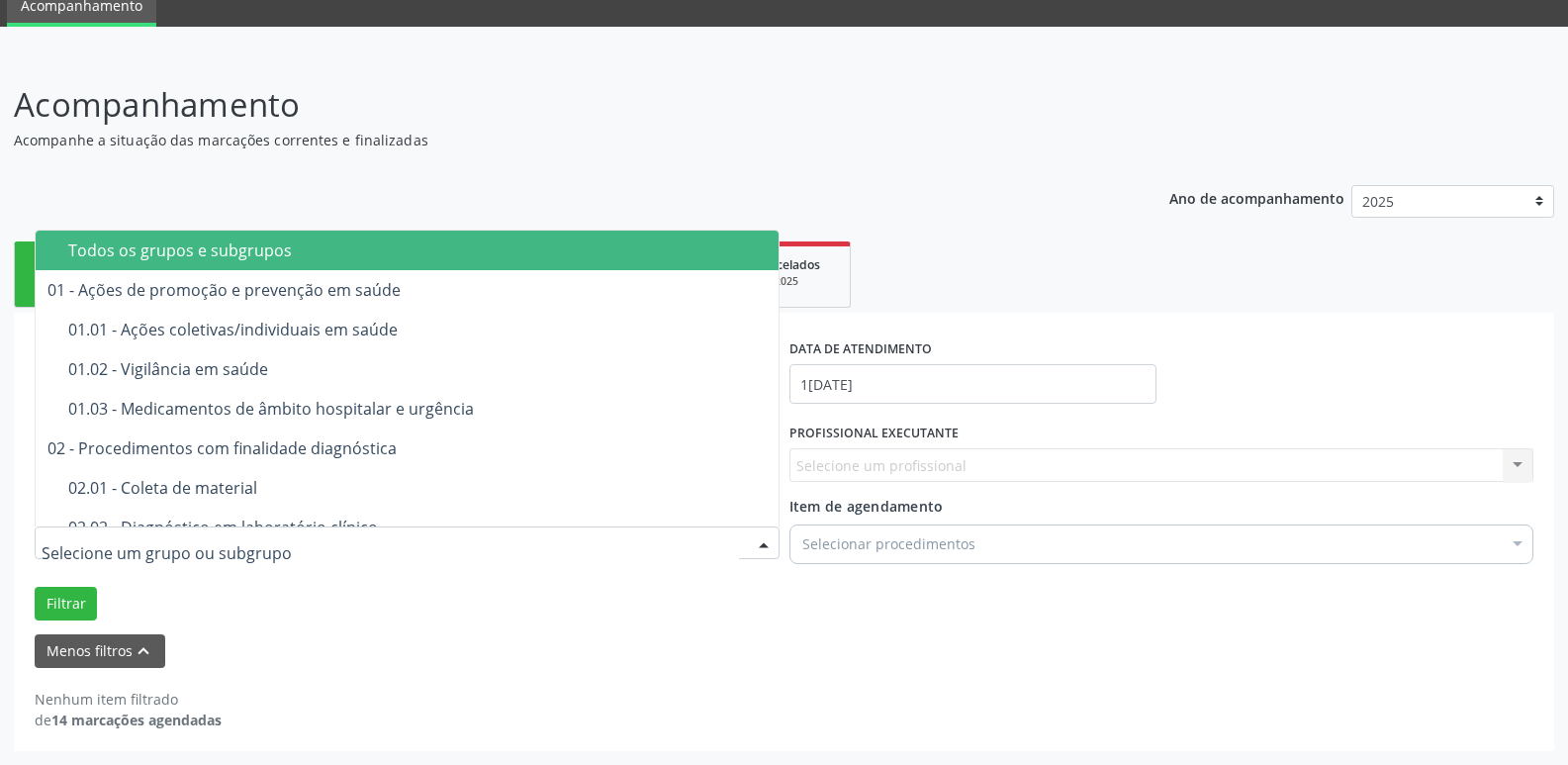
click at [315, 559] on div at bounding box center [407, 544] width 745 height 34
click at [401, 254] on div "Todos os grupos e subgrupos" at bounding box center [417, 250] width 698 height 16
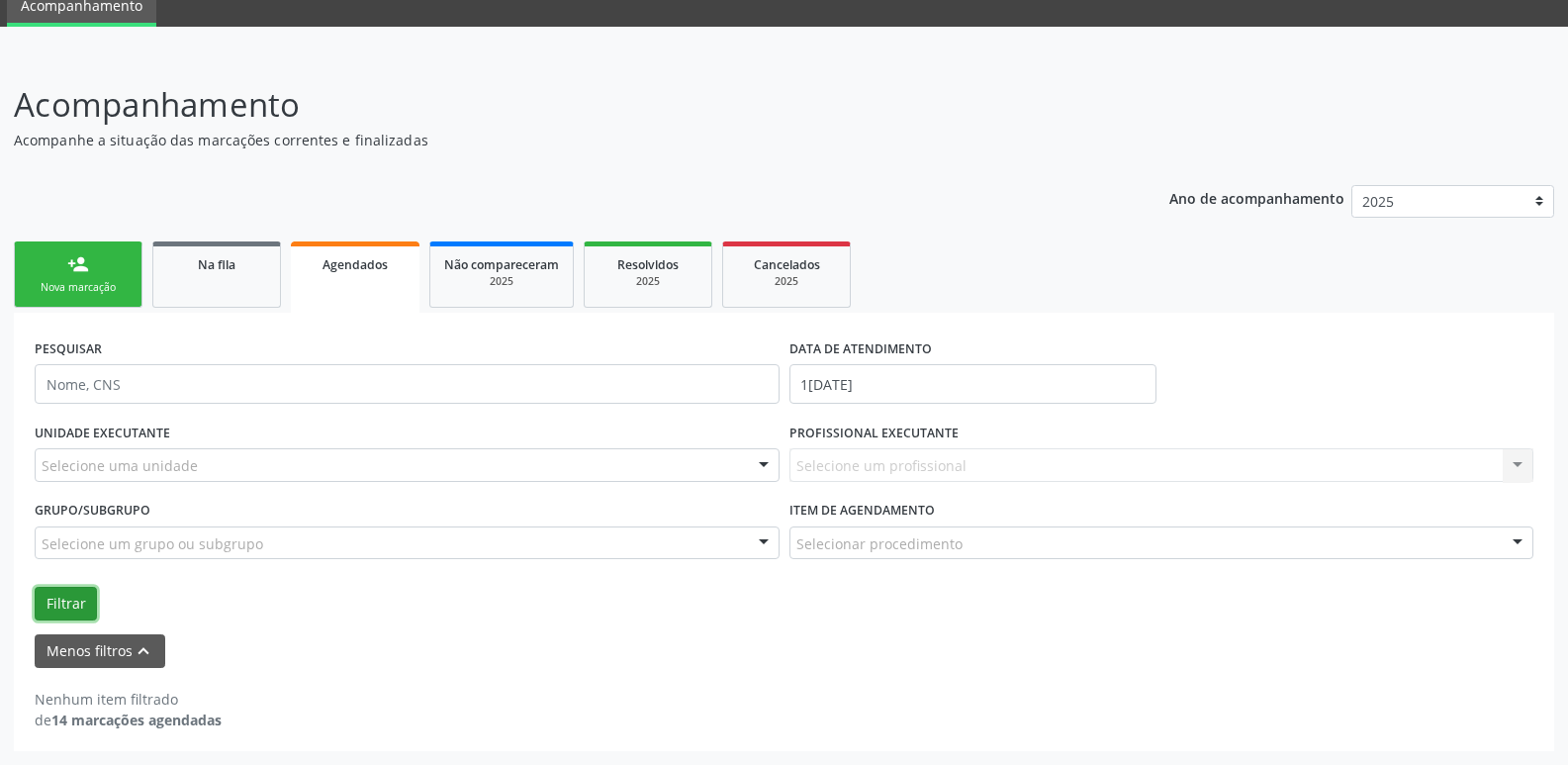
click at [56, 599] on button "Filtrar" at bounding box center [66, 603] width 63 height 34
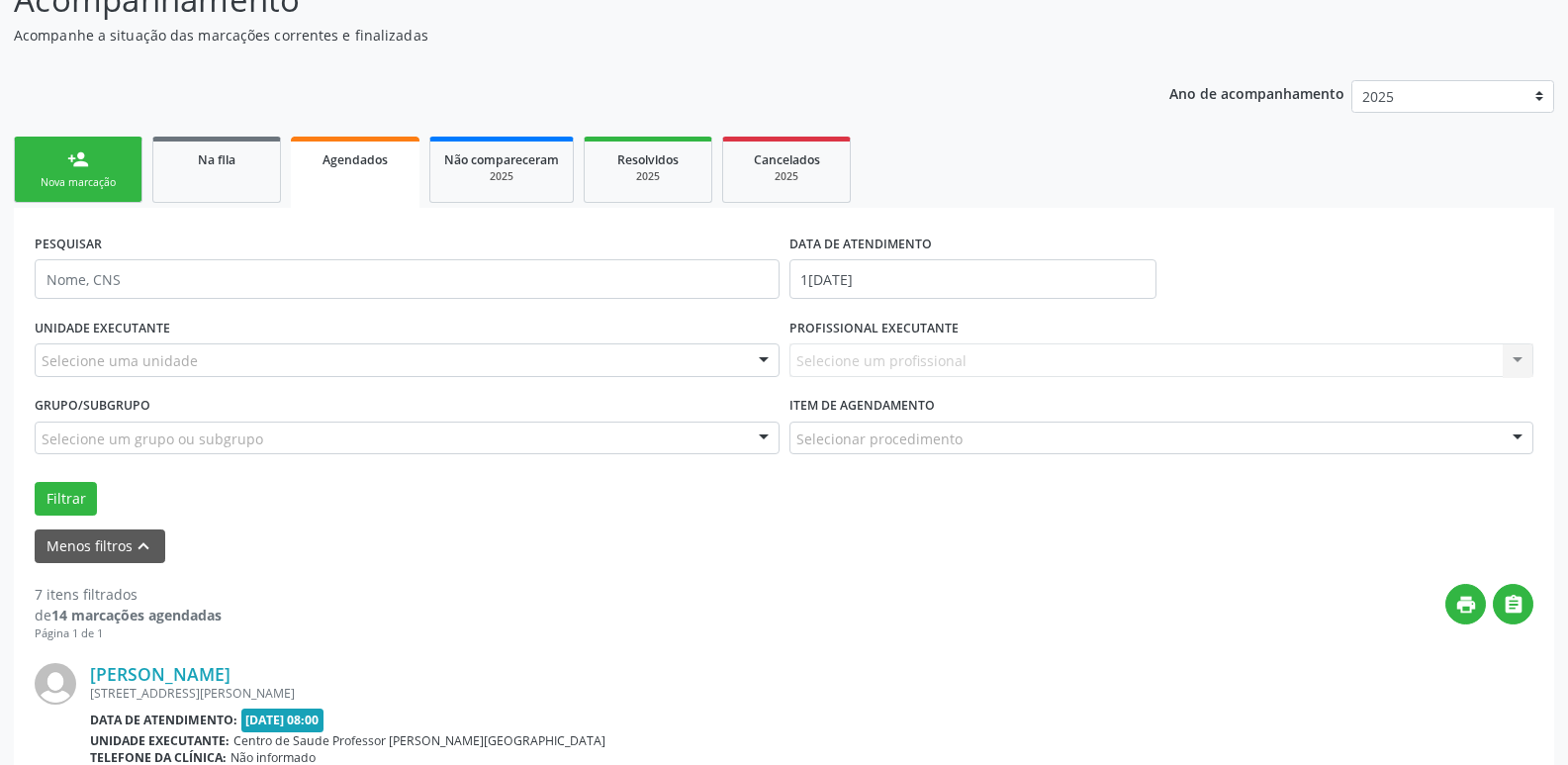
scroll to position [0, 0]
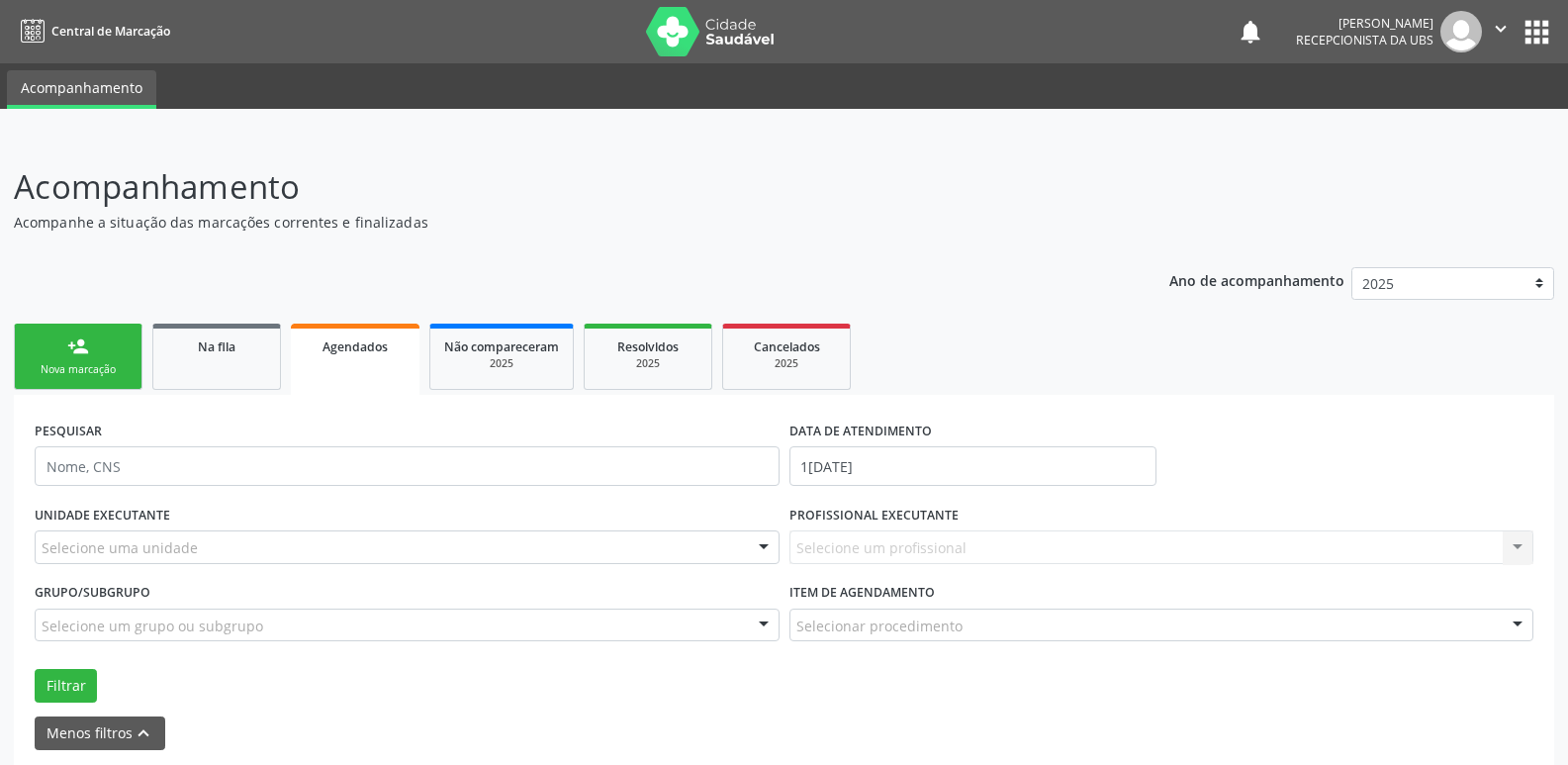
click at [220, 350] on span "Na fila" at bounding box center [216, 346] width 38 height 17
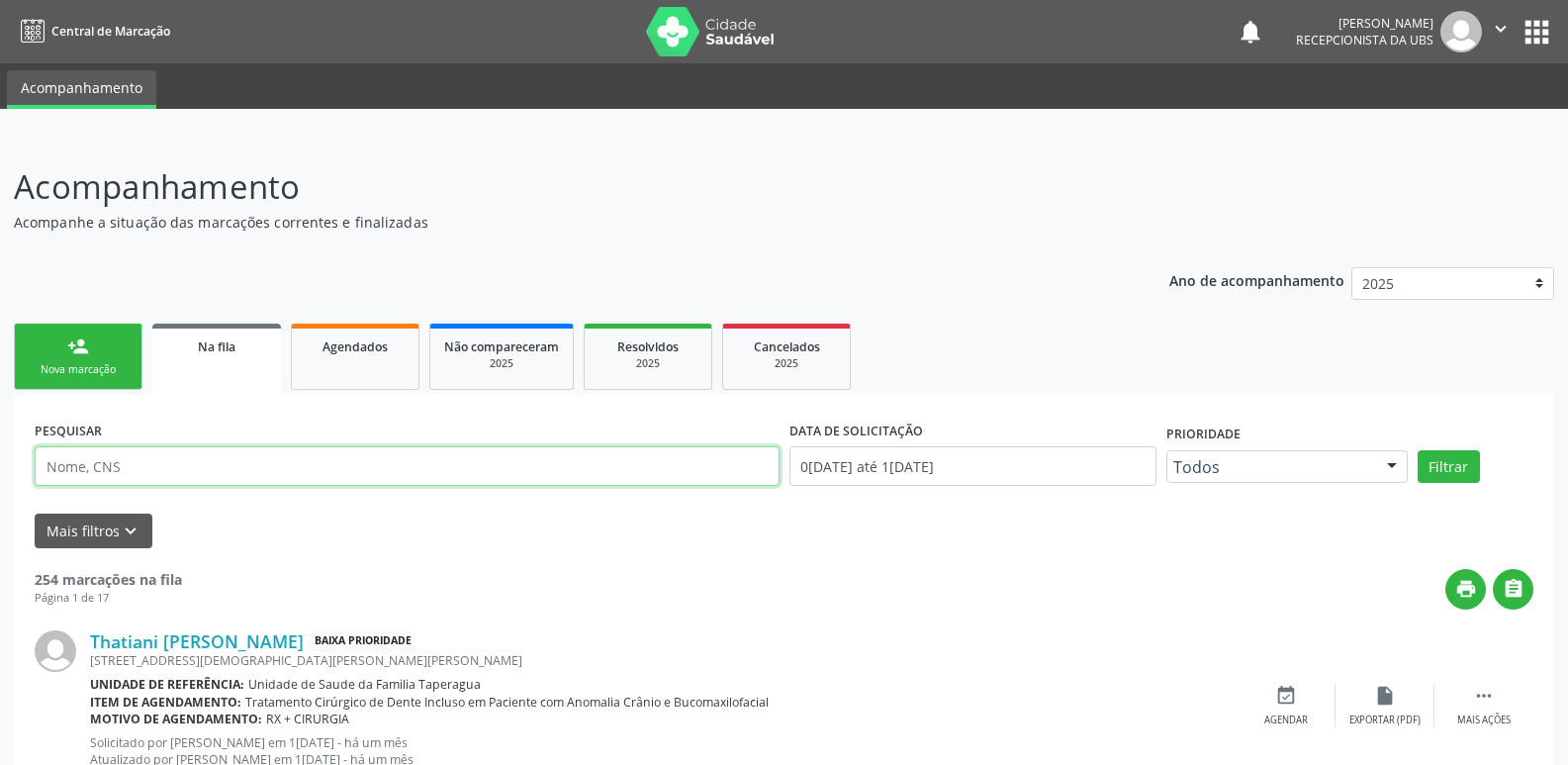
click at [319, 478] on input "text" at bounding box center [407, 466] width 745 height 40
type input "6"
type input "700502593025654"
click at [1418, 450] on button "Filtrar" at bounding box center [1449, 467] width 63 height 34
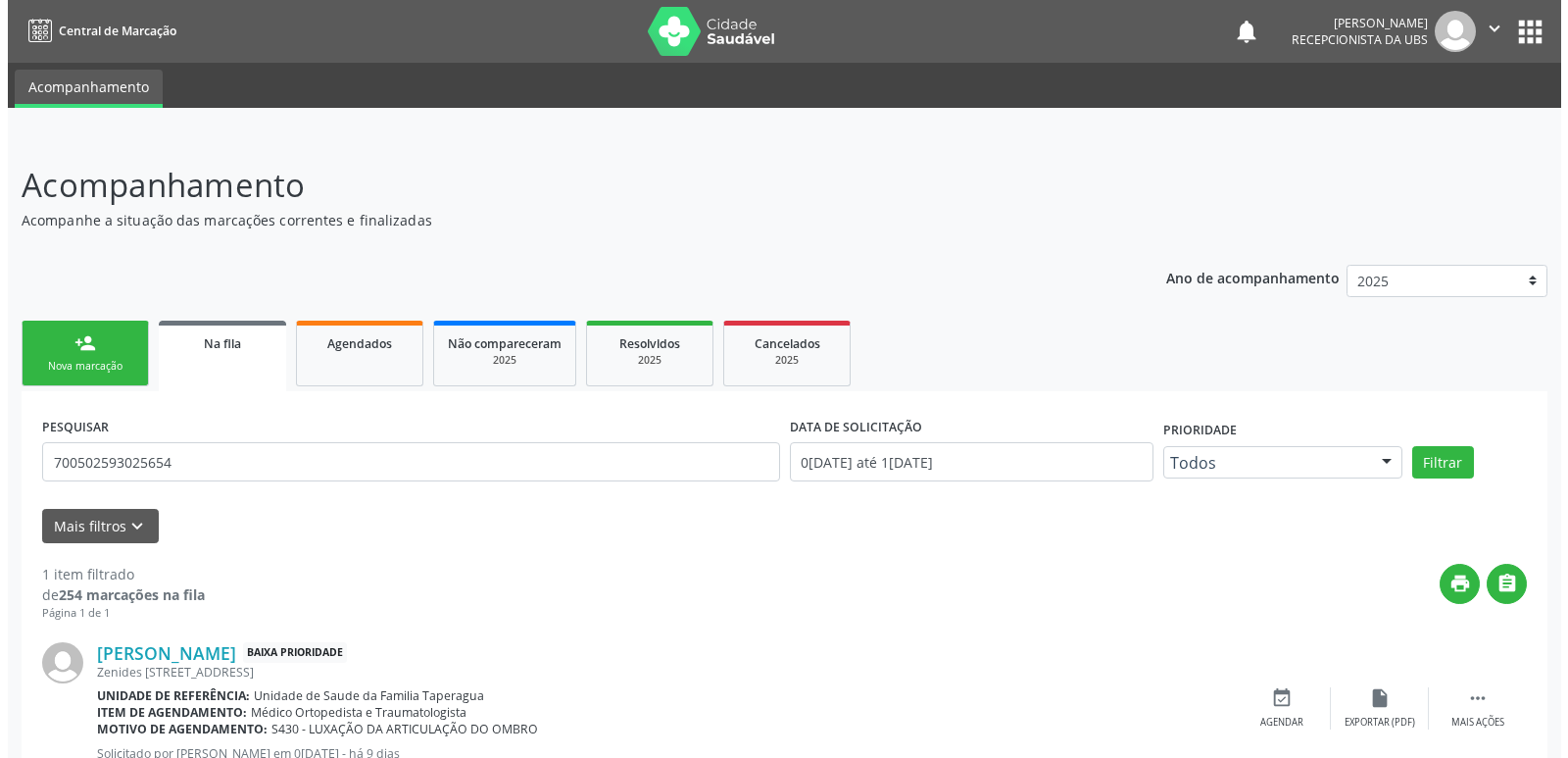
scroll to position [72, 0]
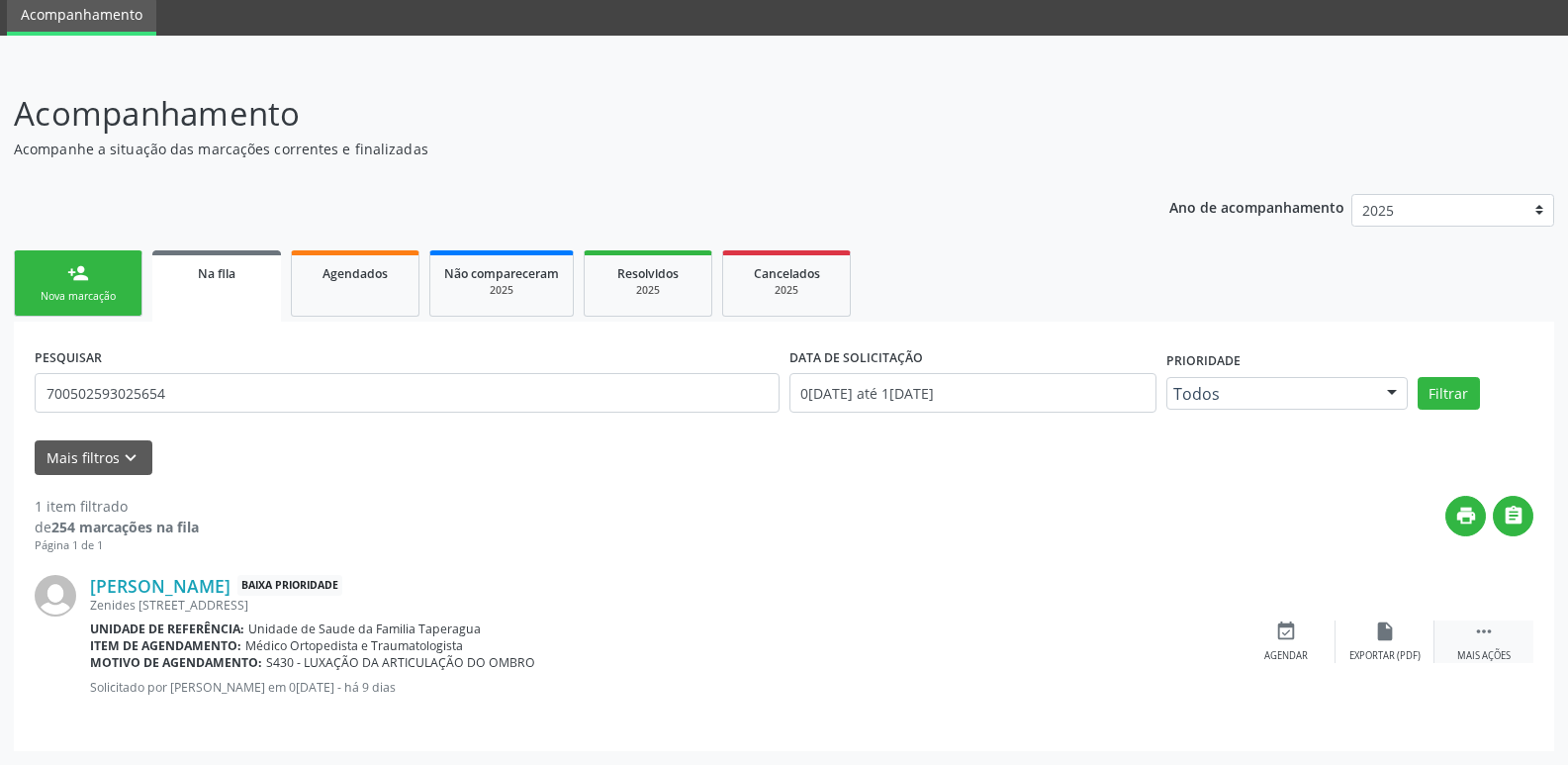
click at [1464, 658] on div "Mais ações" at bounding box center [1484, 656] width 54 height 14
click at [1283, 655] on div "Cancelar" at bounding box center [1286, 656] width 47 height 14
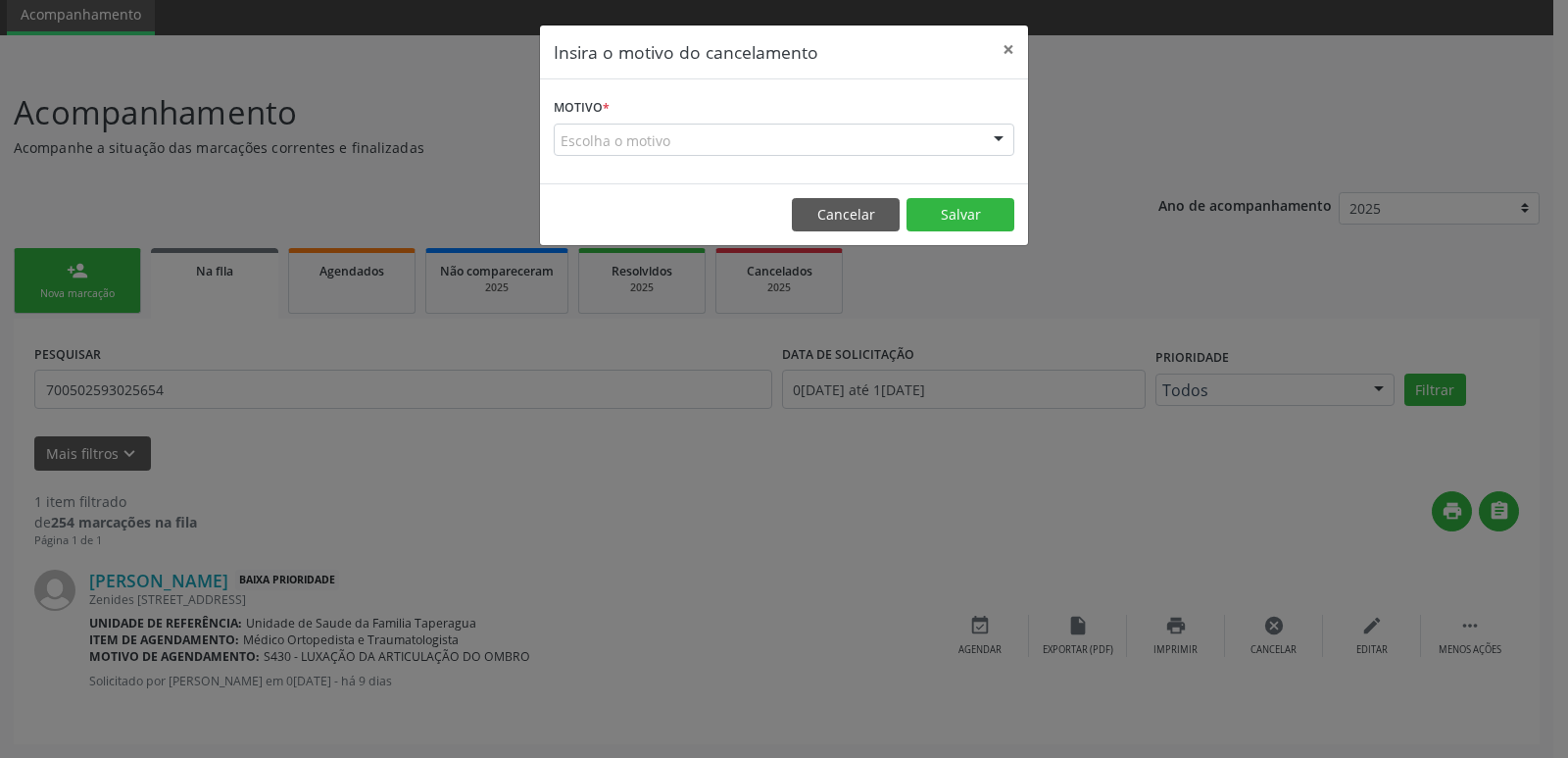
click at [859, 147] on div "Escolha o motivo" at bounding box center [784, 140] width 460 height 34
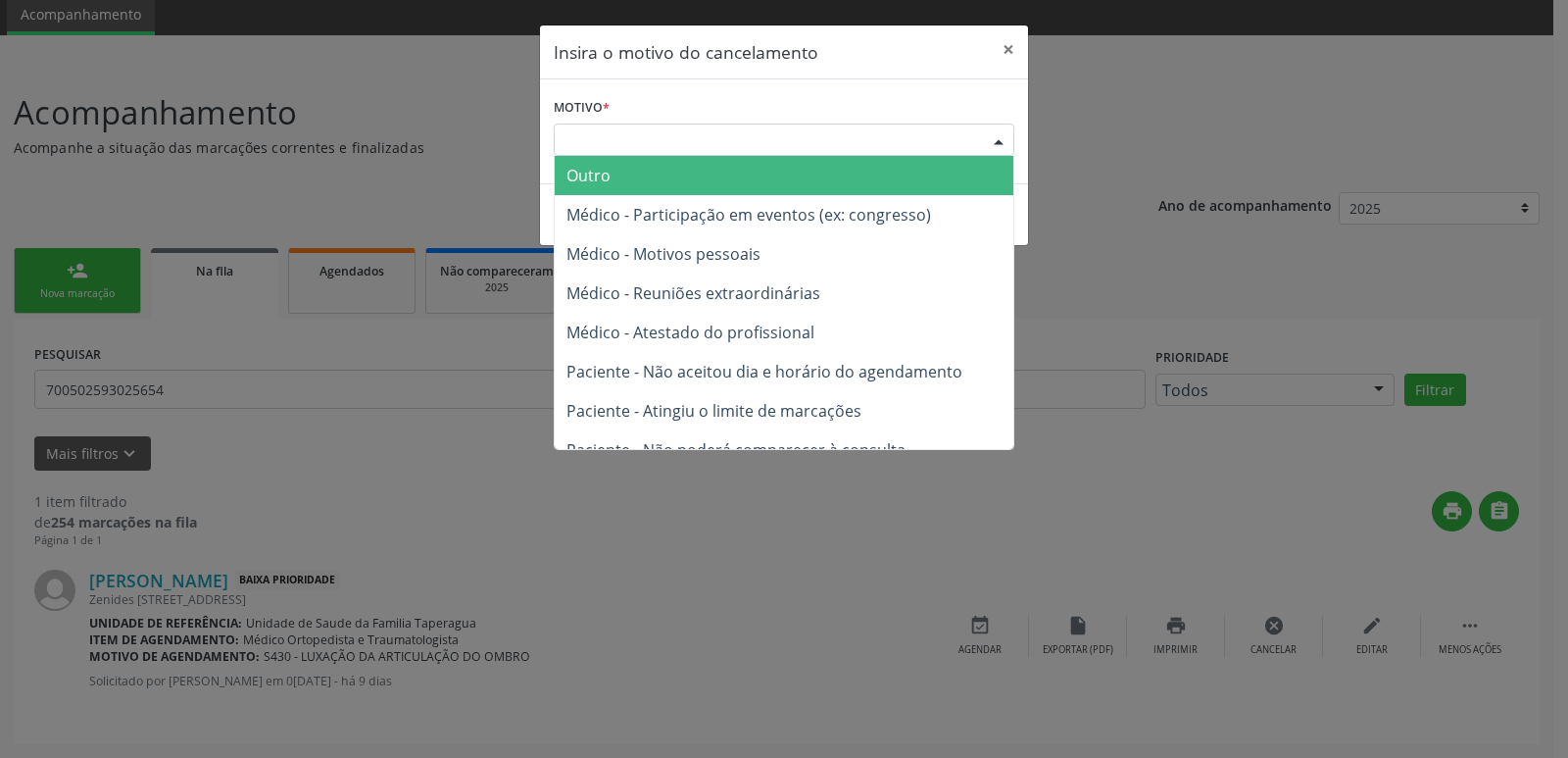
click at [828, 171] on span "Outro" at bounding box center [784, 176] width 458 height 40
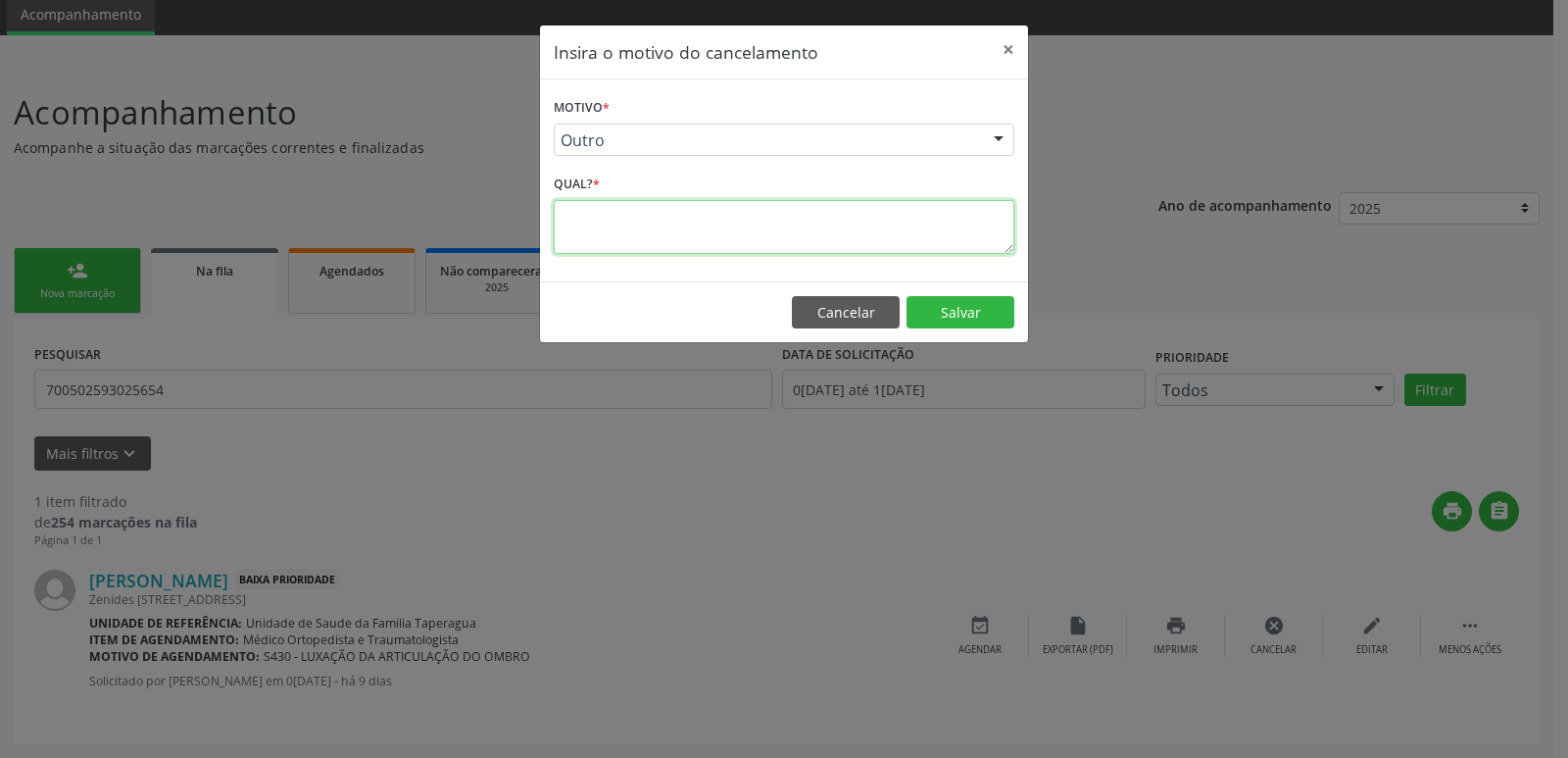
click at [821, 213] on textarea at bounding box center [784, 226] width 460 height 54
click at [633, 219] on textarea "PACIENTE REALIZOU CONSULTA" at bounding box center [784, 226] width 460 height 54
type textarea "PACIENTE JÁ REALIZOU CONSULTA"
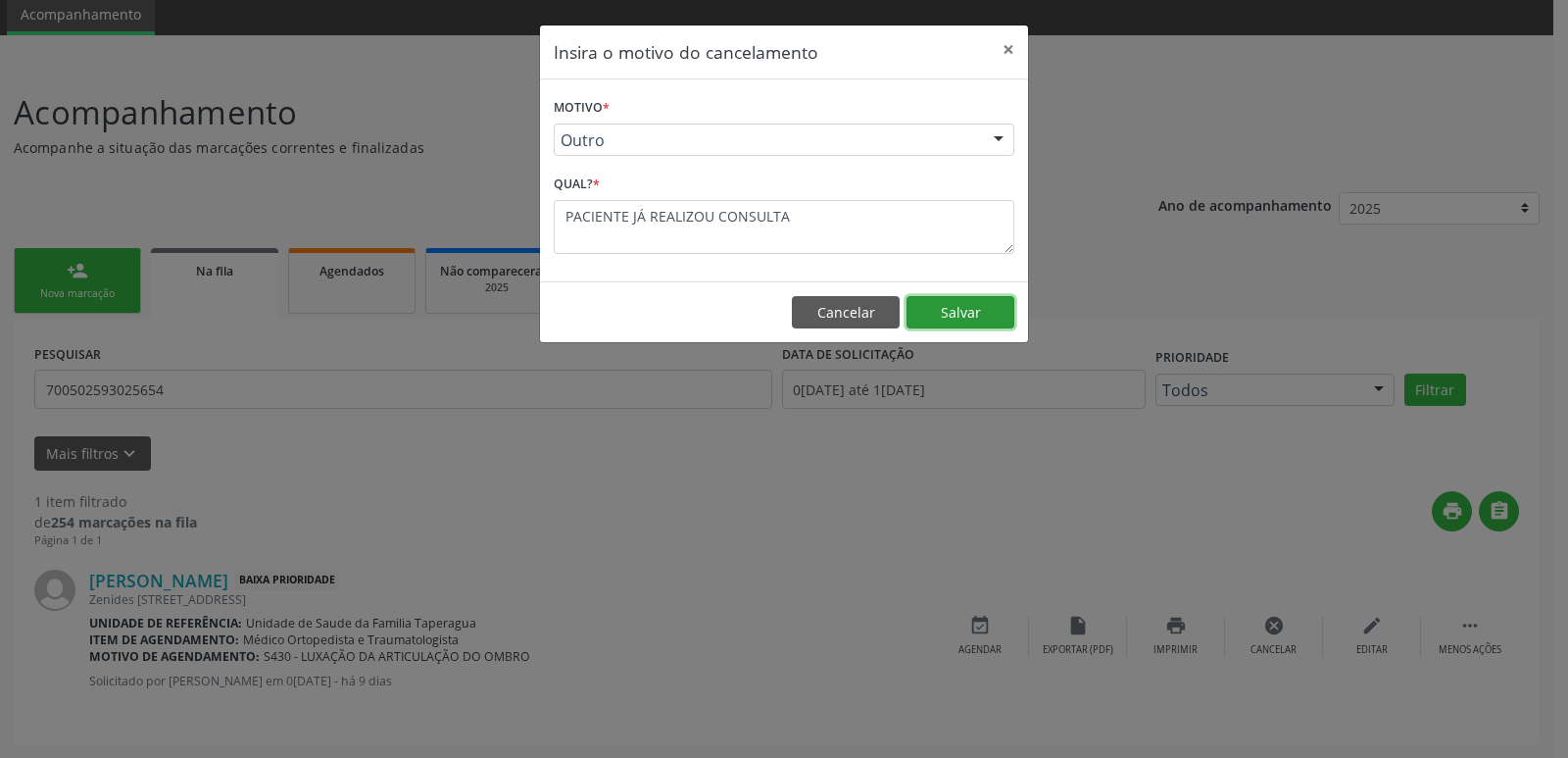
click at [965, 309] on button "Salvar" at bounding box center [960, 313] width 108 height 34
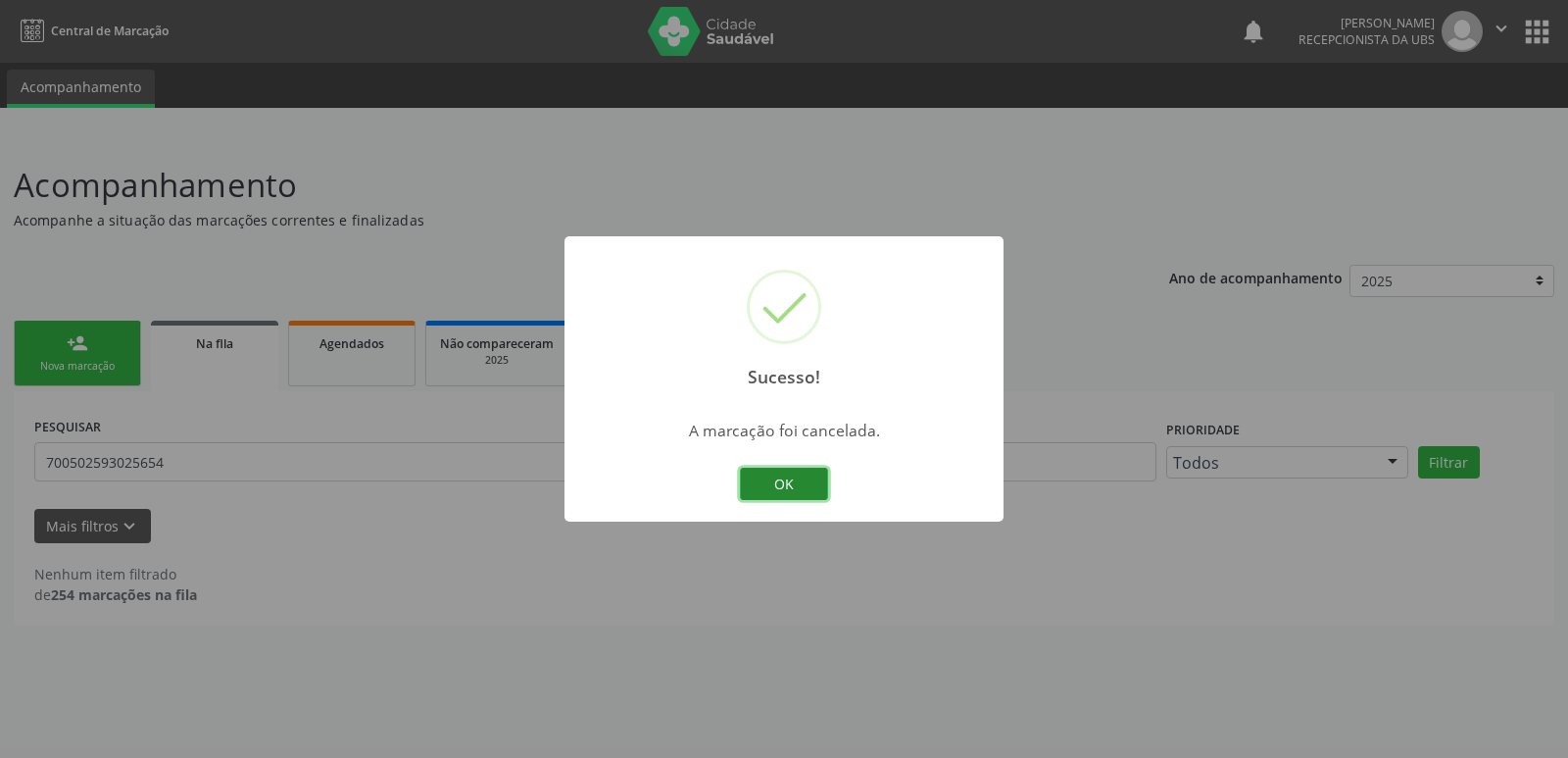
click at [788, 495] on button "OK" at bounding box center [784, 484] width 88 height 34
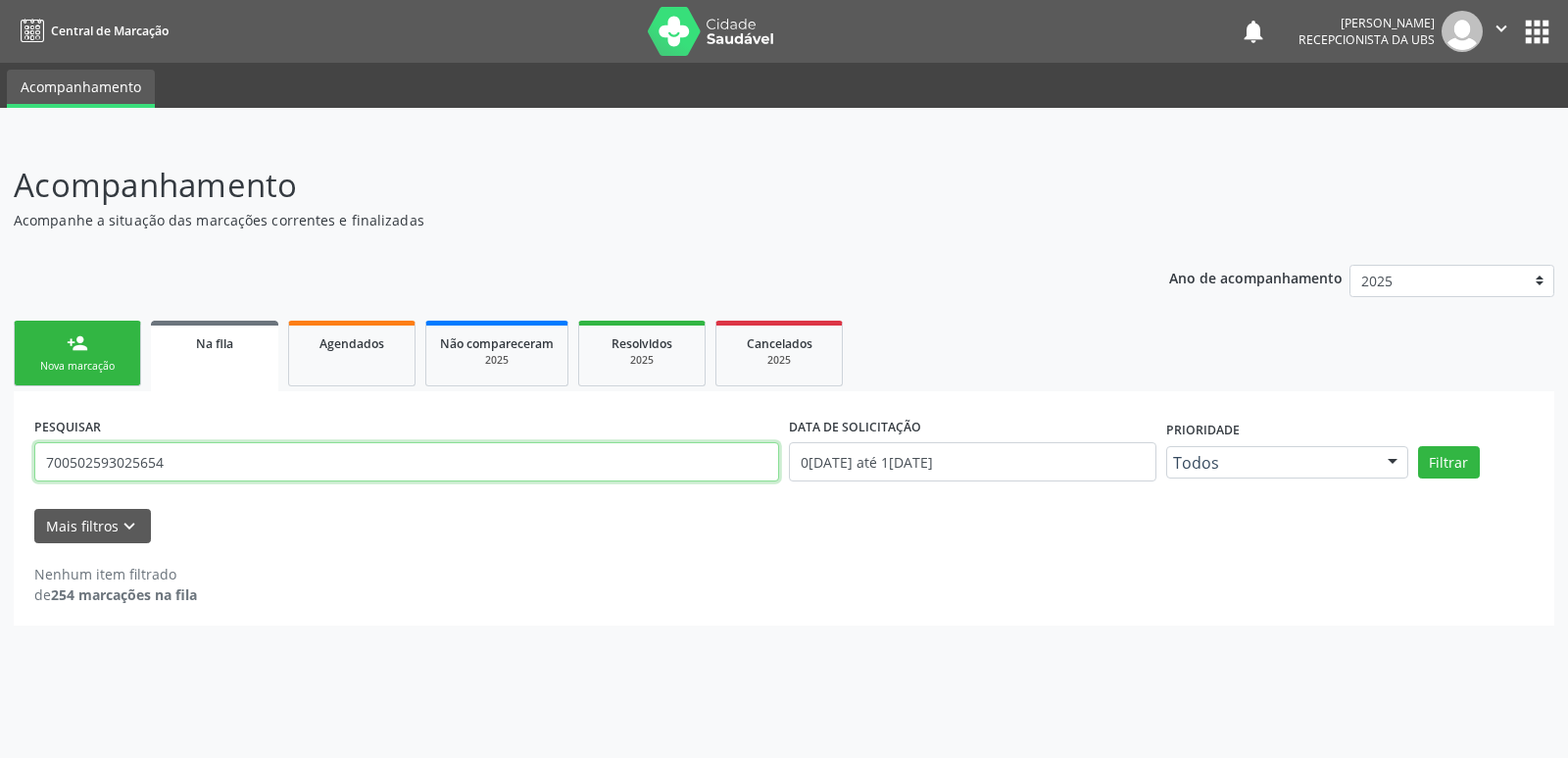
click at [371, 457] on input "700502593025654" at bounding box center [407, 462] width 745 height 40
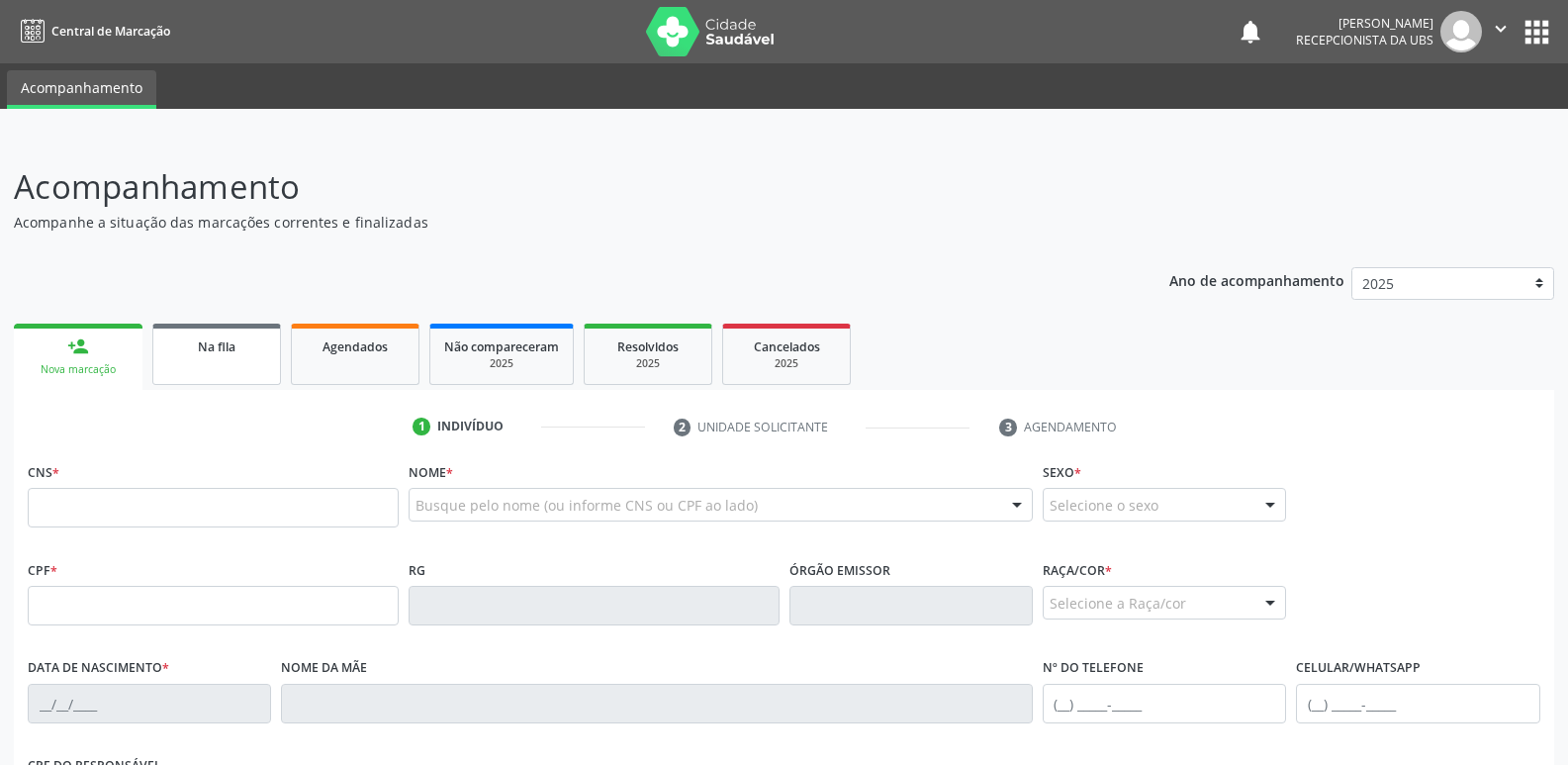
click at [226, 336] on div "Na fila" at bounding box center [216, 345] width 99 height 21
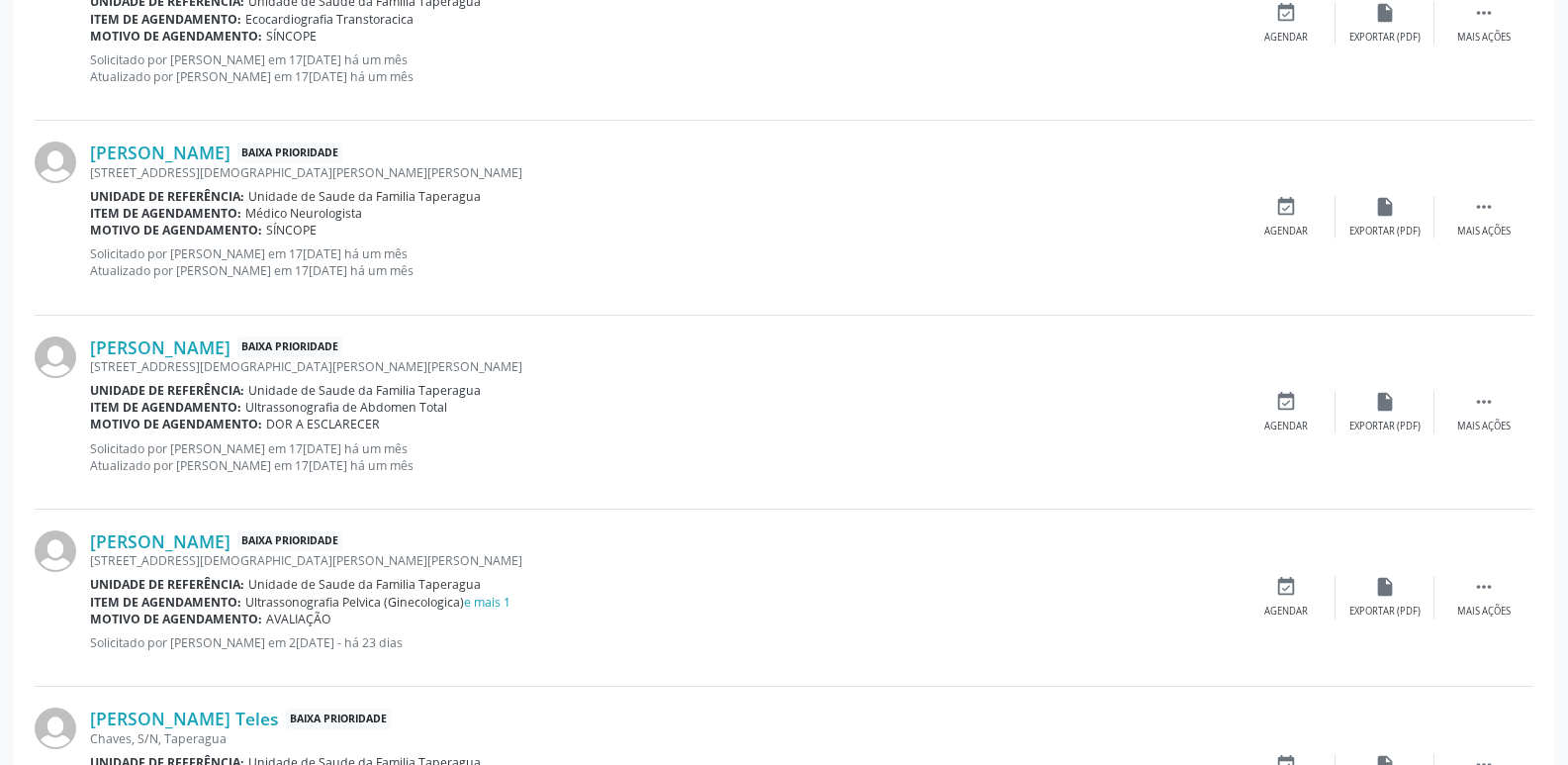
scroll to position [2799, 0]
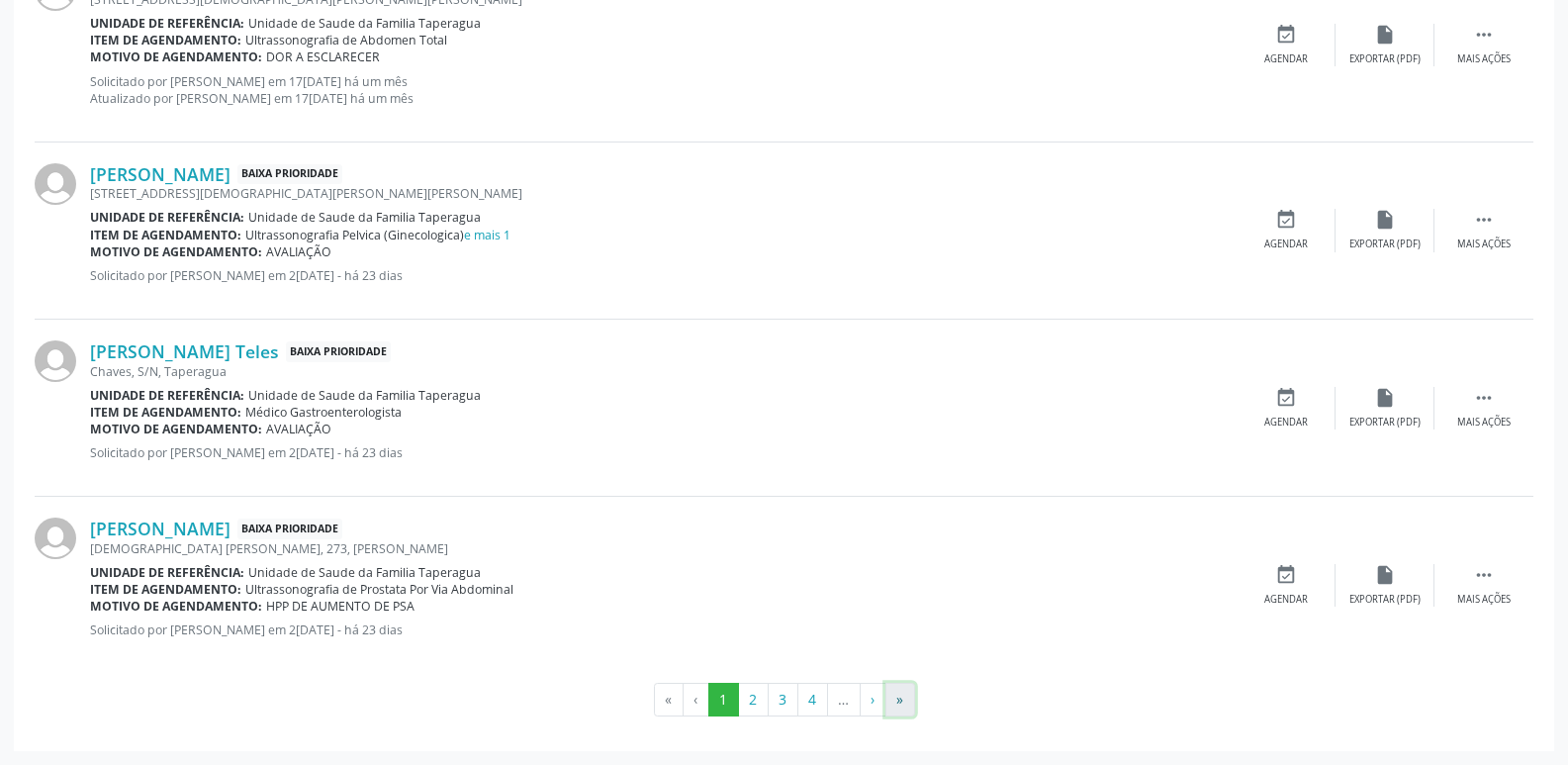
click at [902, 707] on button "»" at bounding box center [901, 700] width 30 height 34
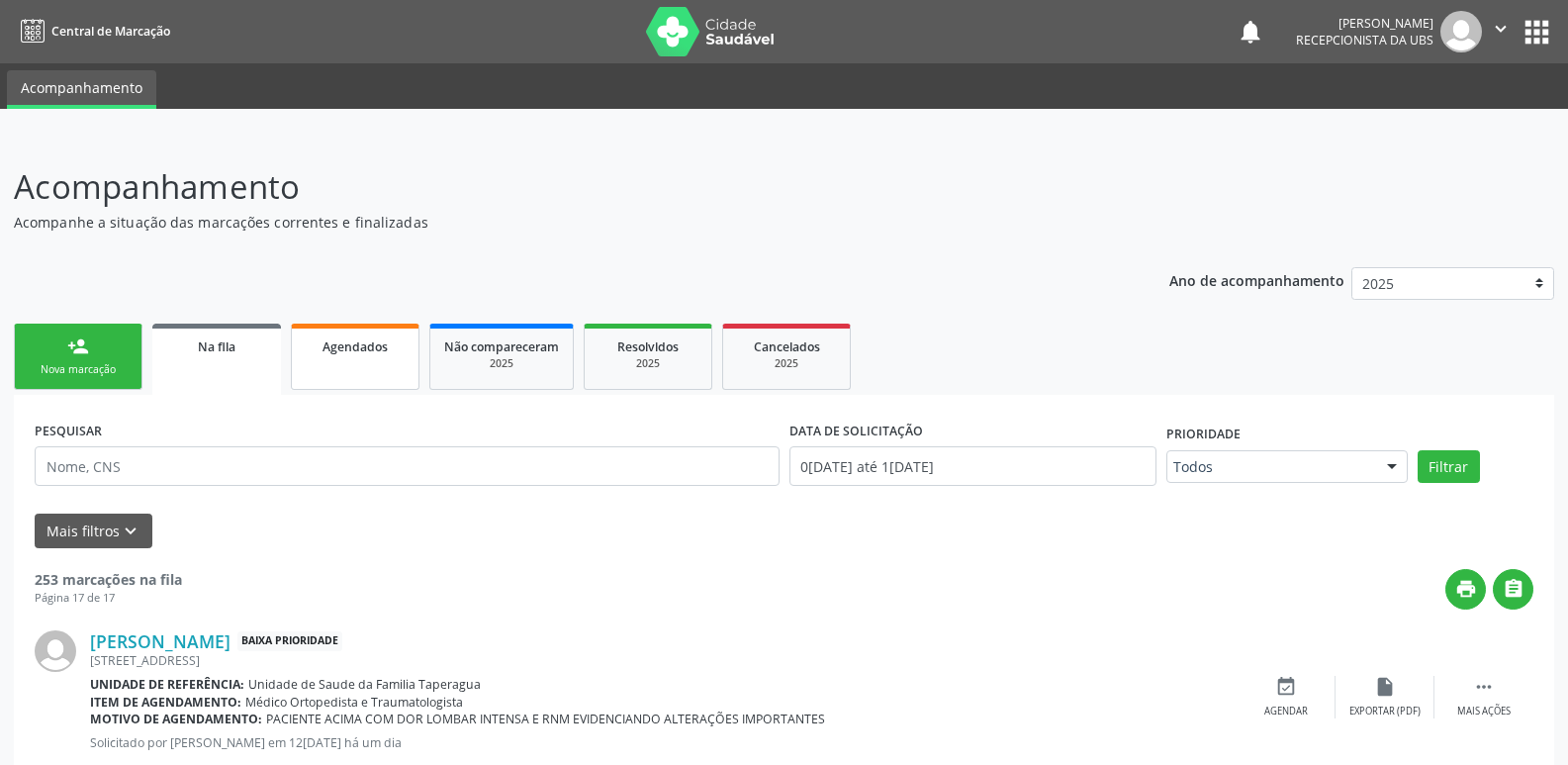
click at [393, 375] on link "Agendados" at bounding box center [355, 356] width 129 height 66
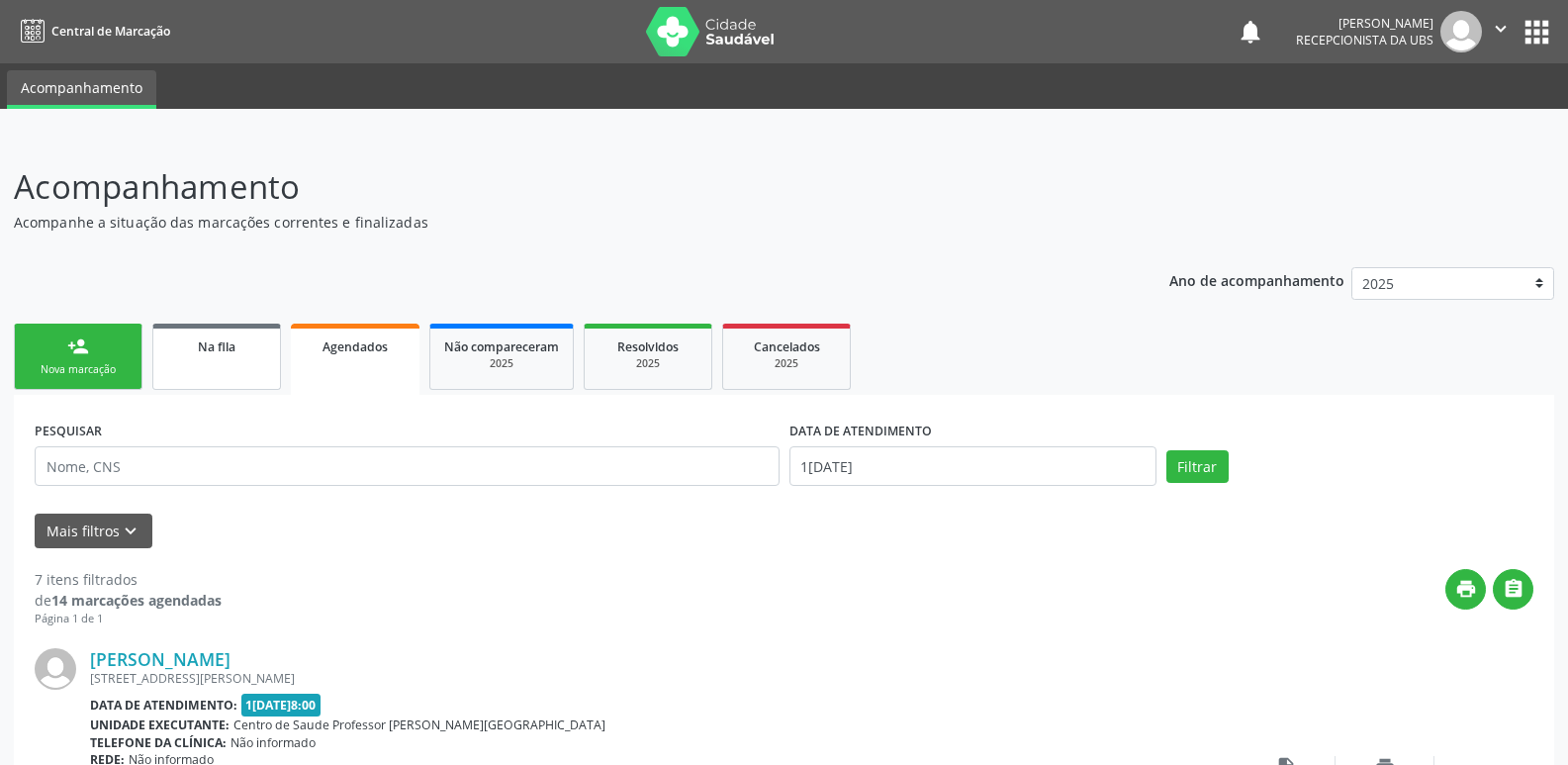
click at [238, 370] on link "Na fila" at bounding box center [216, 356] width 129 height 66
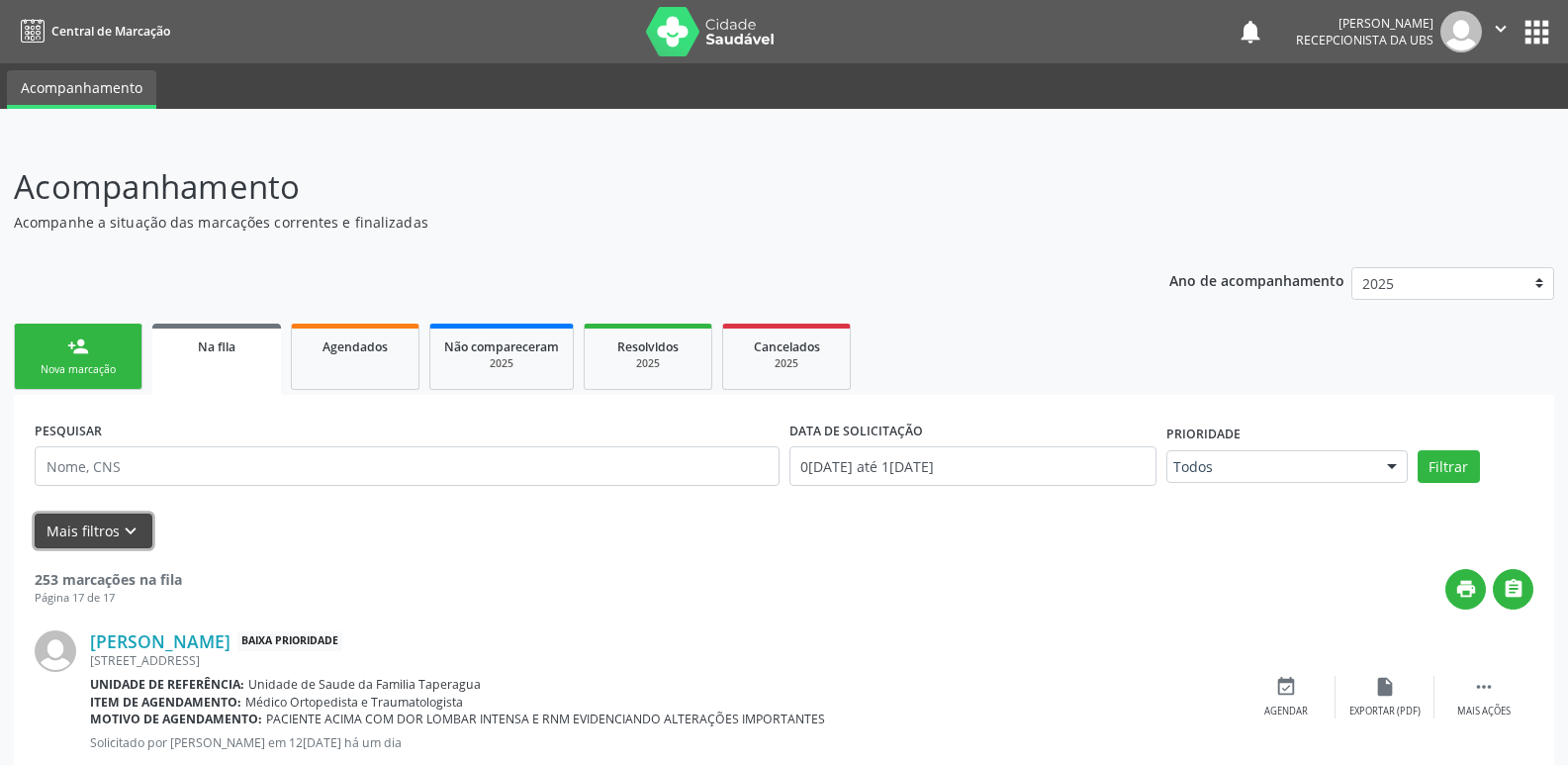
click at [82, 528] on button "Mais filtros keyboard_arrow_down" at bounding box center [94, 531] width 118 height 35
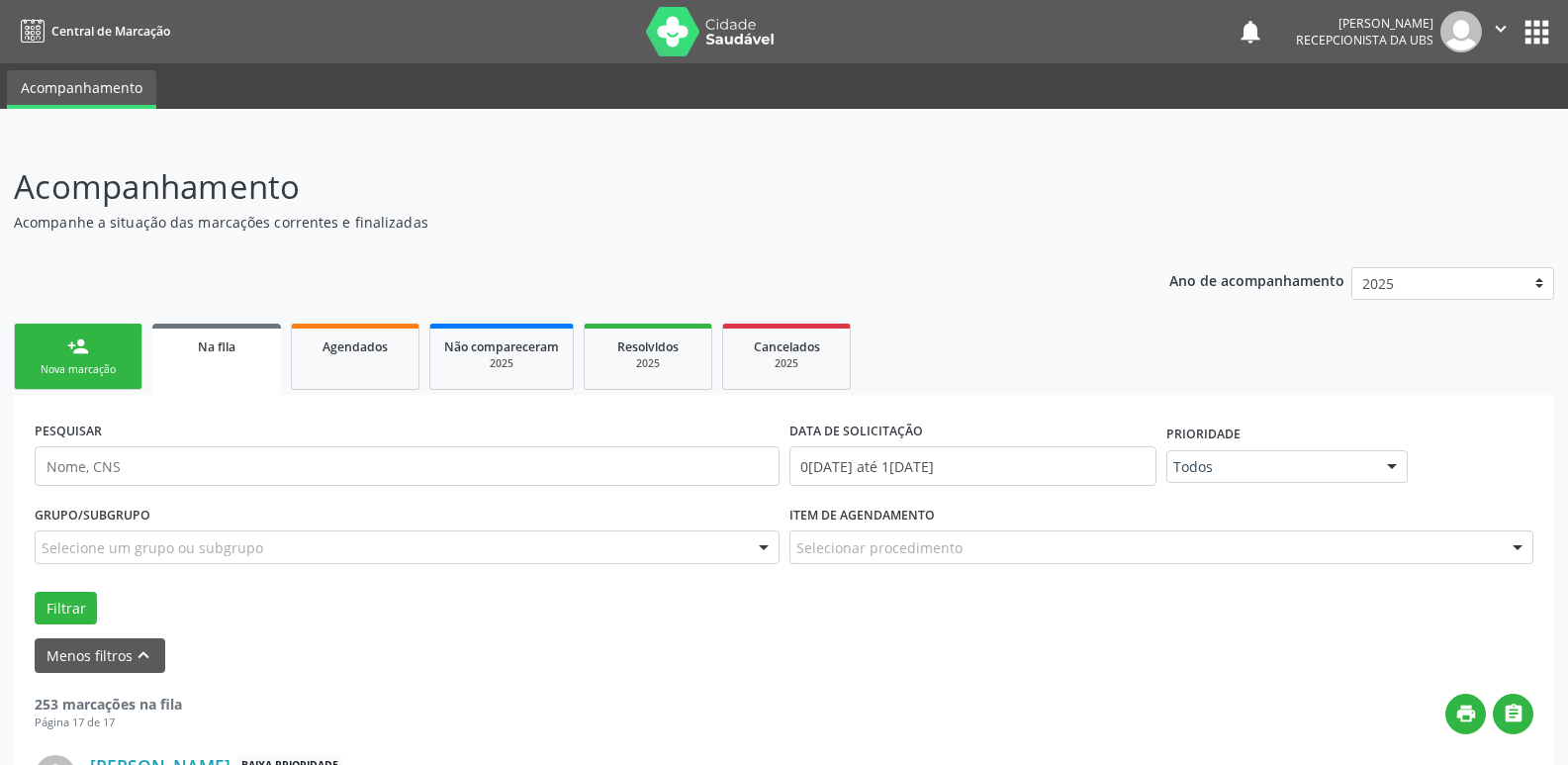
click at [994, 545] on div "Selecionar procedimento" at bounding box center [1162, 548] width 745 height 34
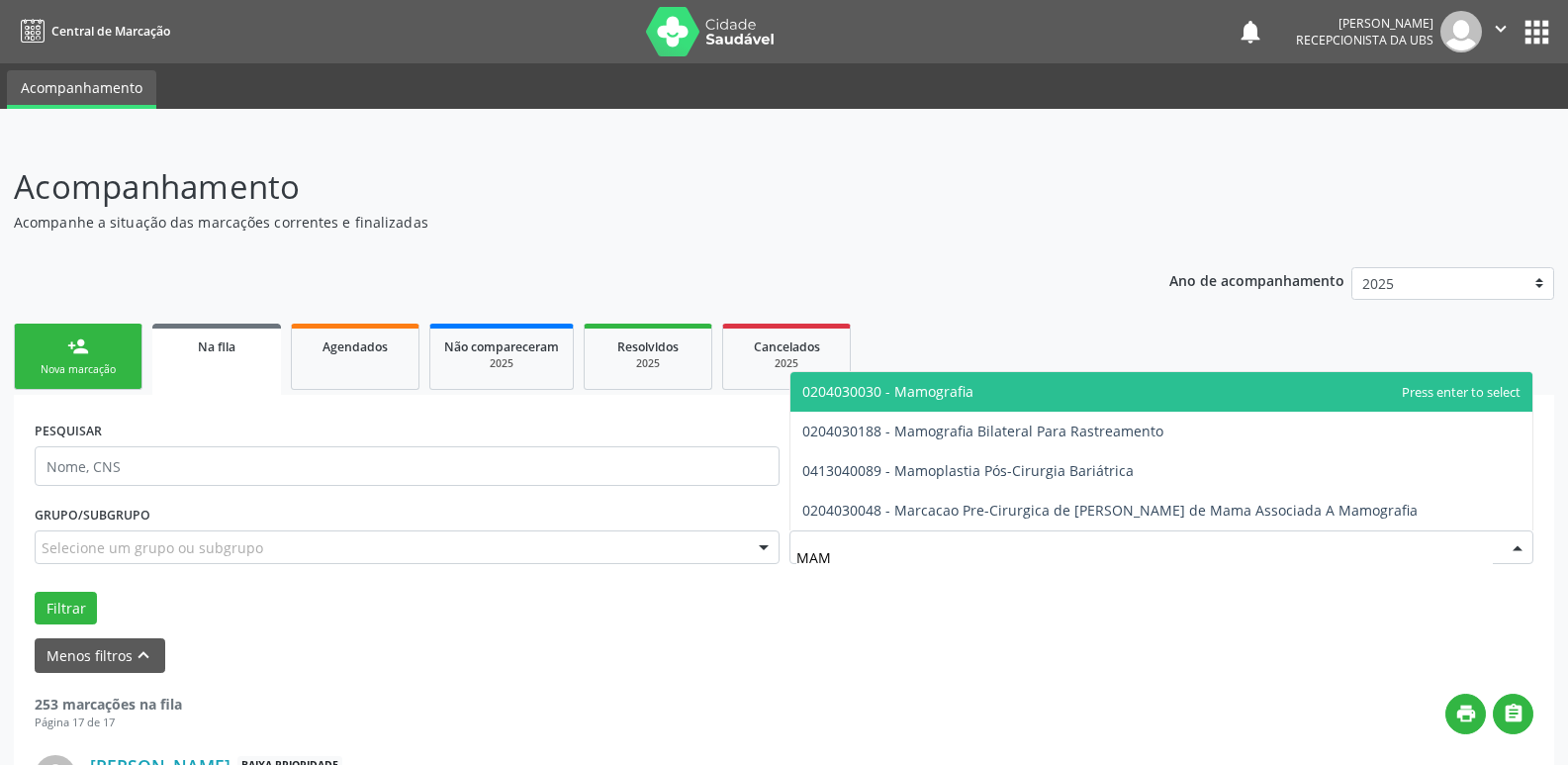
type input "MAMO"
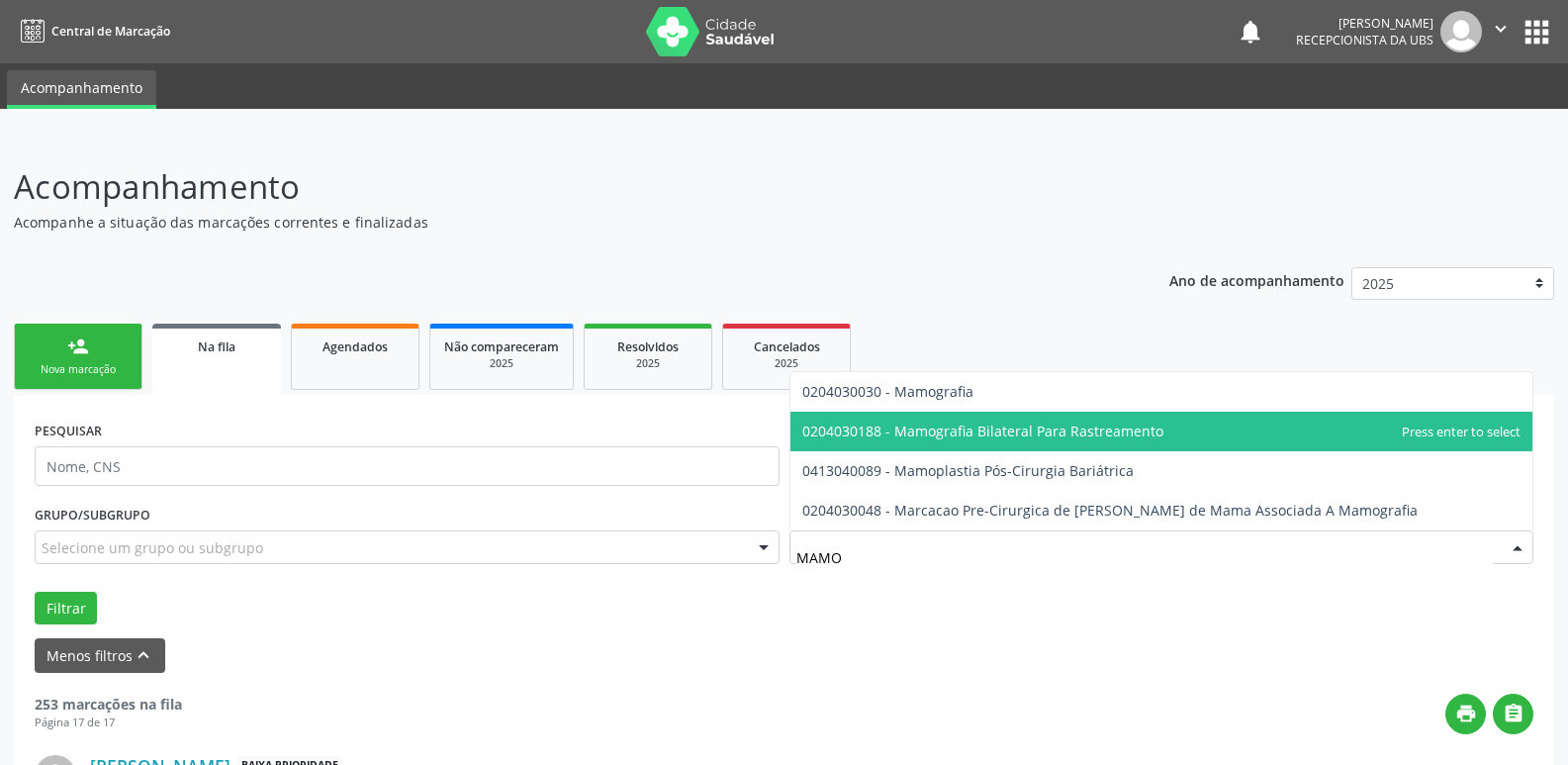
click at [1088, 422] on span "0204030188 - Mamografia Bilateral Para Rastreamento" at bounding box center [983, 431] width 361 height 19
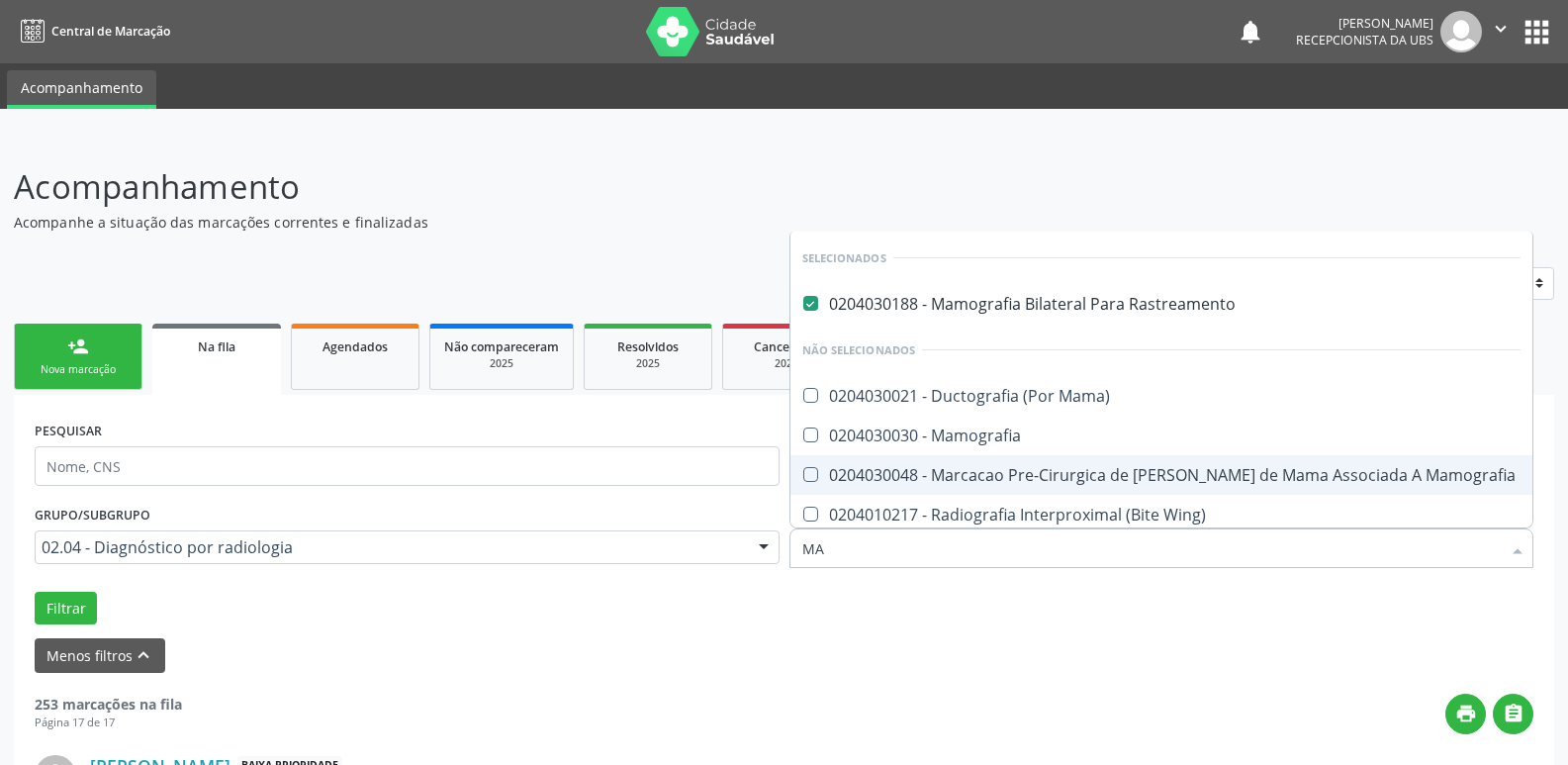
type input "MAM"
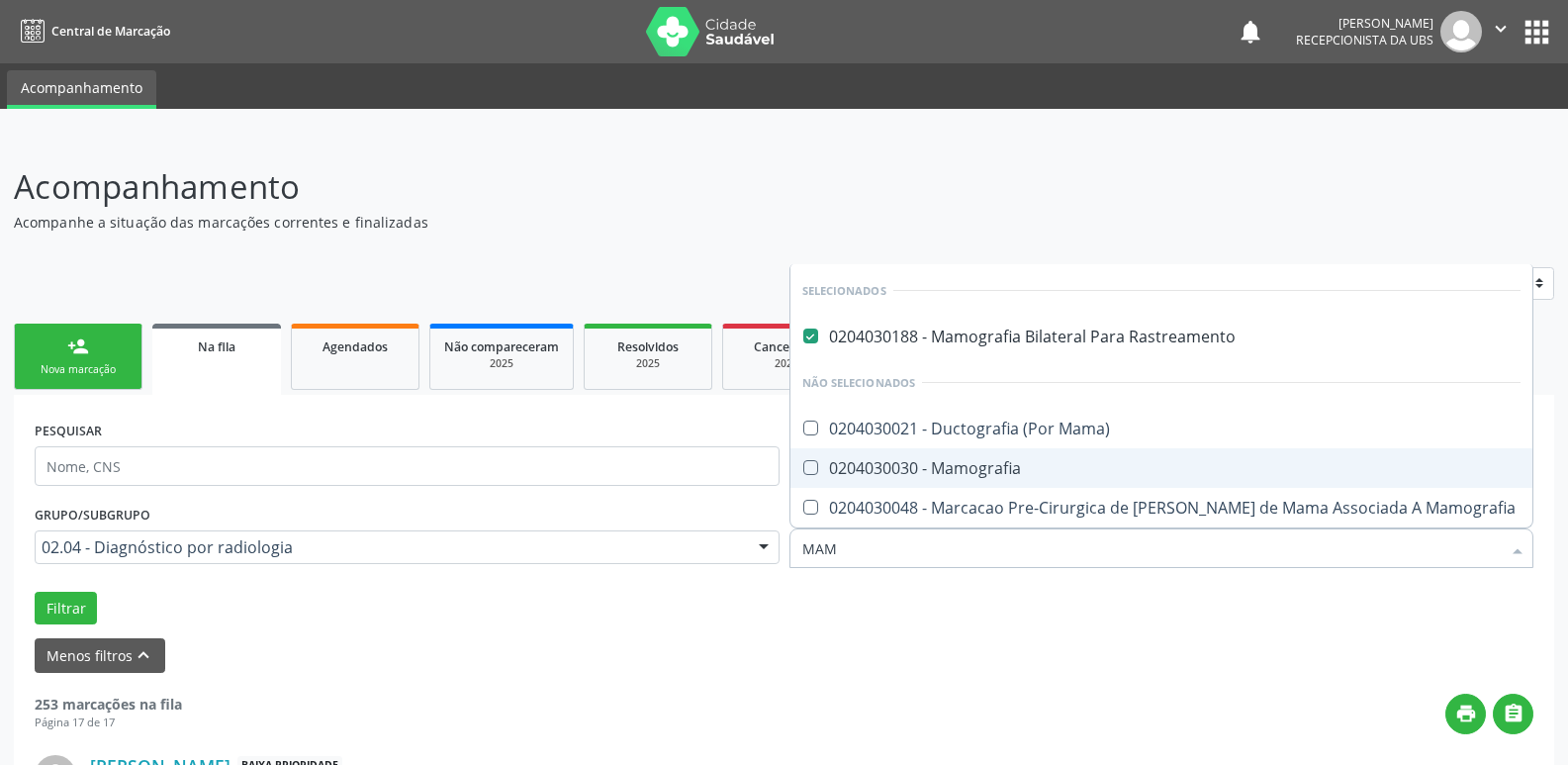
click at [1033, 448] on span "0204030030 - Mamografia" at bounding box center [1162, 468] width 743 height 40
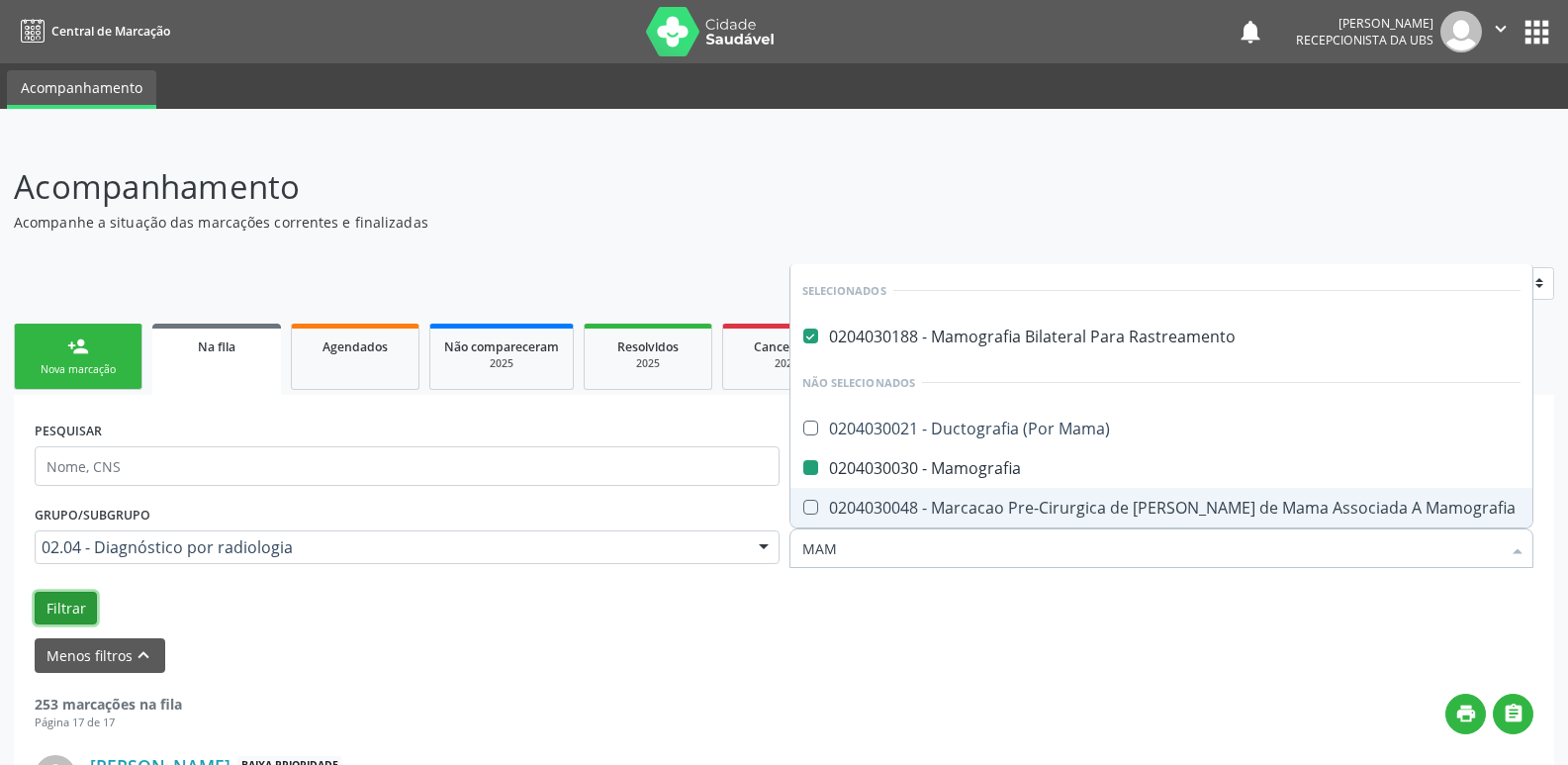
checkbox Mamografia "false"
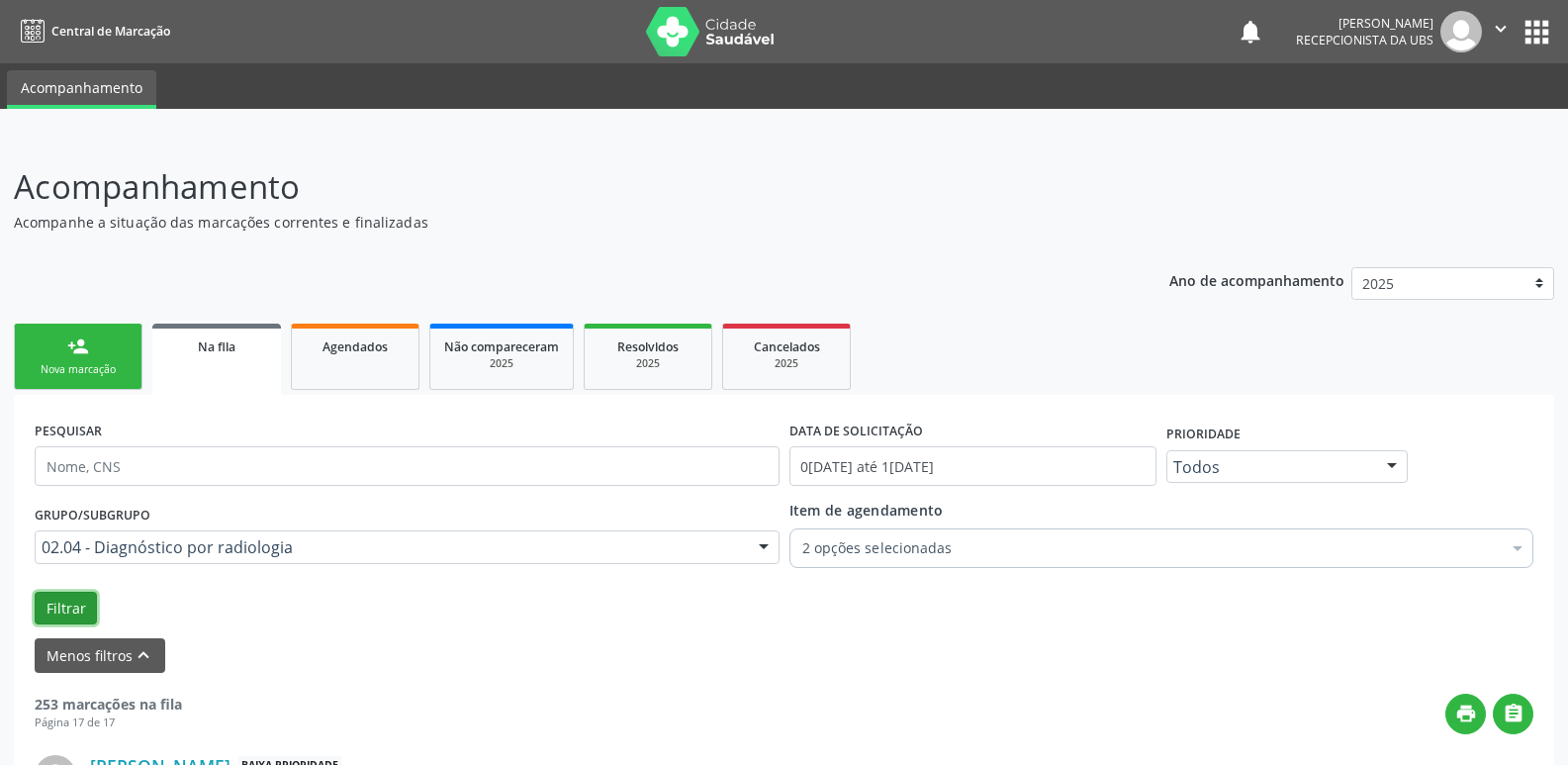
click at [71, 602] on button "Filtrar" at bounding box center [66, 608] width 63 height 34
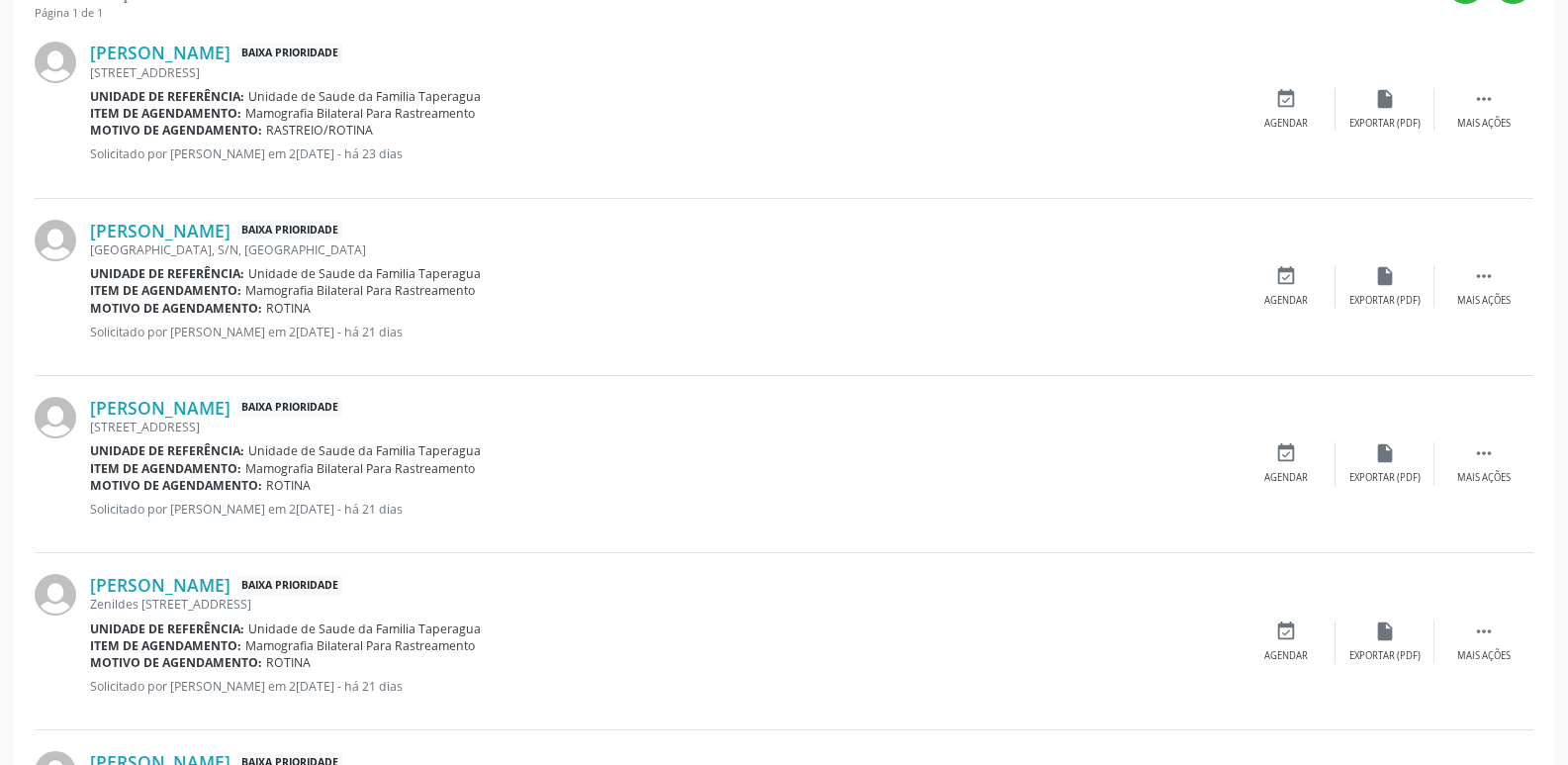
scroll to position [745, 0]
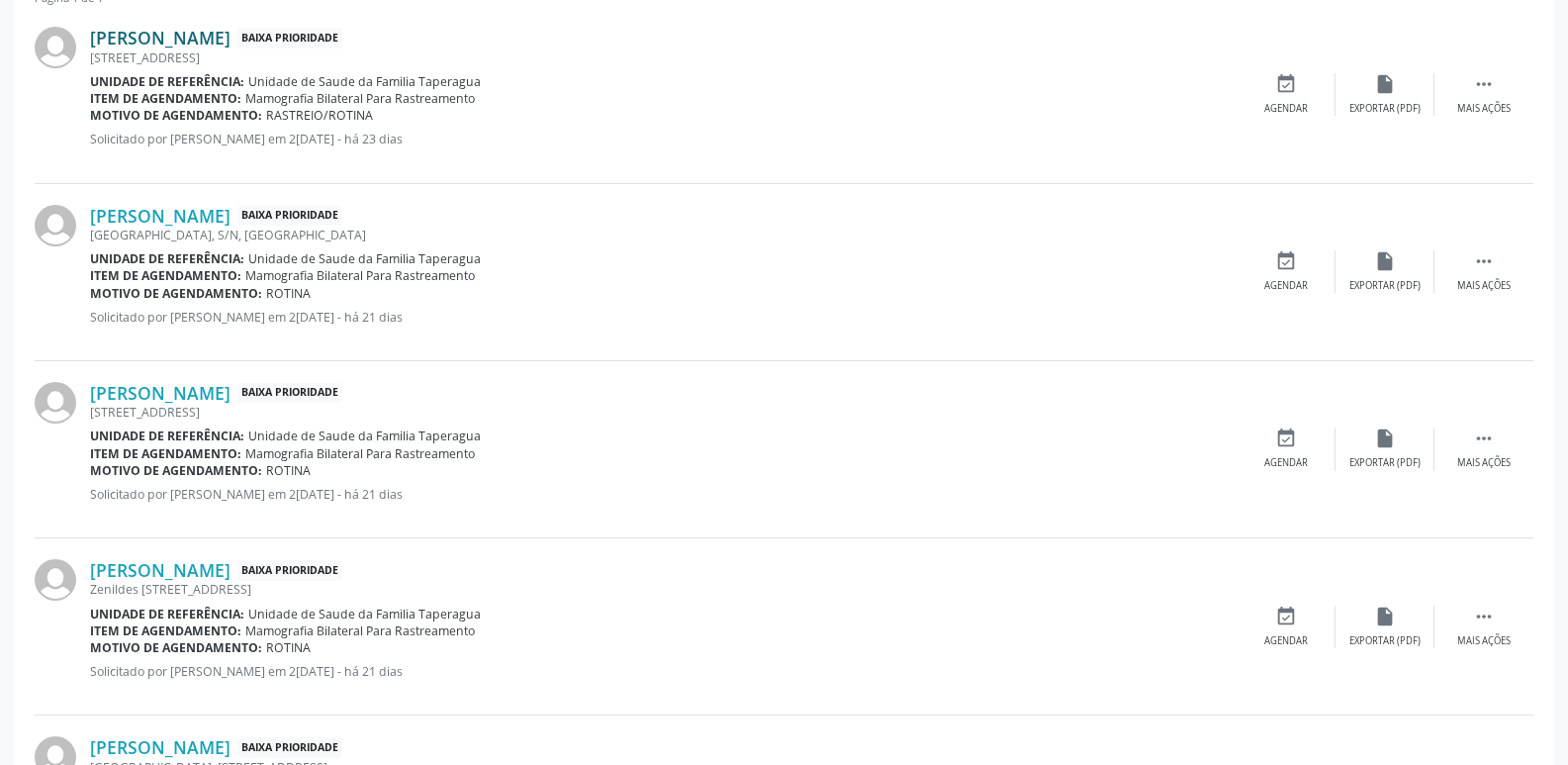
click at [230, 44] on link "Maria Jose Pereira dos Santos" at bounding box center [160, 38] width 141 height 22
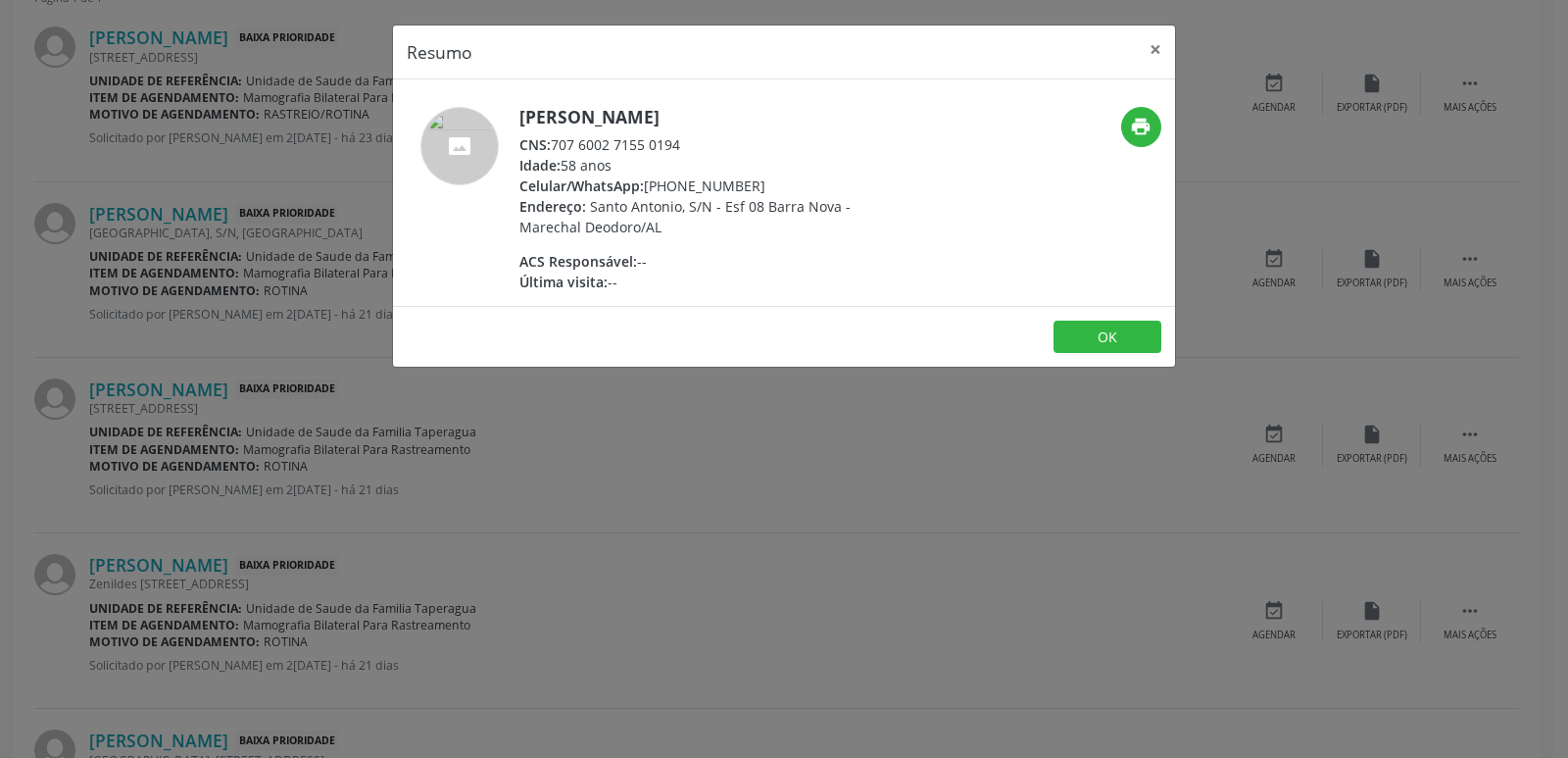
drag, startPoint x: 554, startPoint y: 144, endPoint x: 715, endPoint y: 149, distance: 161.1
click at [715, 149] on div "CNS: 707 6002 7155 0194" at bounding box center [710, 144] width 381 height 21
copy div "707 6002 7155 0194"
click at [445, 610] on div "Resumo × Maria Jose Pereira dos Santos CNS: 707 6002 7155 0194 Idade: 58 anos C…" at bounding box center [784, 379] width 1568 height 758
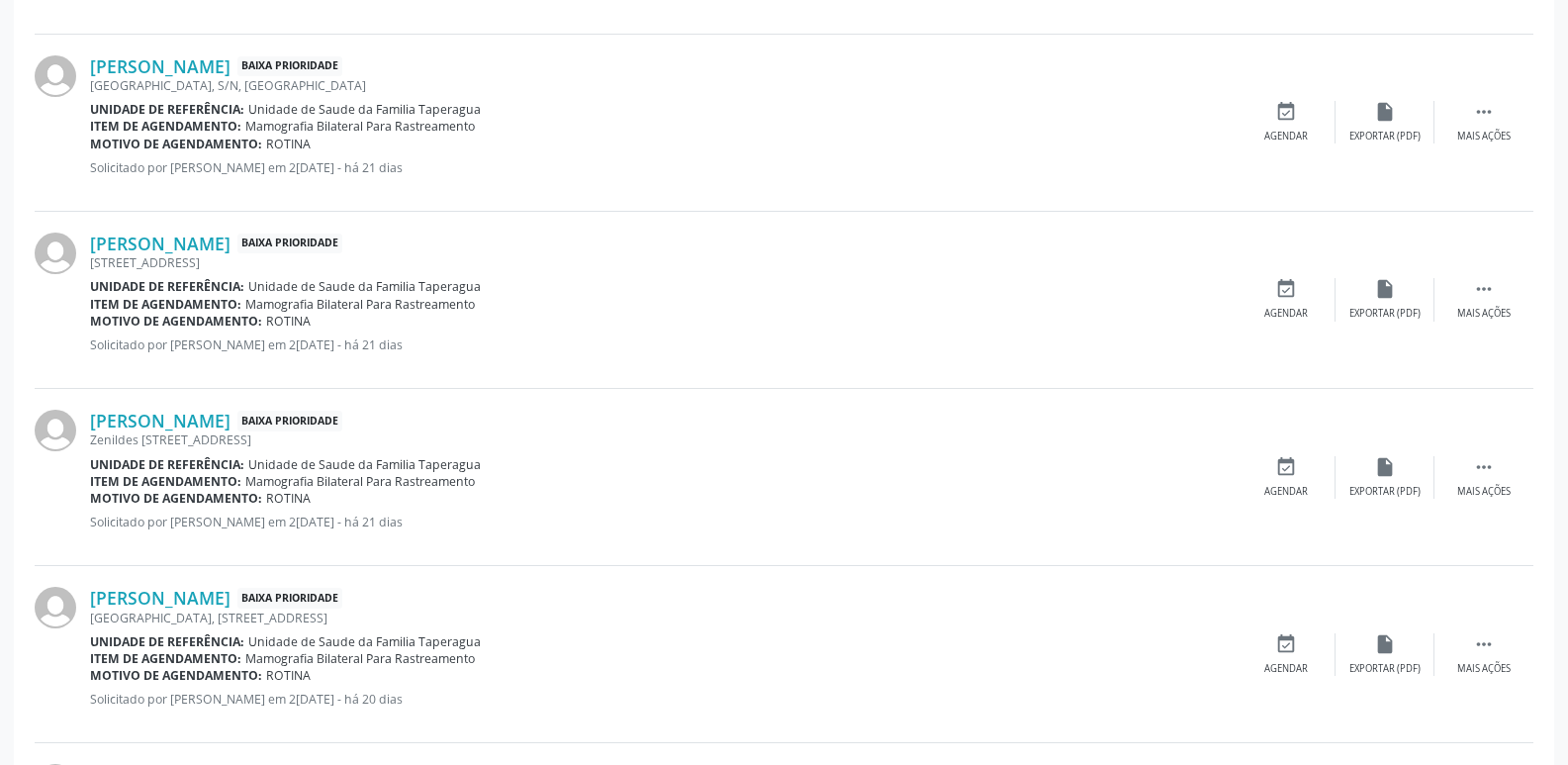
scroll to position [898, 0]
click at [230, 58] on link "Maria Ivone da Silva Alcantara" at bounding box center [160, 64] width 141 height 22
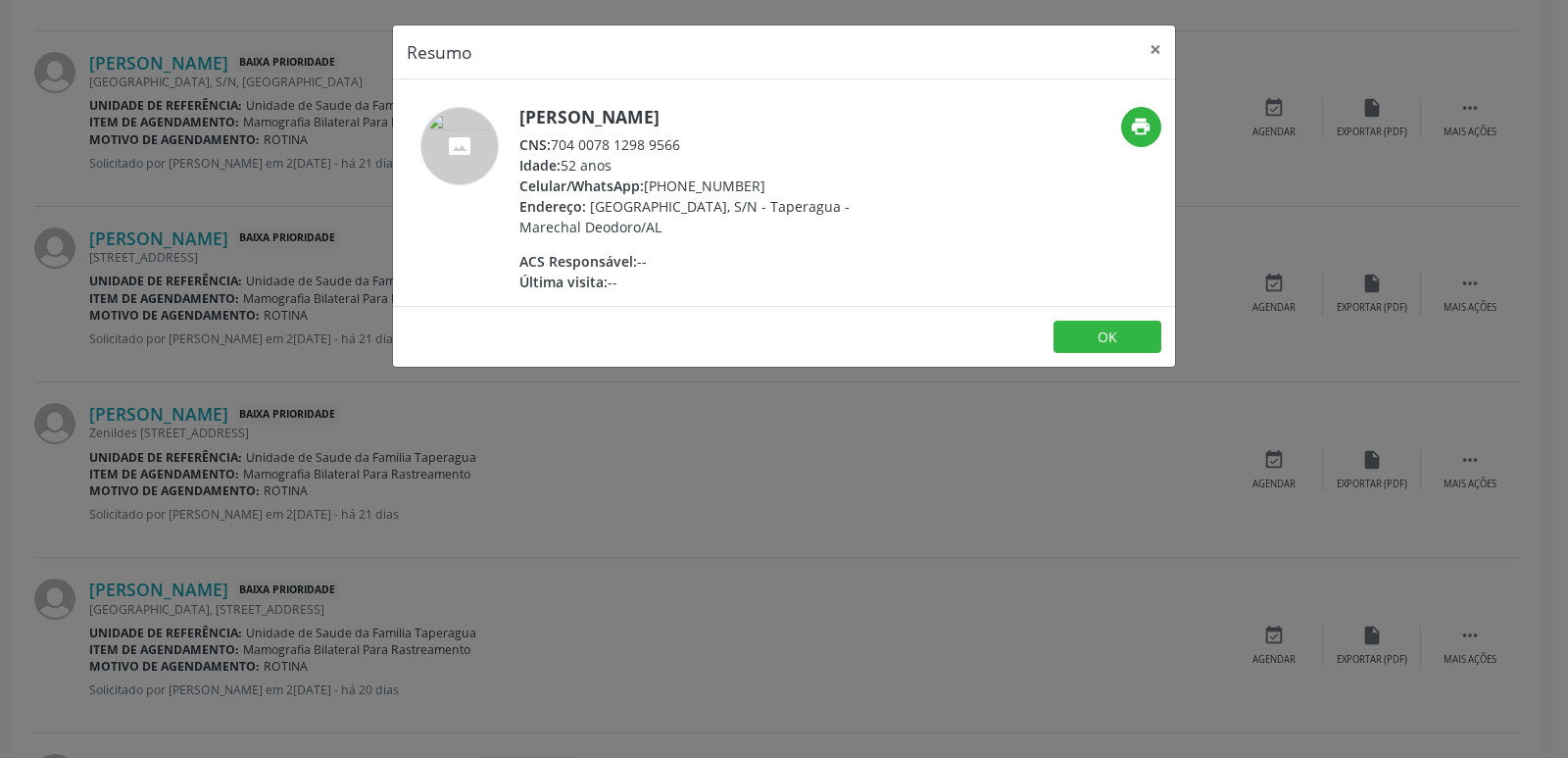
drag, startPoint x: 555, startPoint y: 142, endPoint x: 679, endPoint y: 151, distance: 124.3
click at [679, 151] on div "CNS: 704 0078 1298 9566" at bounding box center [710, 144] width 381 height 21
copy div "704 0078 1298 956"
click at [534, 466] on div "Resumo × Maria Ivone da Silva Alcantara CNS: 704 0078 1298 9566 Idade: 52 anos …" at bounding box center [784, 379] width 1568 height 758
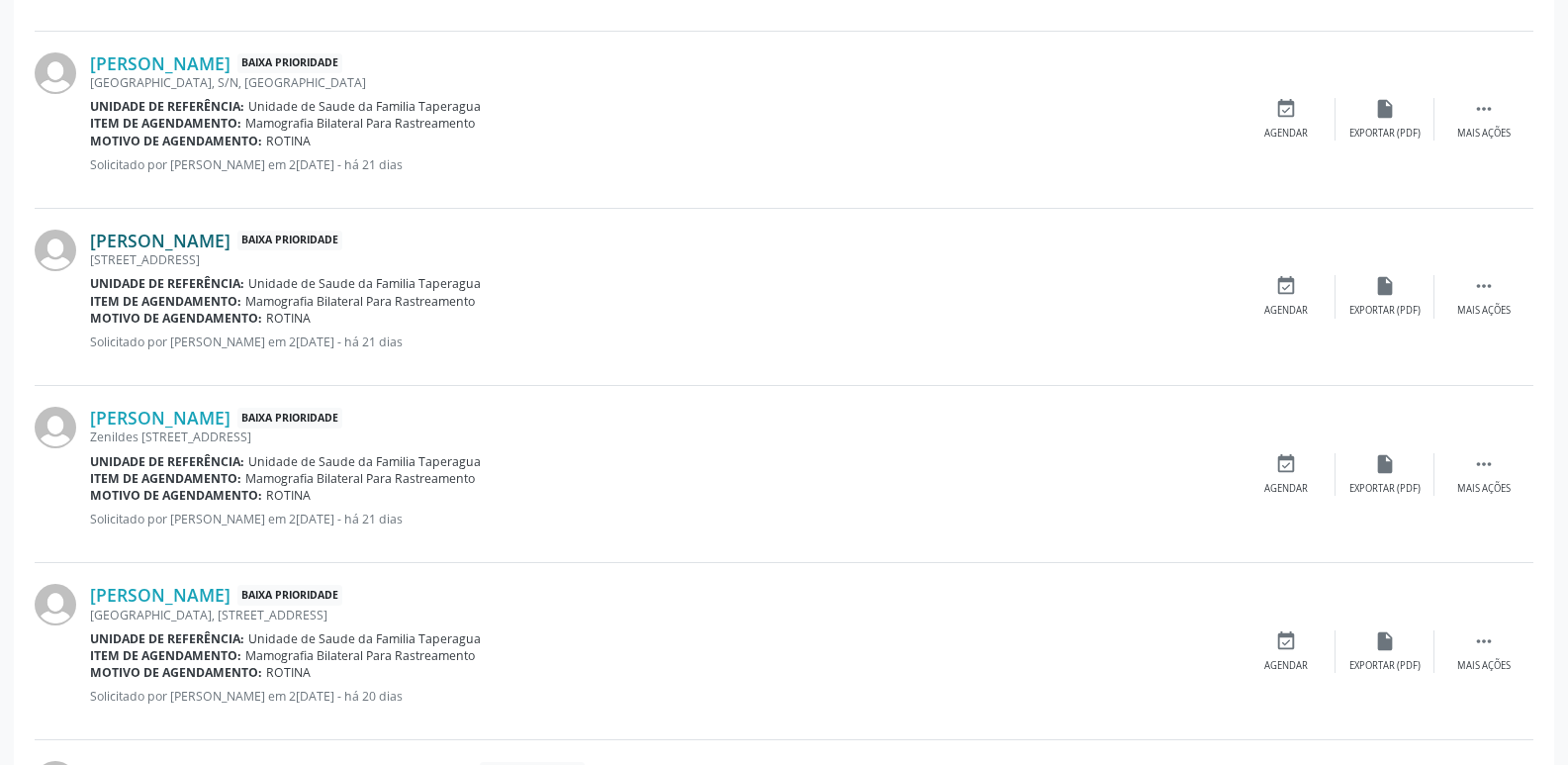
click at [230, 236] on link "Eronilda do Nascimento" at bounding box center [160, 240] width 141 height 22
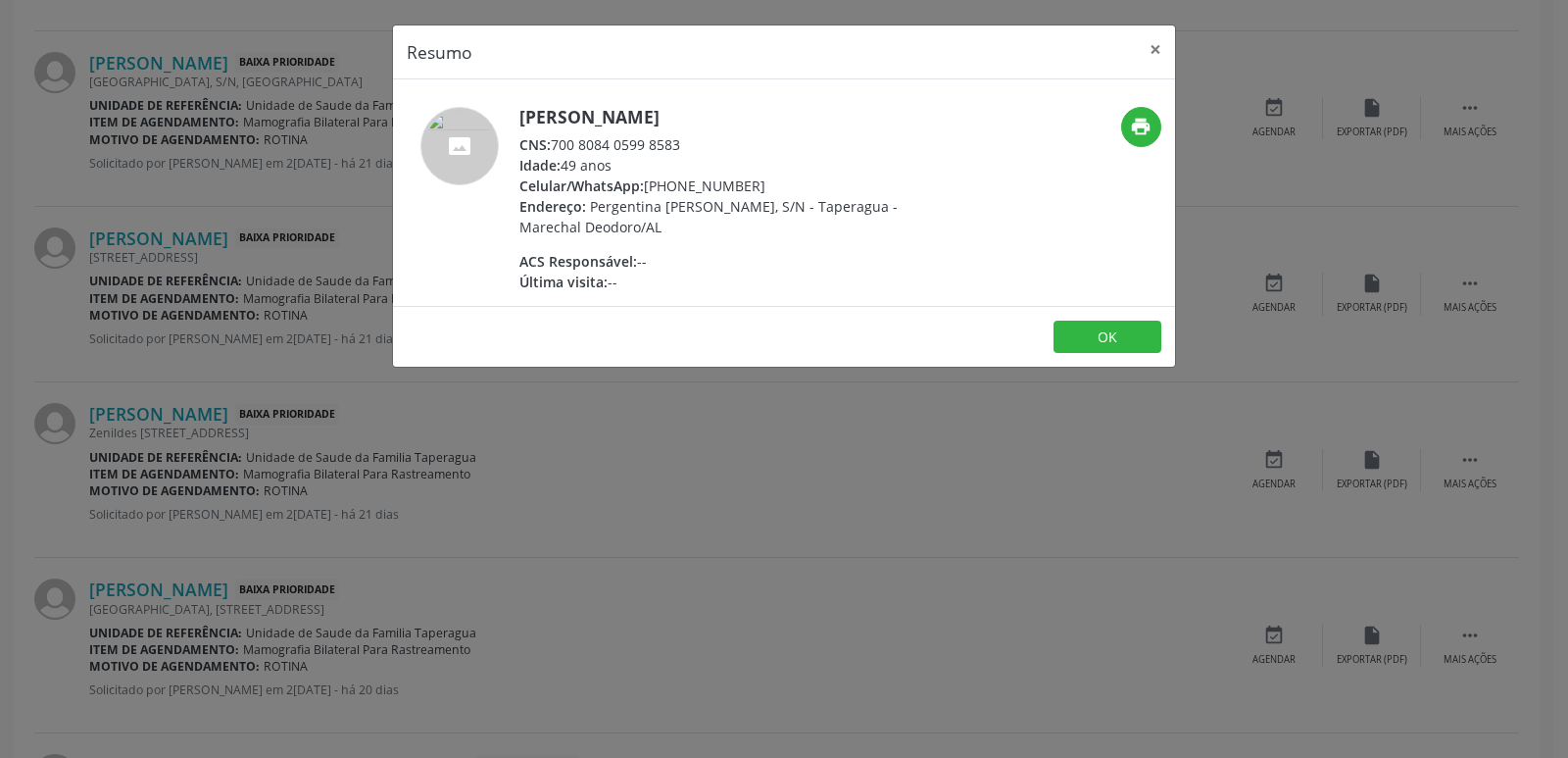
drag, startPoint x: 554, startPoint y: 146, endPoint x: 680, endPoint y: 142, distance: 126.1
click at [680, 142] on div "CNS: 700 8084 0599 8583" at bounding box center [710, 144] width 381 height 21
copy div "700 8084 0599 8583"
click at [294, 361] on div "Resumo × Eronilda do Nascimento CNS: 700 8084 0599 8583 Idade: 49 anos Celular/…" at bounding box center [784, 379] width 1568 height 758
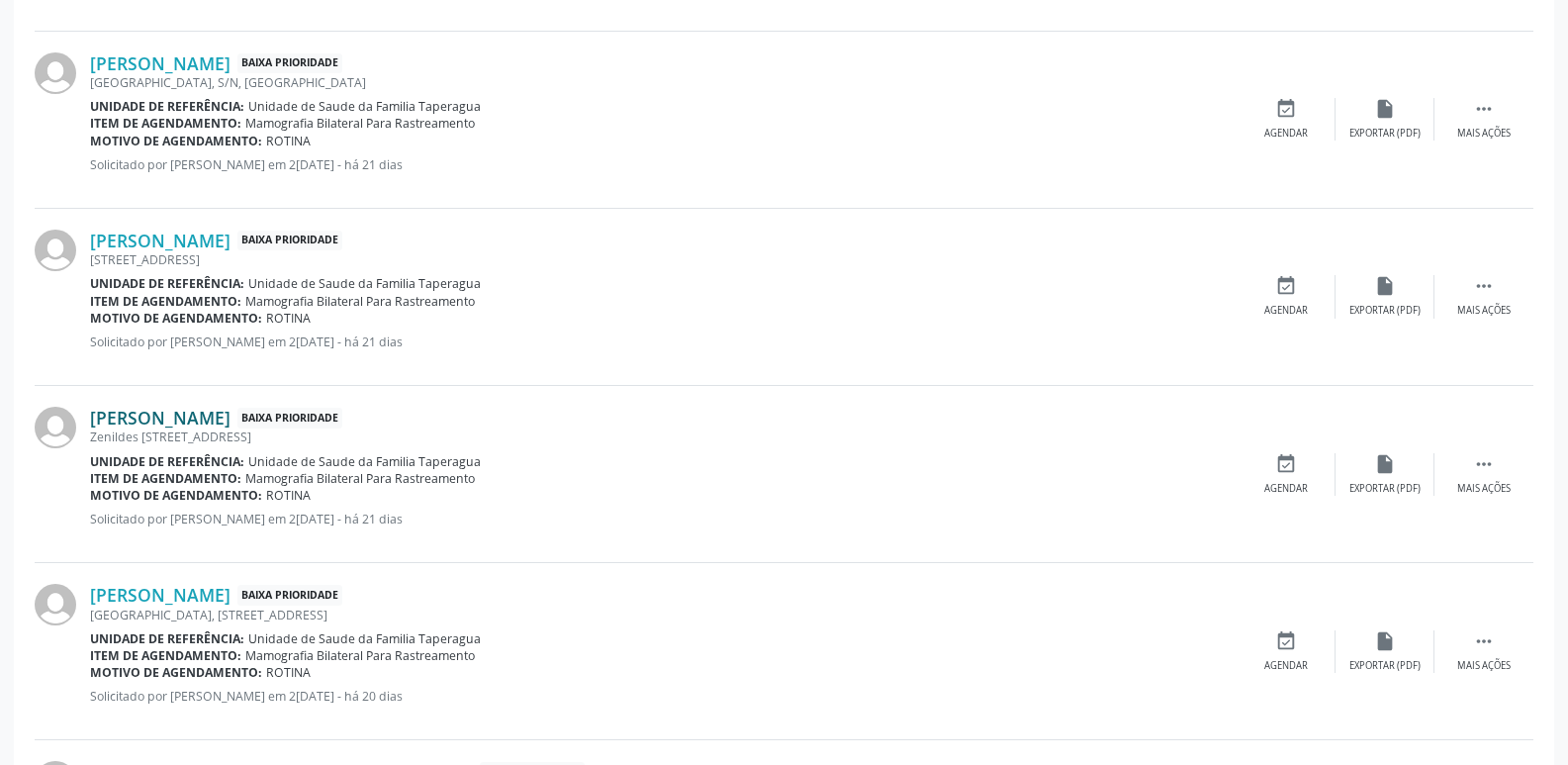
click at [230, 415] on link "[PERSON_NAME]" at bounding box center [160, 418] width 141 height 22
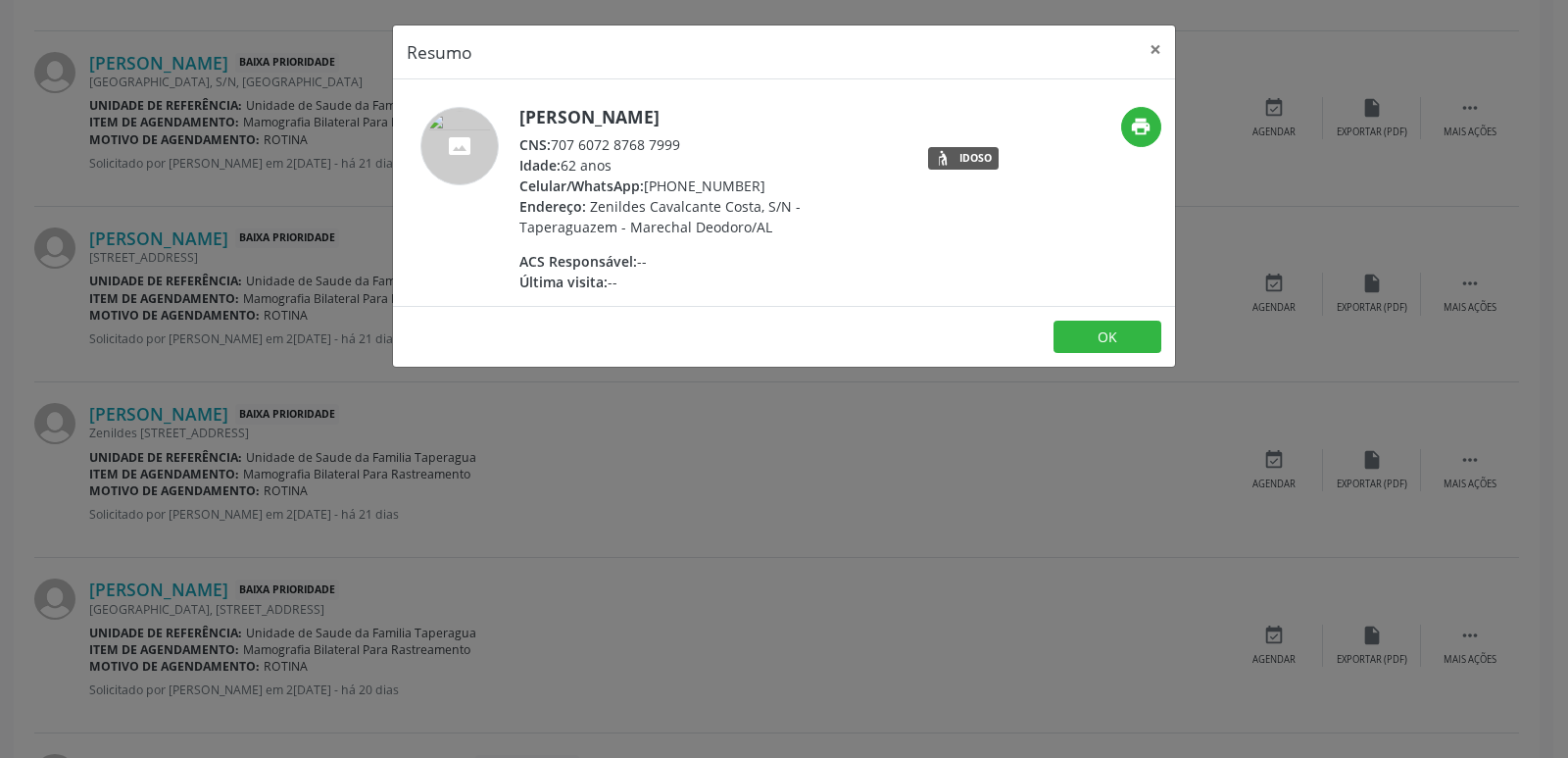
drag, startPoint x: 554, startPoint y: 146, endPoint x: 746, endPoint y: 150, distance: 192.0
click at [746, 150] on div "CNS: 707 6072 8768 7999" at bounding box center [710, 144] width 381 height 21
copy div "707 6072 8768 7999"
click at [592, 450] on div "Resumo × Maria Aparecida da Silva CNS: 707 6072 8768 7999 Idade: 62 anos Celula…" at bounding box center [784, 379] width 1568 height 758
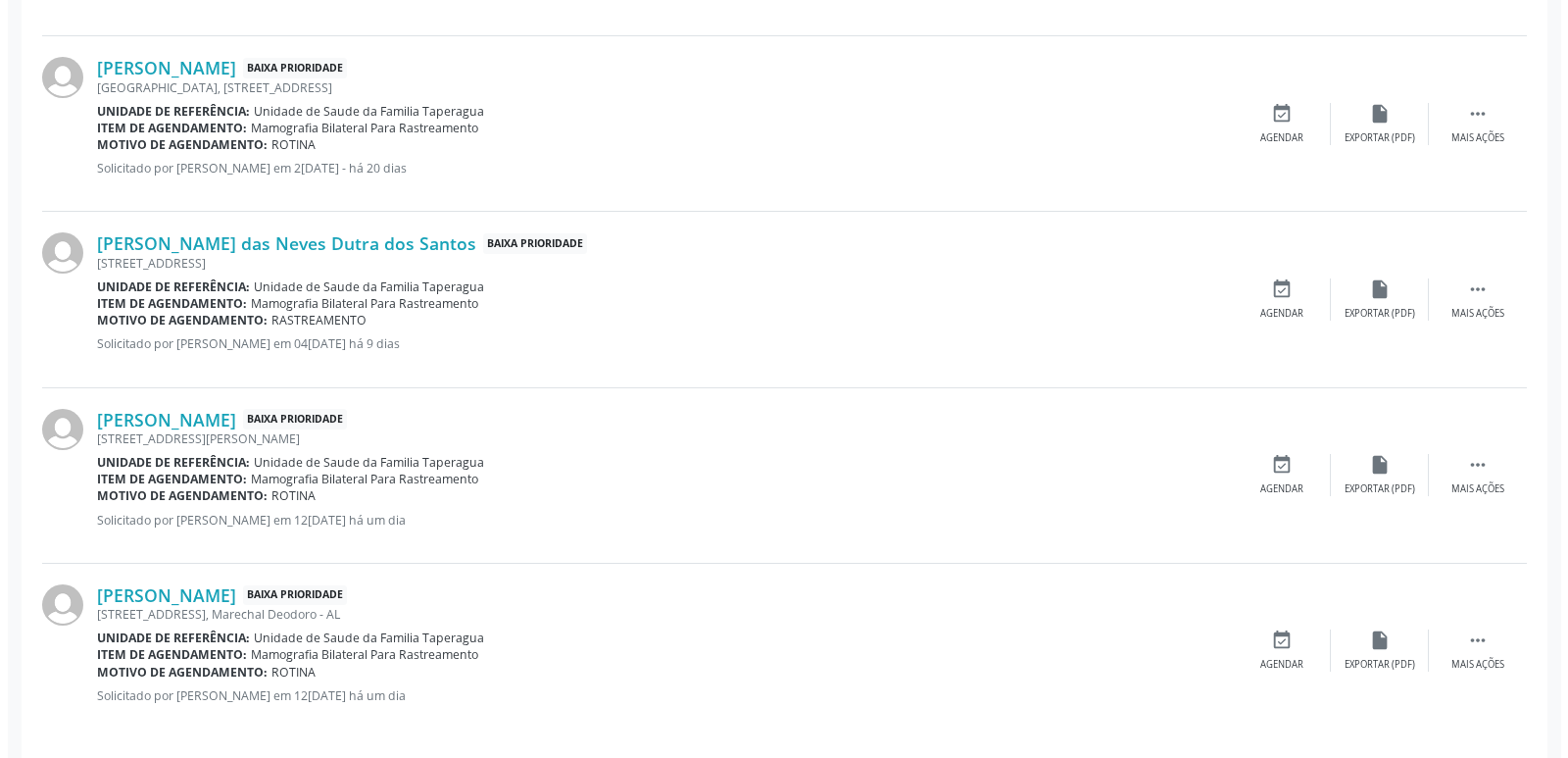
scroll to position [1426, 0]
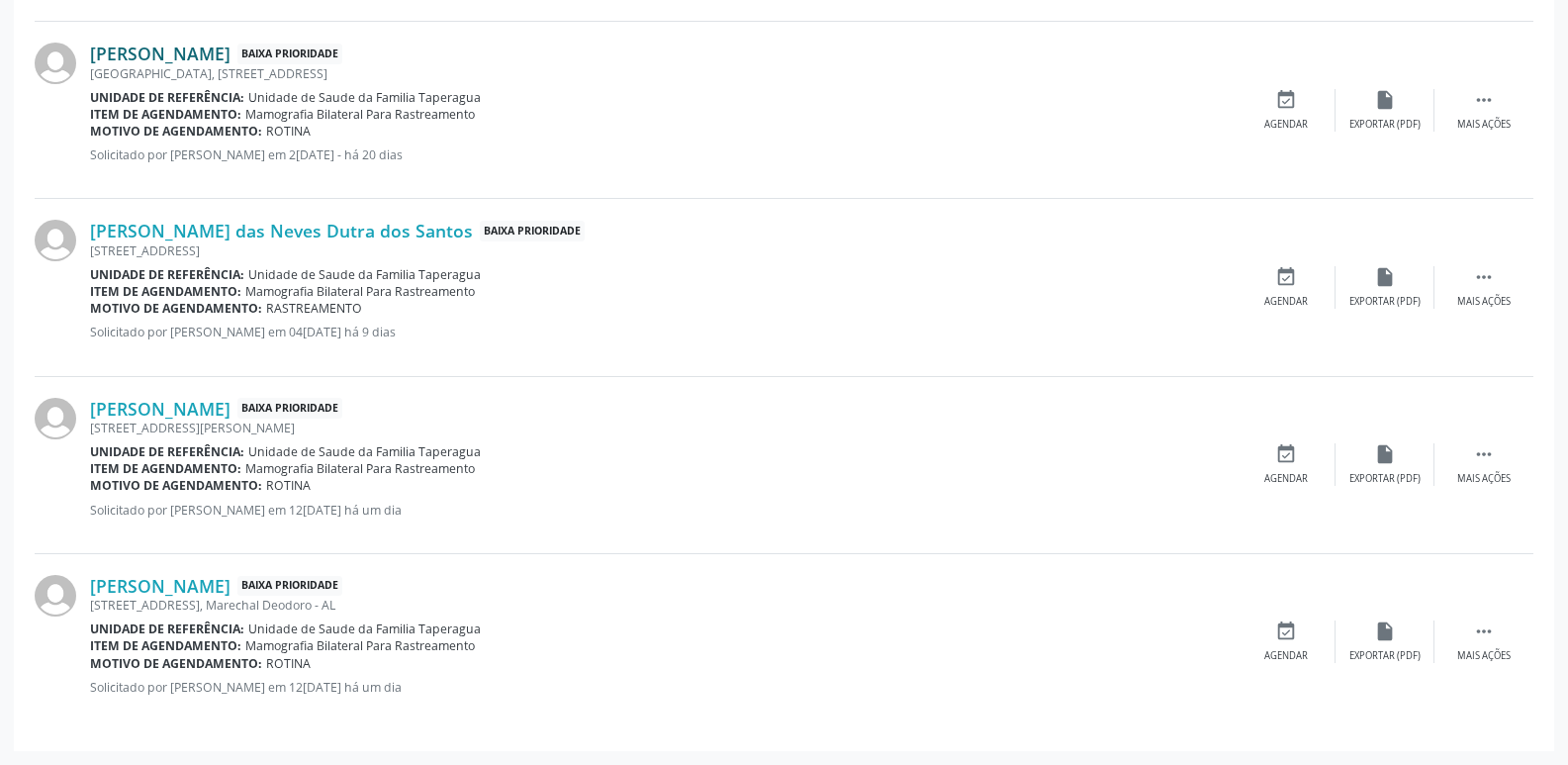
click at [230, 50] on link "María Alicelia dos Santos Martiliano" at bounding box center [160, 54] width 141 height 22
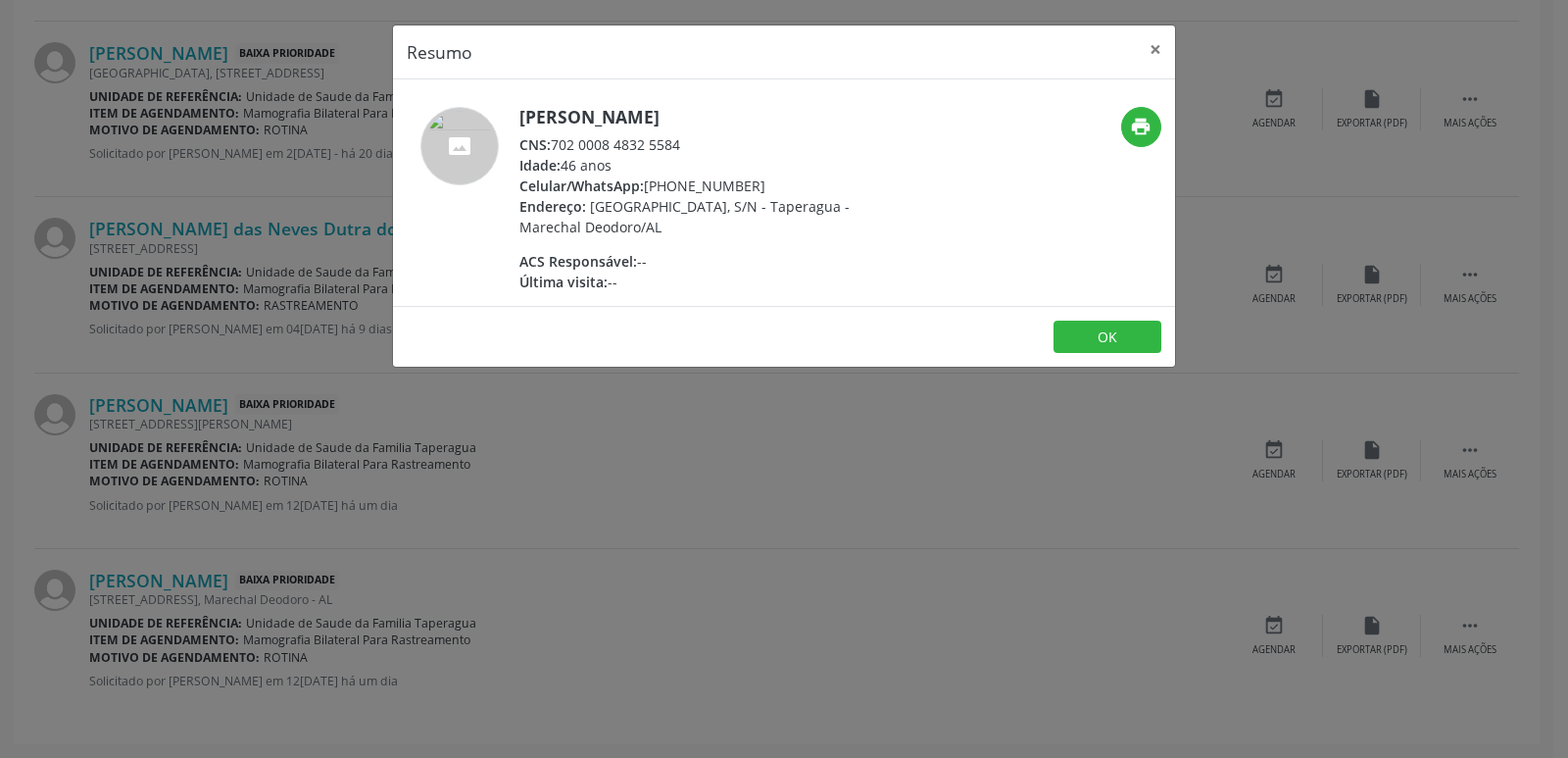
drag, startPoint x: 554, startPoint y: 151, endPoint x: 700, endPoint y: 140, distance: 146.4
click at [700, 140] on div "CNS: 702 0008 4832 5584" at bounding box center [710, 144] width 381 height 21
copy div "702 0008 4832 5584"
click at [248, 405] on div "Resumo × María Alicelia dos Santos Martiliano CNS: 702 0008 4832 5584 Idade: 46…" at bounding box center [784, 379] width 1568 height 758
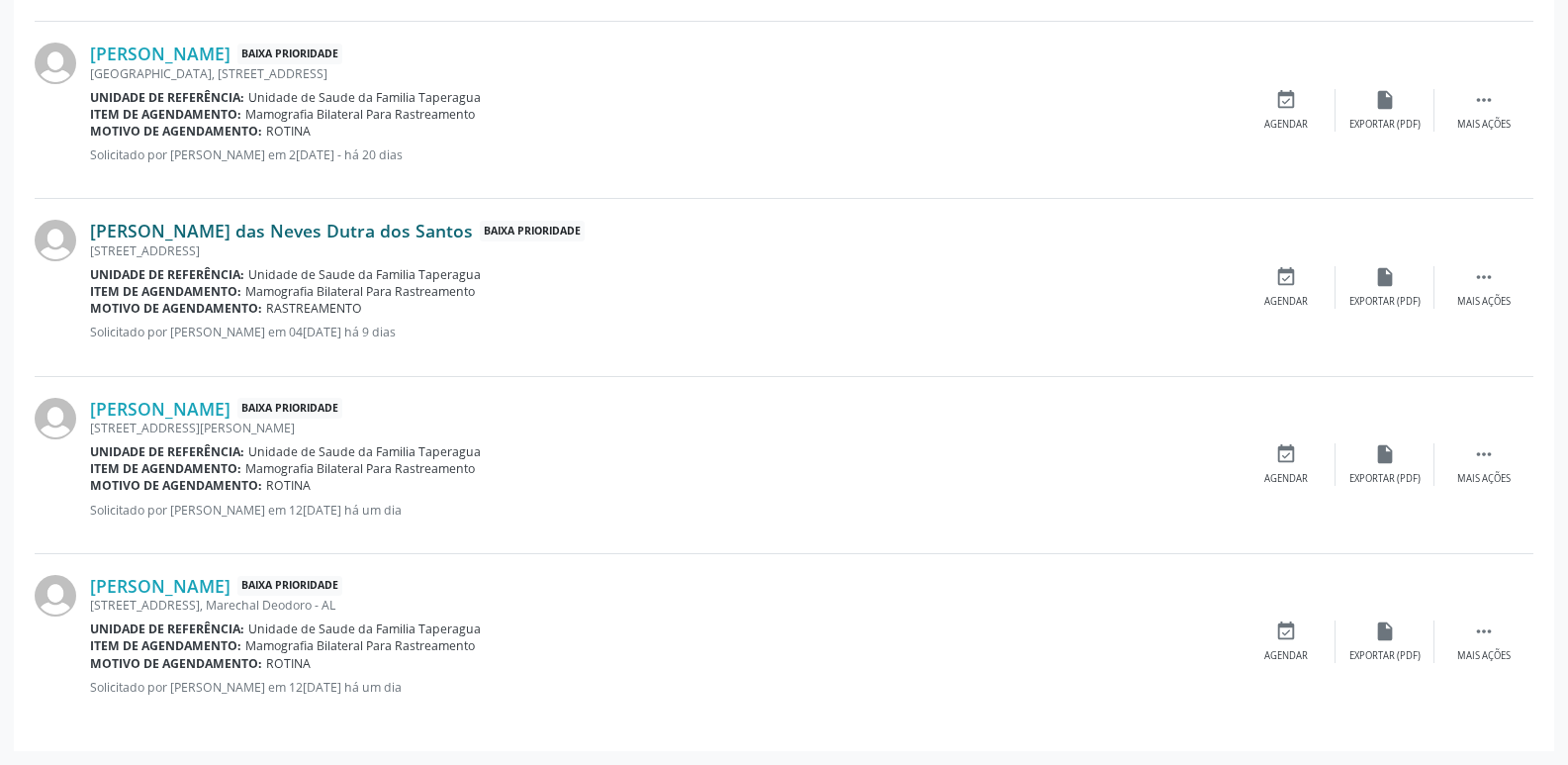
click at [303, 223] on link "Maria das Neves Dutra dos Santos" at bounding box center [281, 230] width 383 height 22
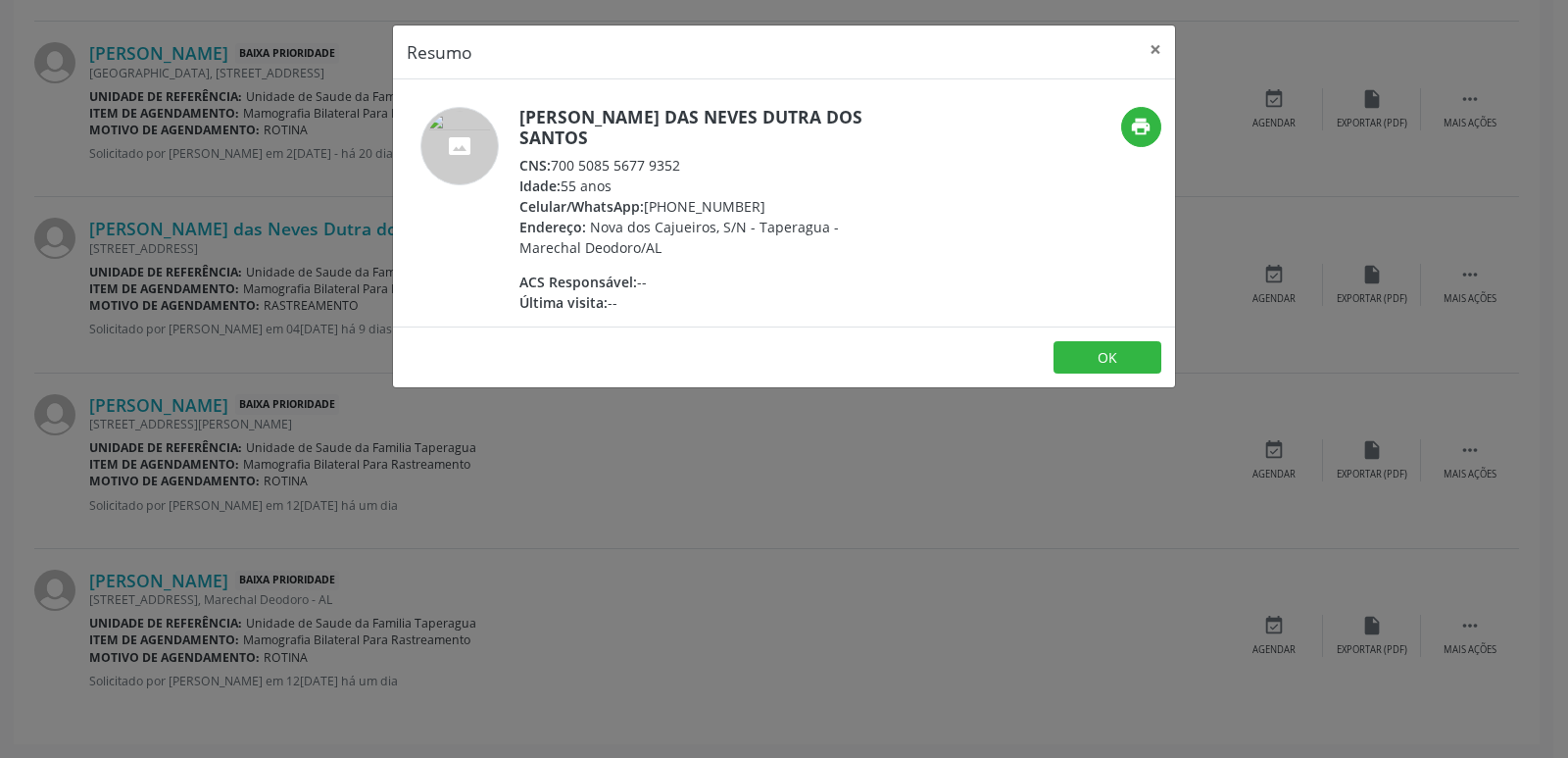
drag, startPoint x: 555, startPoint y: 145, endPoint x: 681, endPoint y: 145, distance: 126.0
click at [681, 155] on div "CNS: 700 5085 5677 9352" at bounding box center [710, 165] width 381 height 21
copy div "700 5085 5677 9352"
click at [319, 376] on div "Resumo × Maria das Neves Dutra dos Santos CNS: 700 5085 5677 9352 Idade: 55 ano…" at bounding box center [784, 379] width 1568 height 758
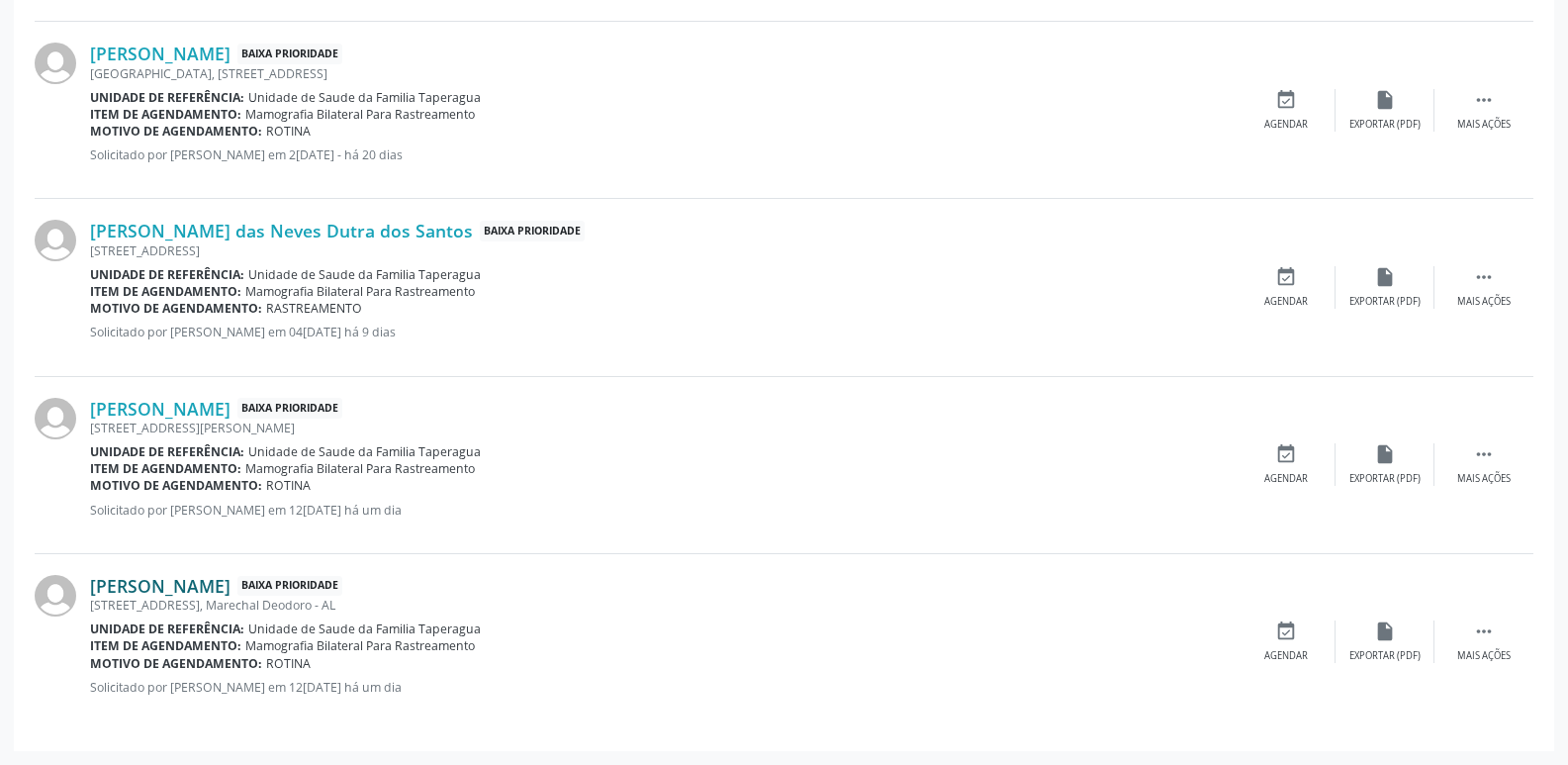
click at [230, 583] on link "Maria Aparecida dos Santos Lopes" at bounding box center [160, 585] width 141 height 22
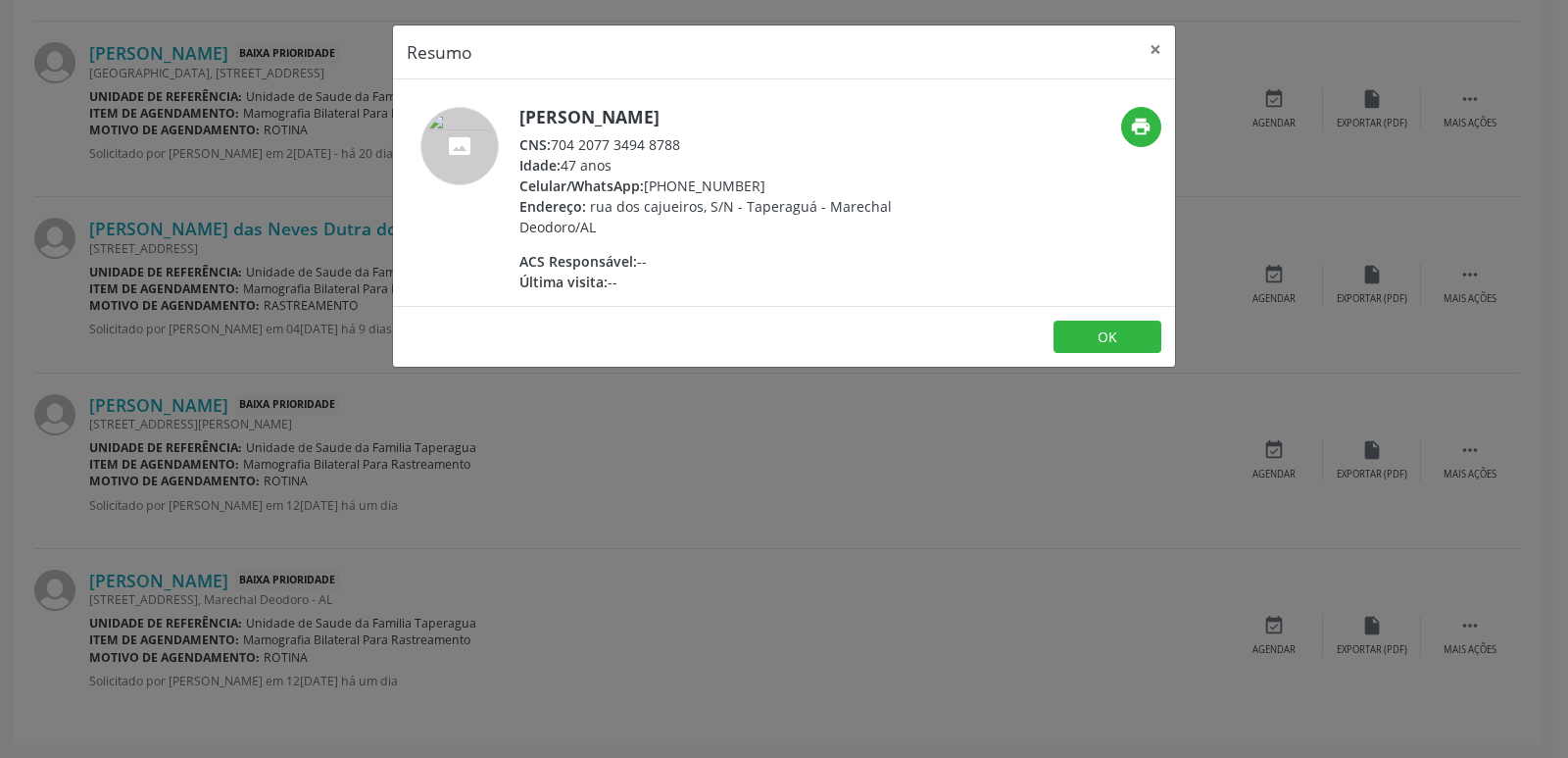
drag, startPoint x: 556, startPoint y: 137, endPoint x: 718, endPoint y: 135, distance: 162.0
click at [718, 135] on div "CNS: 704 2077 3494 8788" at bounding box center [710, 144] width 381 height 21
copy div "704 2077 3494 8788"
click at [307, 413] on div "Resumo × Maria Aparecida dos Santos Lopes CNS: 704 2077 3494 8788 Idade: 47 ano…" at bounding box center [784, 379] width 1568 height 758
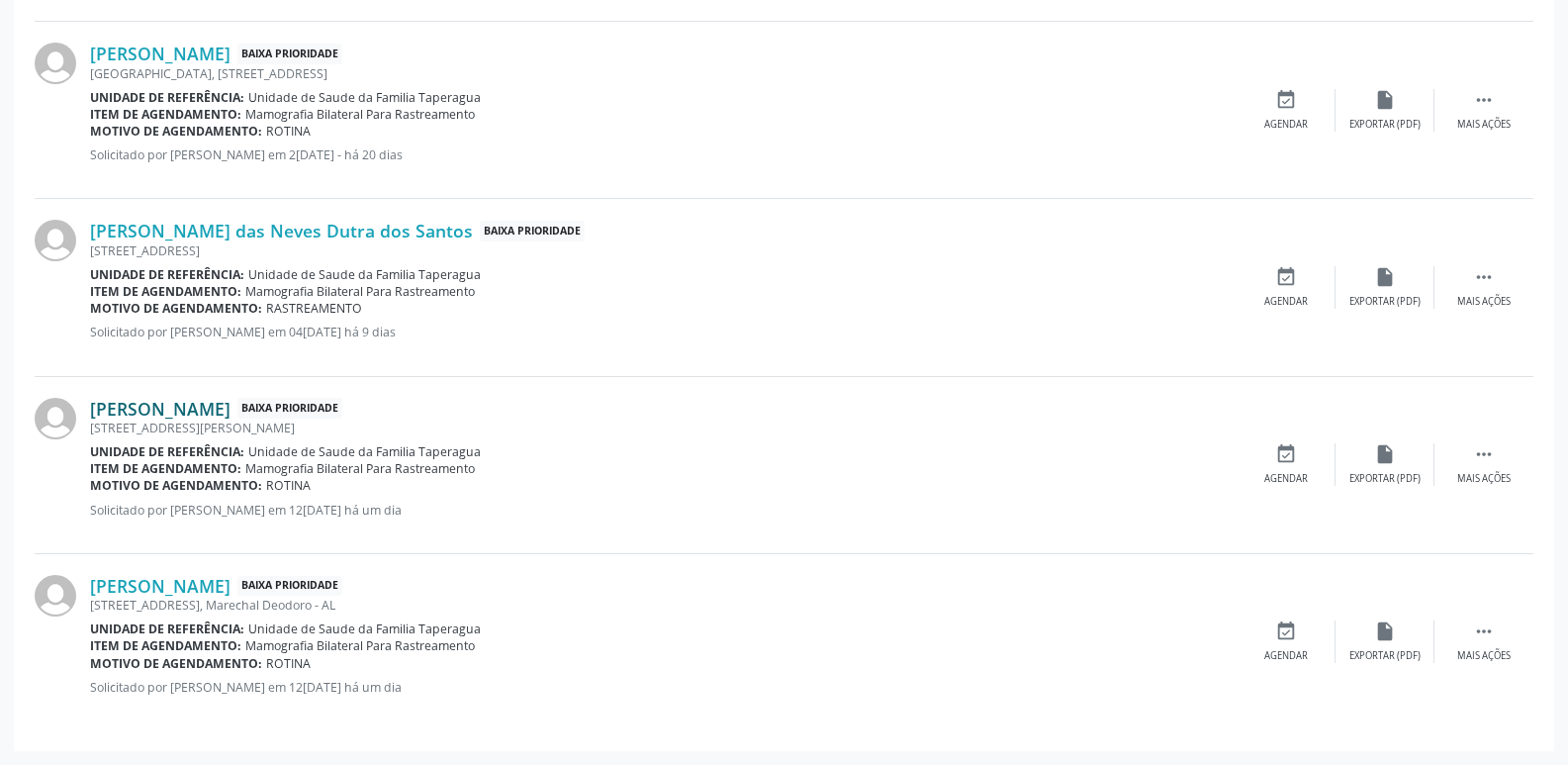
click at [230, 410] on link "Maria Tereza dos Santos Lopes" at bounding box center [160, 409] width 141 height 22
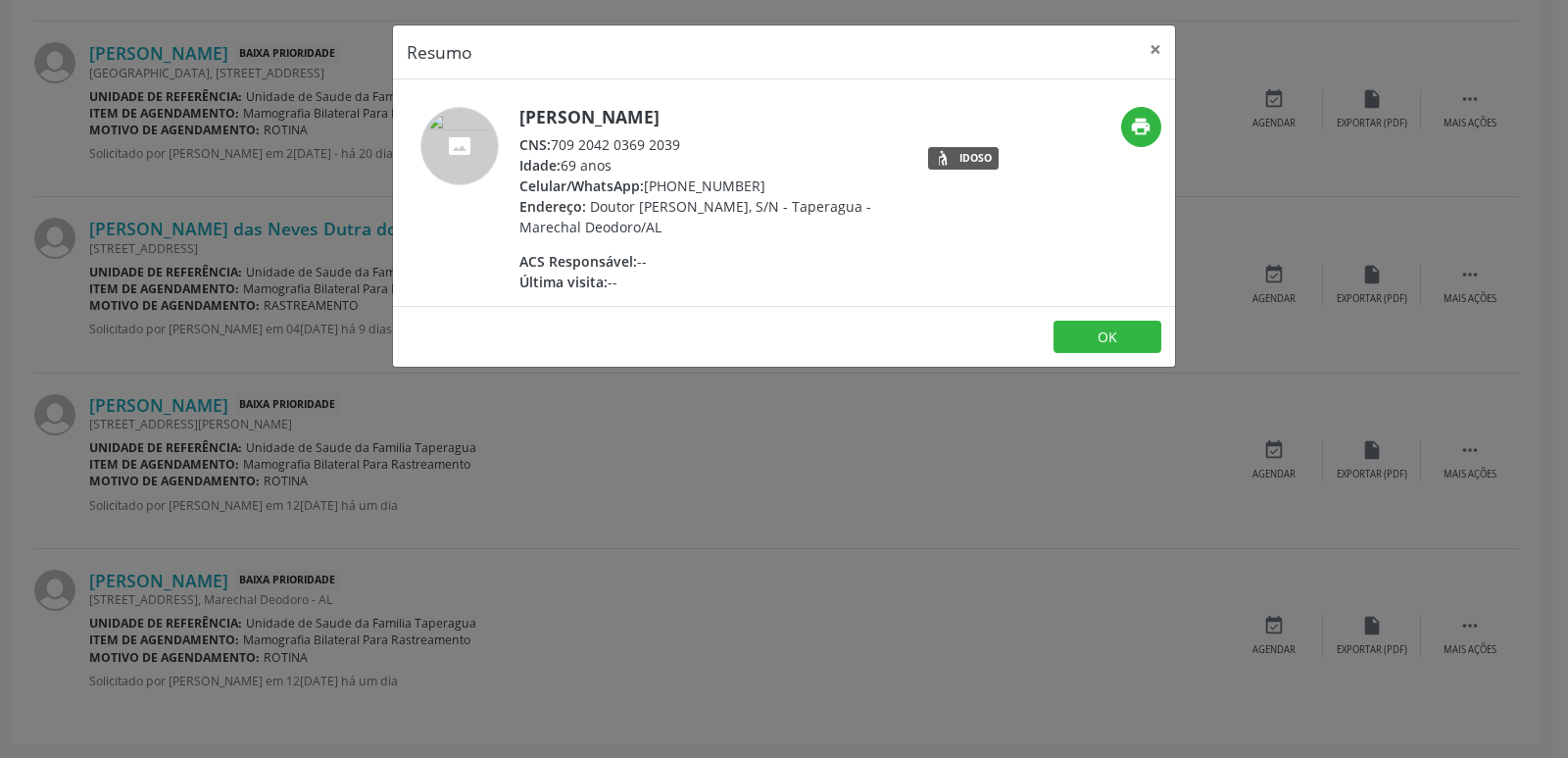
drag, startPoint x: 555, startPoint y: 148, endPoint x: 727, endPoint y: 141, distance: 172.1
click at [727, 141] on div "CNS: 709 2042 0369 2039" at bounding box center [710, 144] width 381 height 21
copy div "709 2042 0369 2039"
click at [1153, 54] on button "×" at bounding box center [1156, 49] width 40 height 48
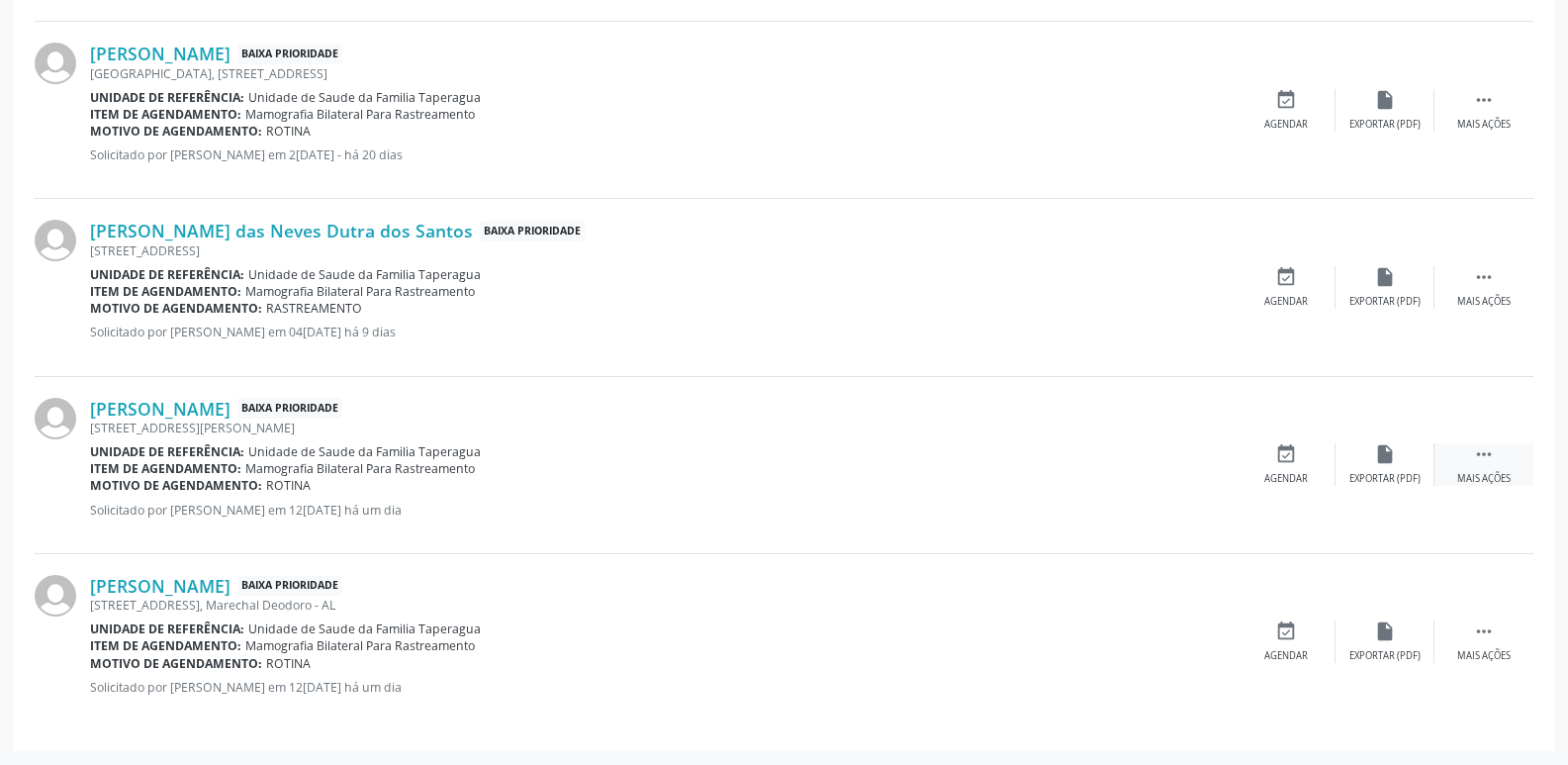
click at [1457, 466] on div " Mais ações" at bounding box center [1484, 464] width 99 height 43
click at [1278, 462] on icon "cancel" at bounding box center [1287, 454] width 22 height 22
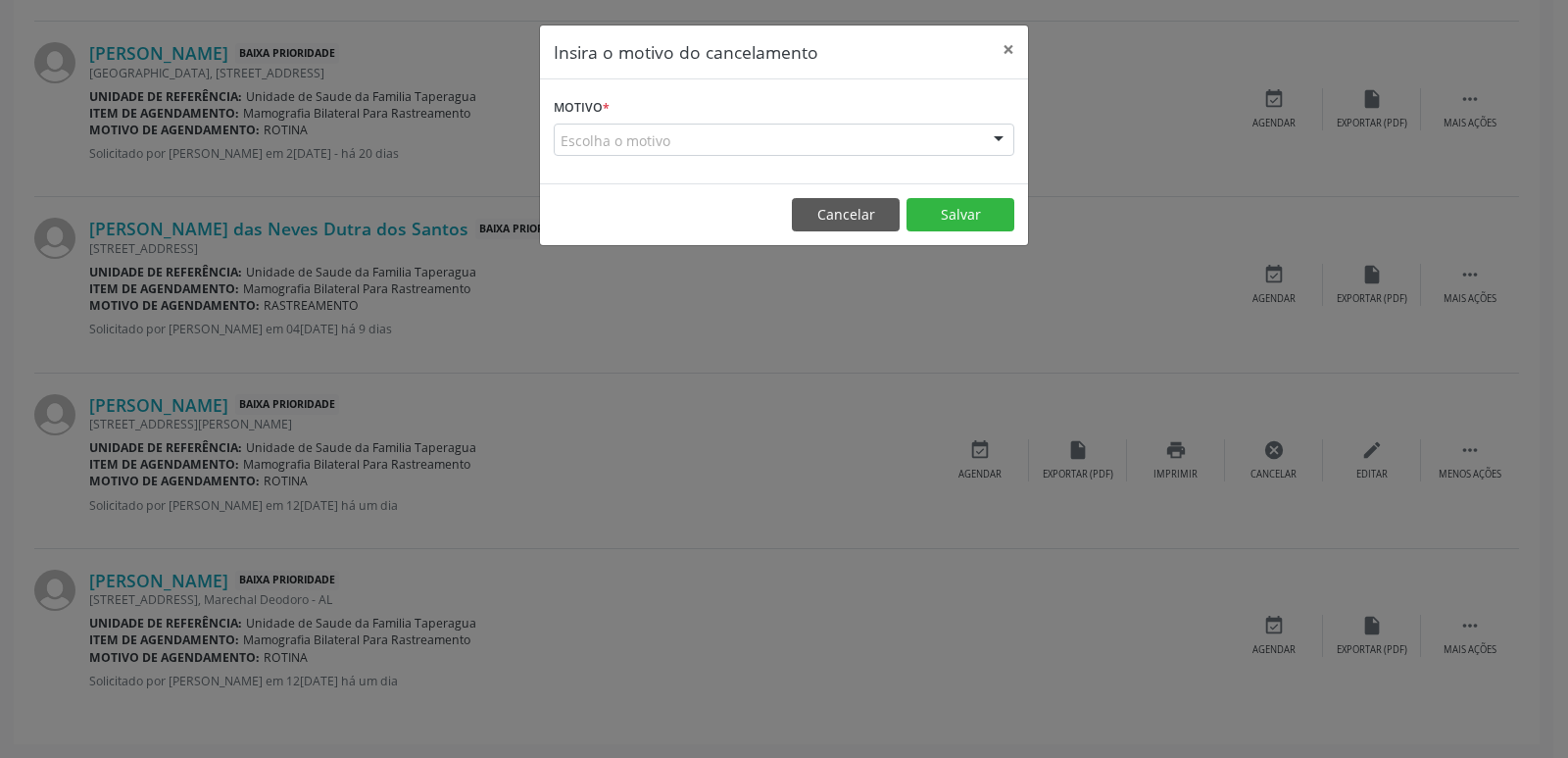
click at [715, 137] on div "Escolha o motivo" at bounding box center [784, 140] width 460 height 34
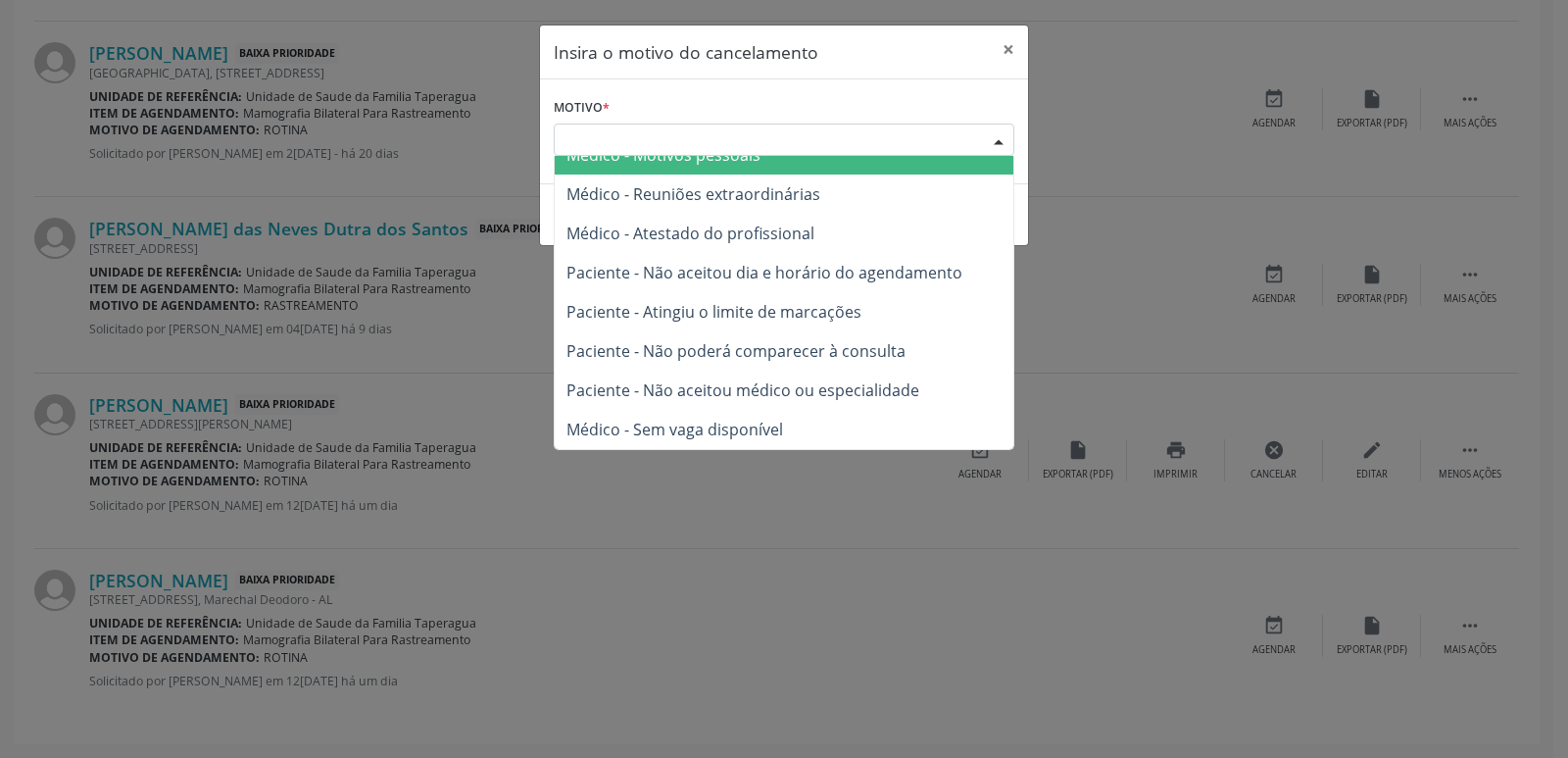
scroll to position [0, 0]
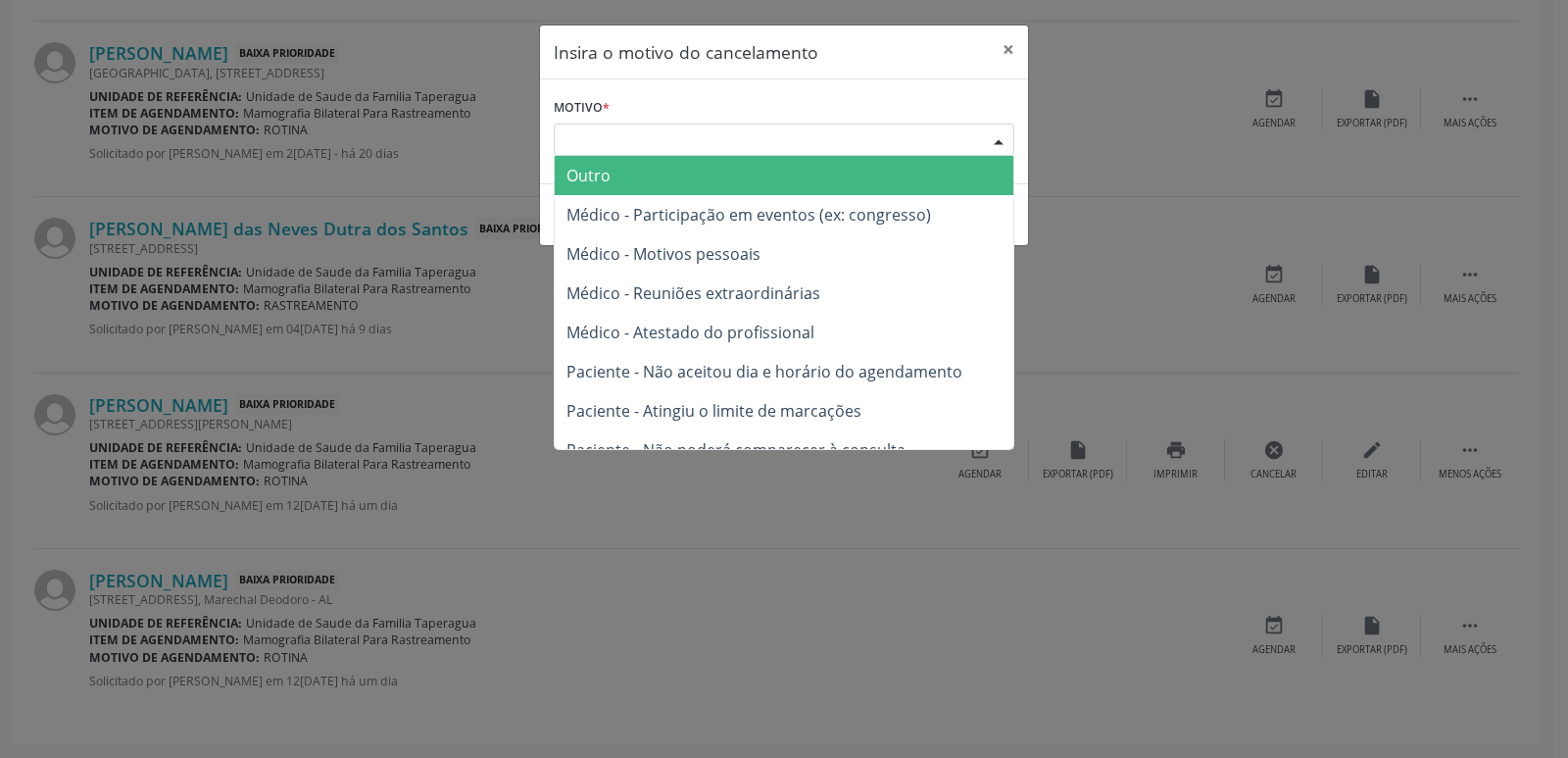
click at [840, 173] on span "Outro" at bounding box center [784, 176] width 458 height 40
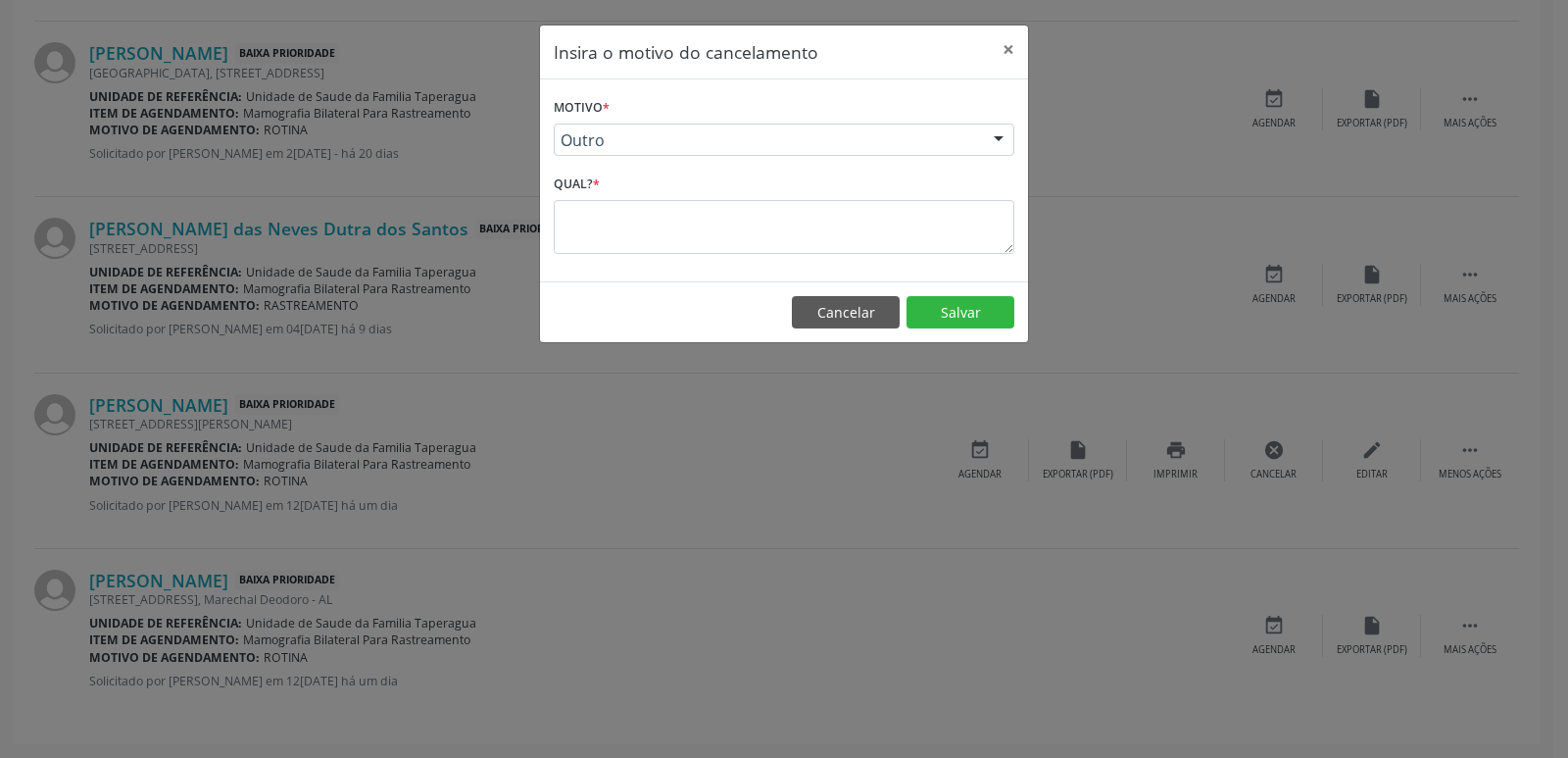
click at [794, 254] on div "Motivo * Outro Outro Médico - Participação em eventos (ex: congresso) Médico - …" at bounding box center [784, 180] width 488 height 202
click at [794, 240] on textarea at bounding box center [784, 226] width 460 height 54
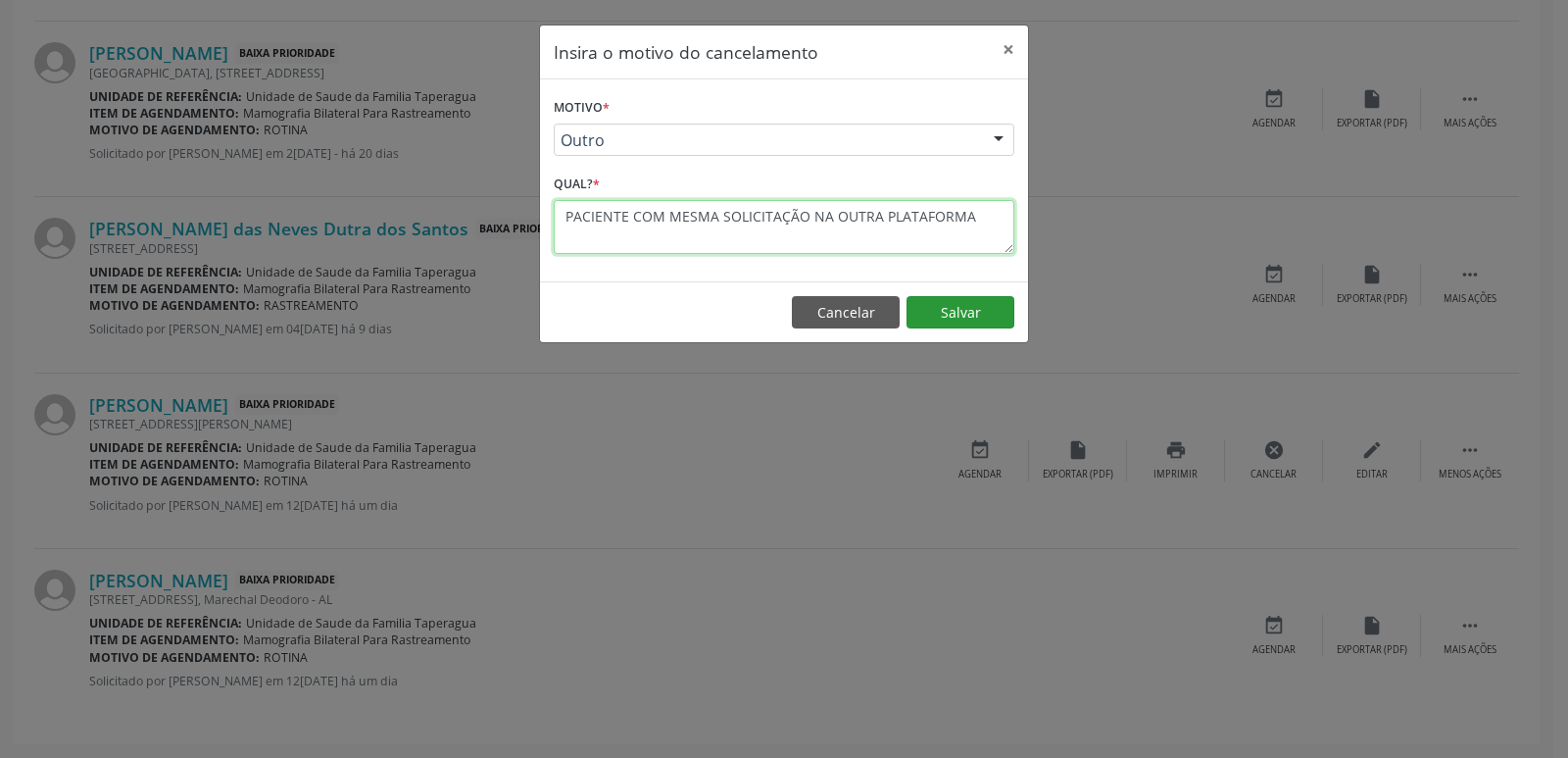
type textarea "PACIENTE COM MESMA SOLICITAÇÃO NA OUTRA PLATAFORMA"
click at [949, 304] on button "Salvar" at bounding box center [960, 313] width 108 height 34
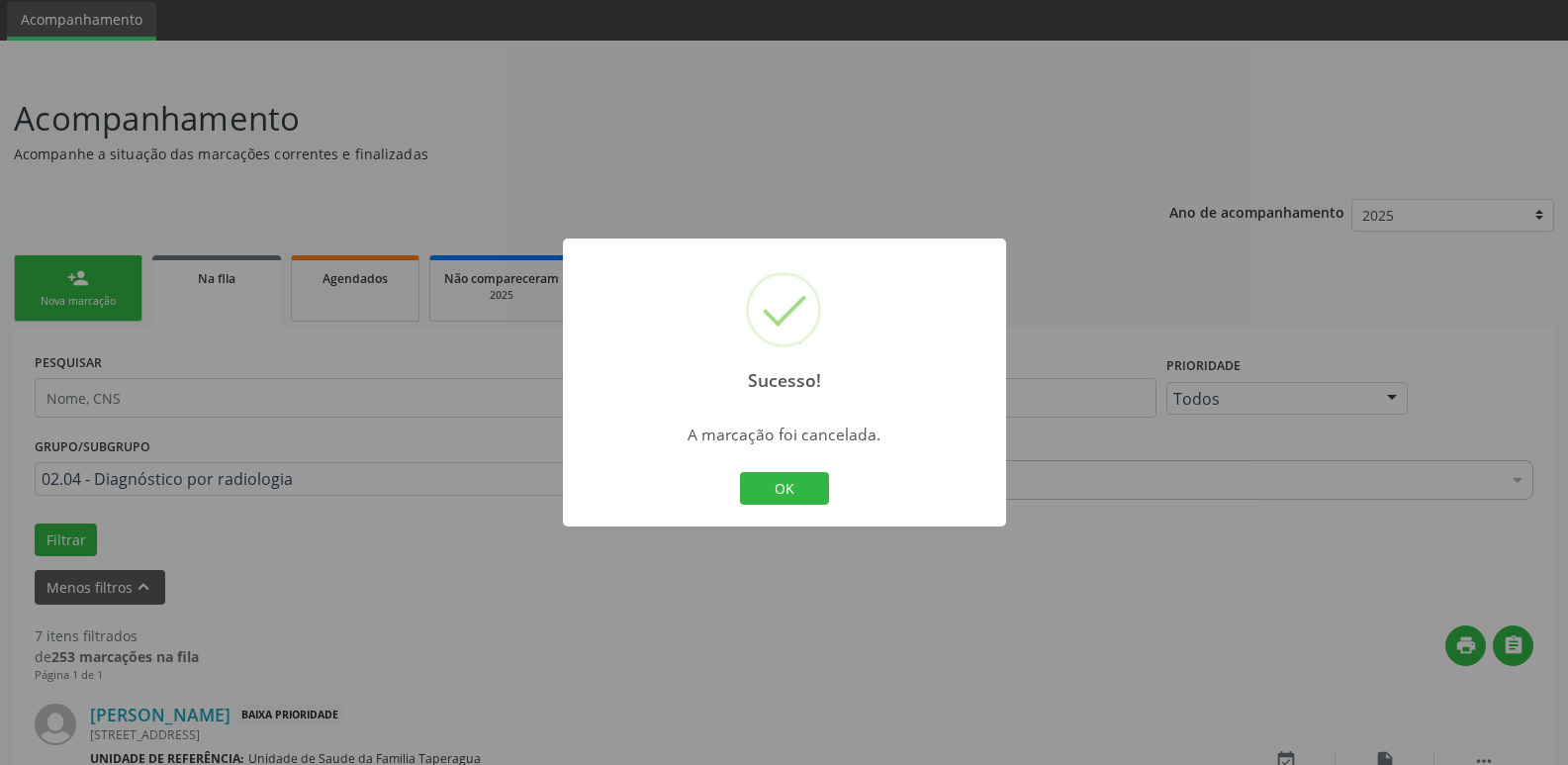
scroll to position [1262, 0]
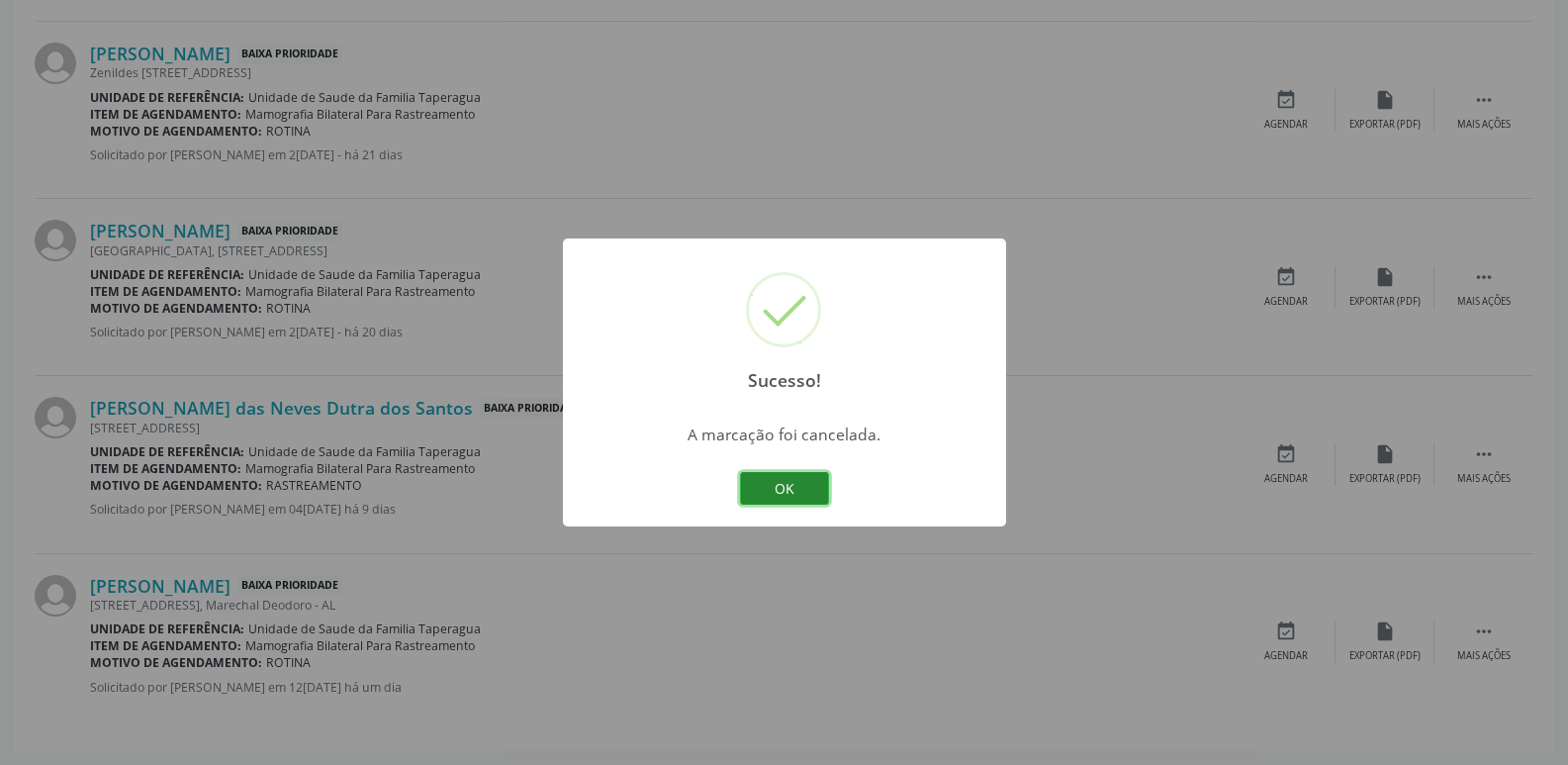
click at [780, 479] on button "OK" at bounding box center [784, 489] width 89 height 34
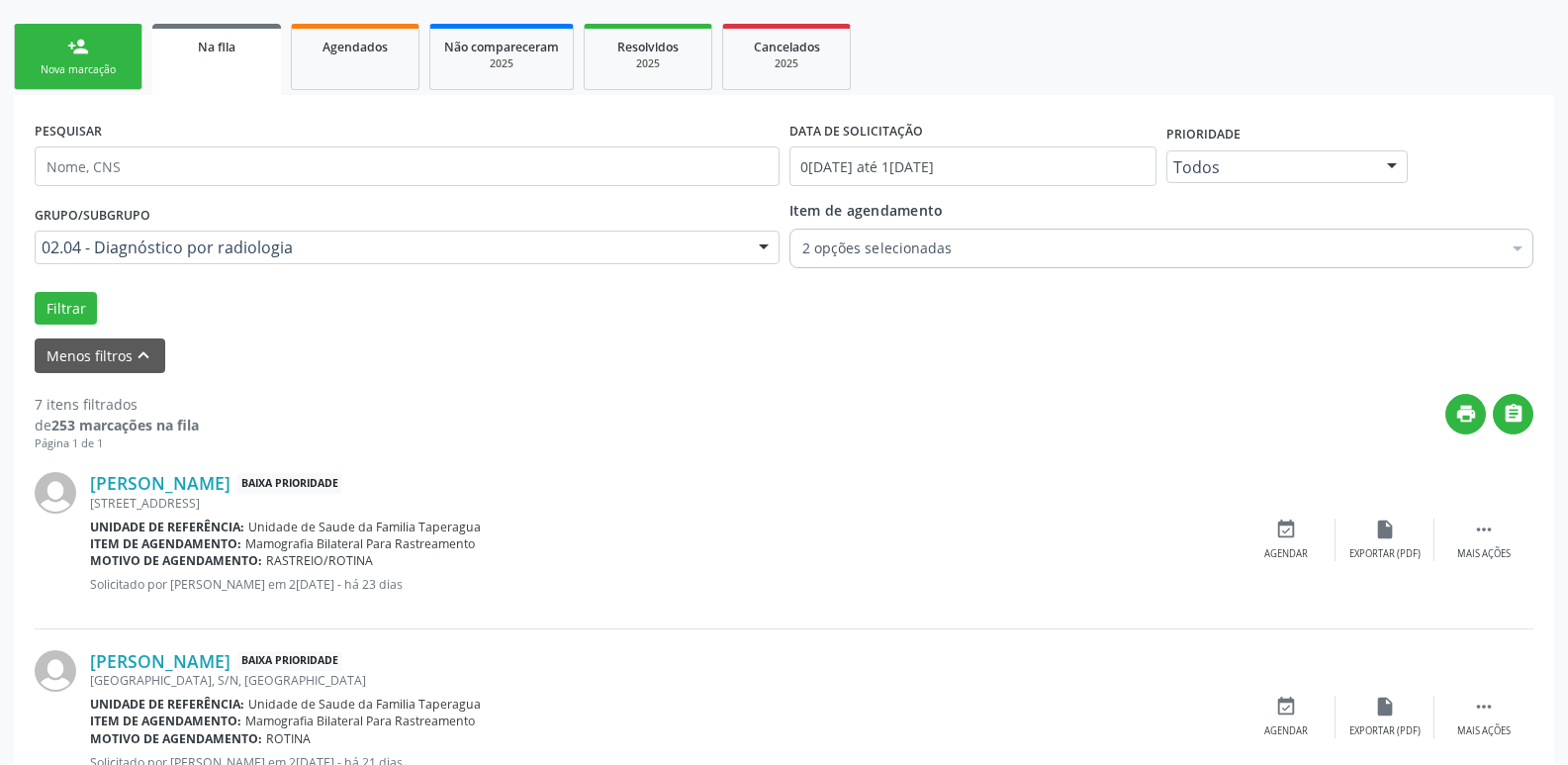
scroll to position [0, 0]
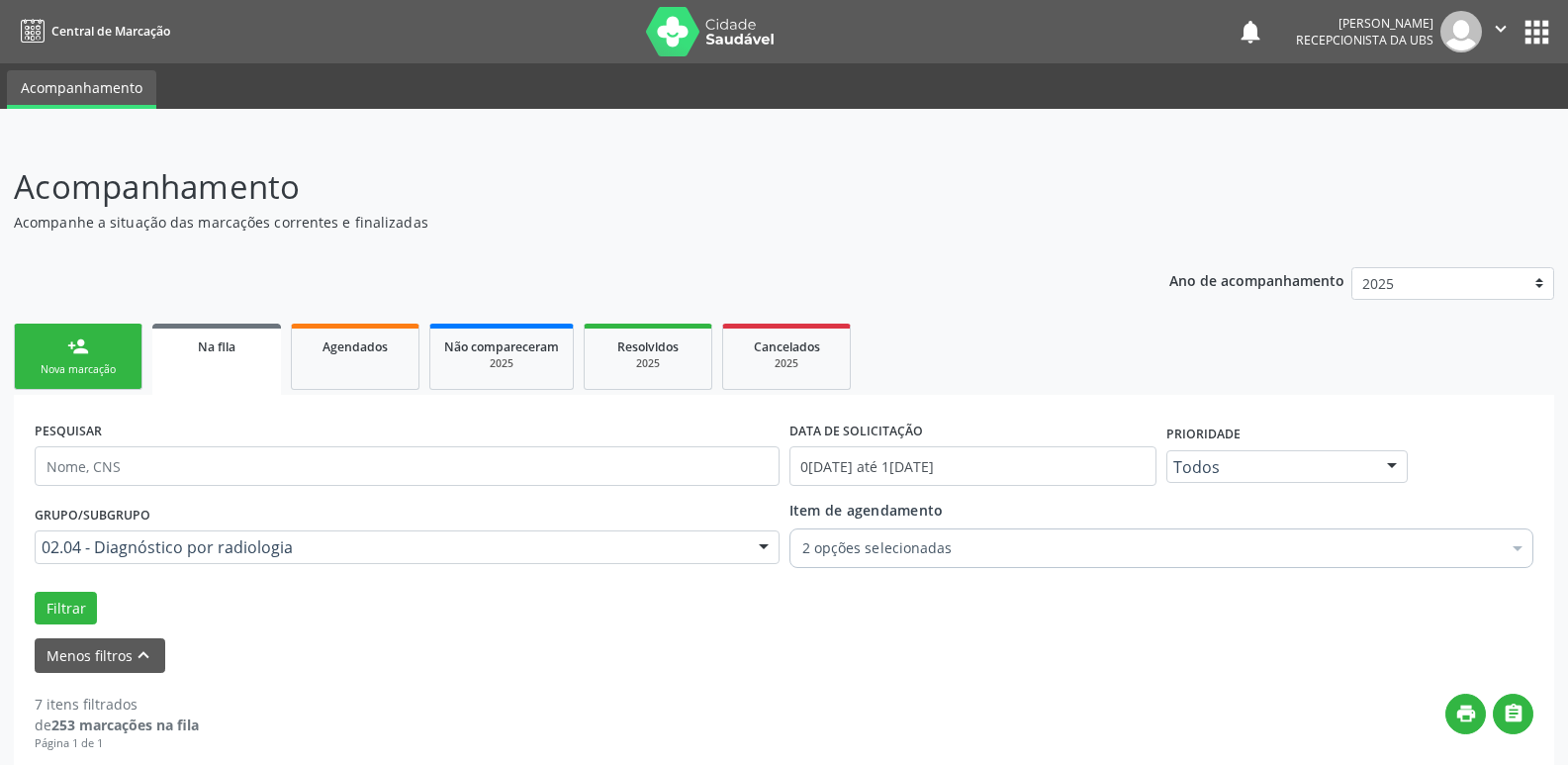
click at [1162, 537] on div "2 opções selecionadas" at bounding box center [1162, 549] width 745 height 40
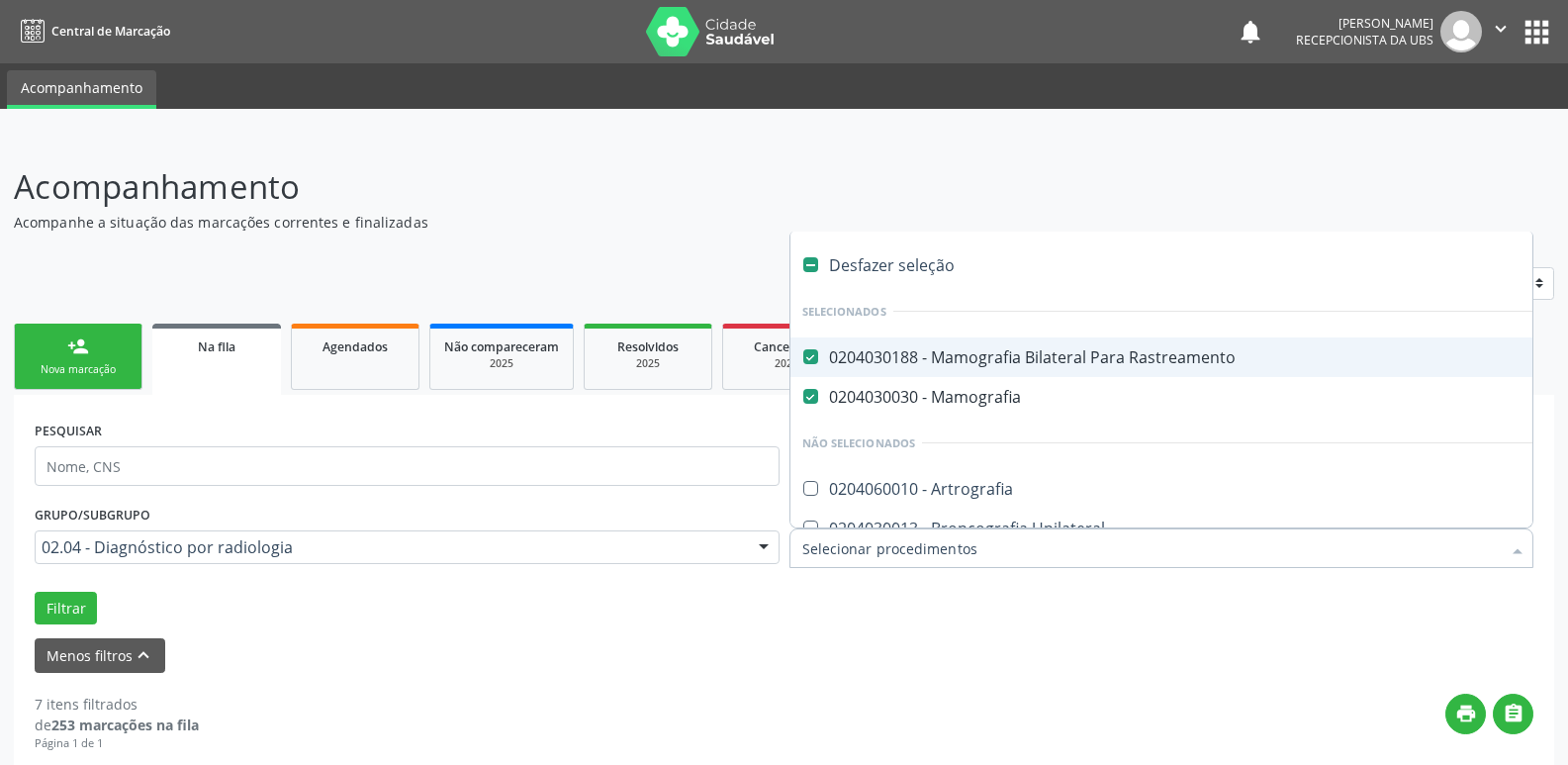
click at [1059, 276] on div "Desfazer seleção" at bounding box center [1213, 265] width 844 height 40
checkbox Rastreamento "false"
checkbox Mamografia "false"
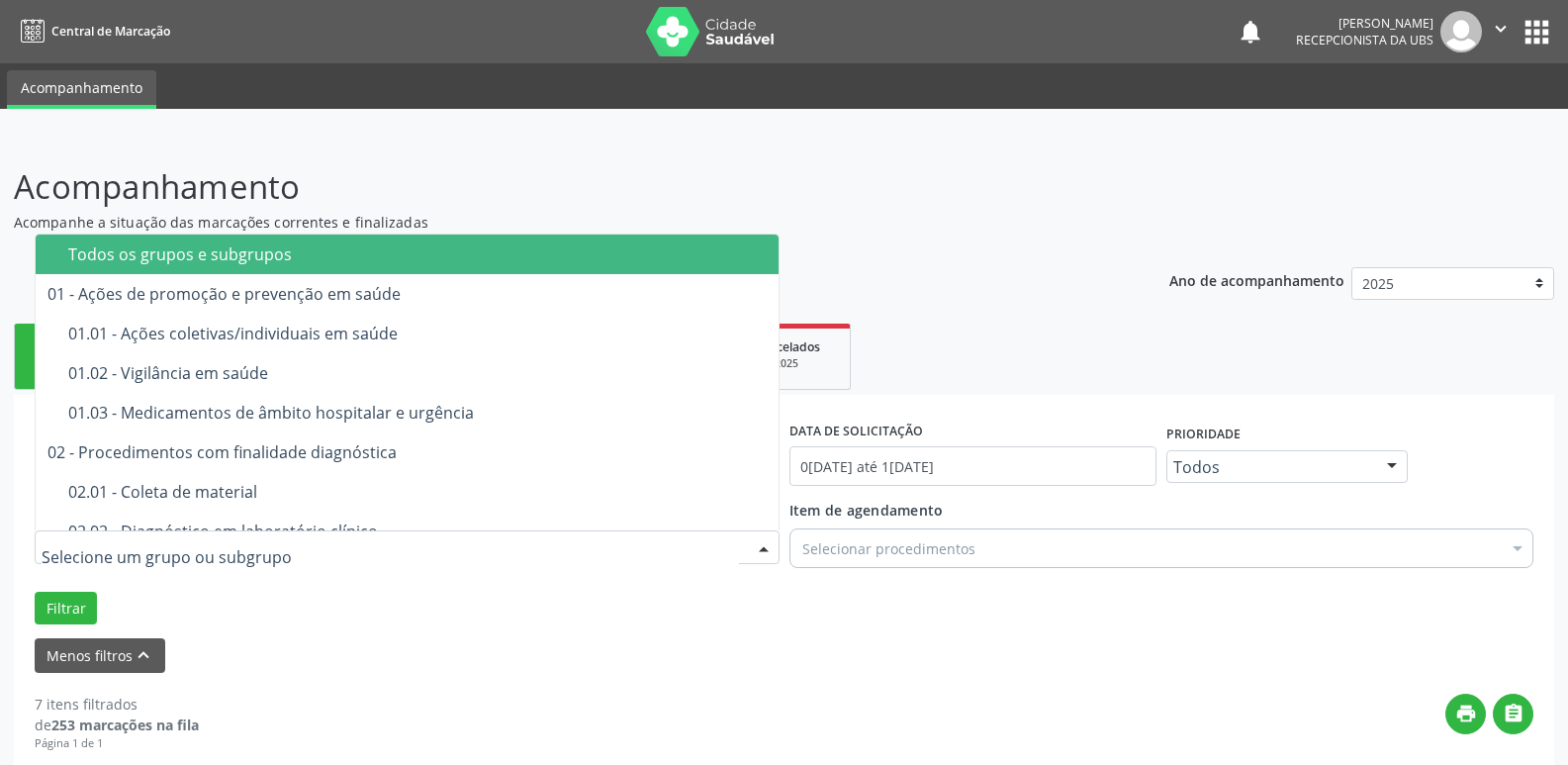
click at [454, 238] on span "Todos os grupos e subgrupos" at bounding box center [407, 254] width 743 height 40
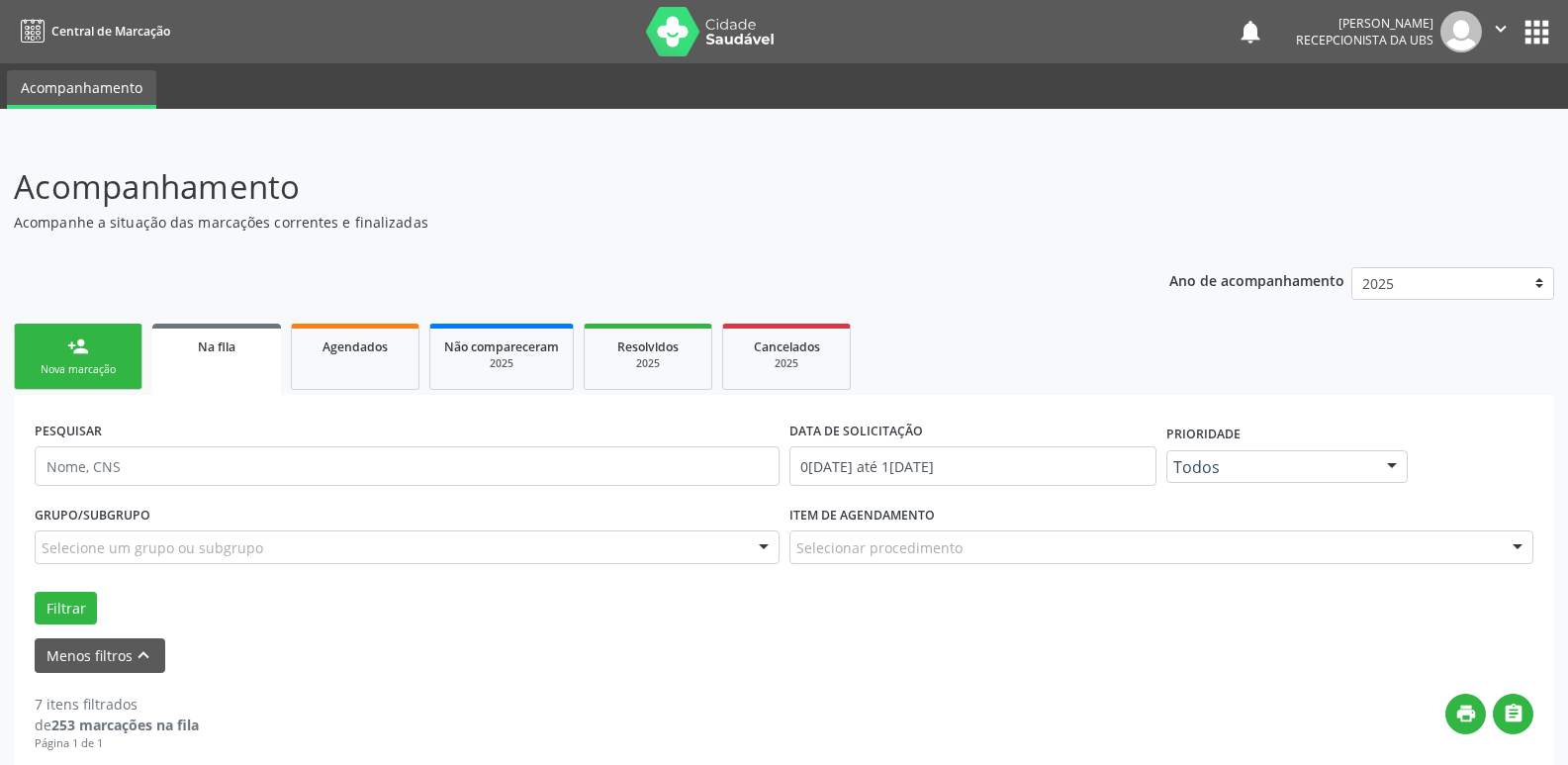
click at [101, 365] on div "Nova marcação" at bounding box center [78, 369] width 99 height 15
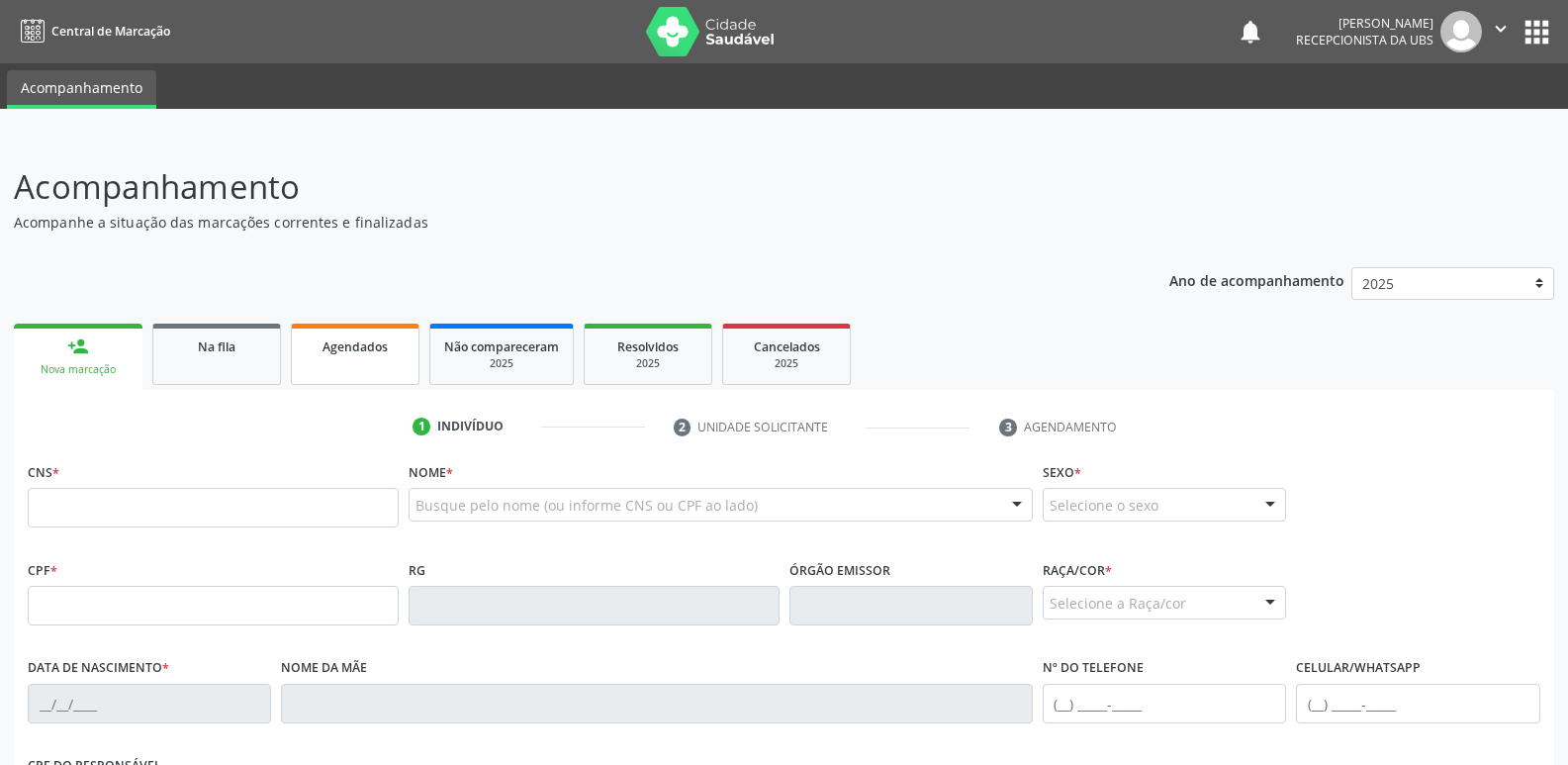
click at [334, 334] on link "Agendados" at bounding box center [355, 354] width 129 height 62
